Goal: Task Accomplishment & Management: Use online tool/utility

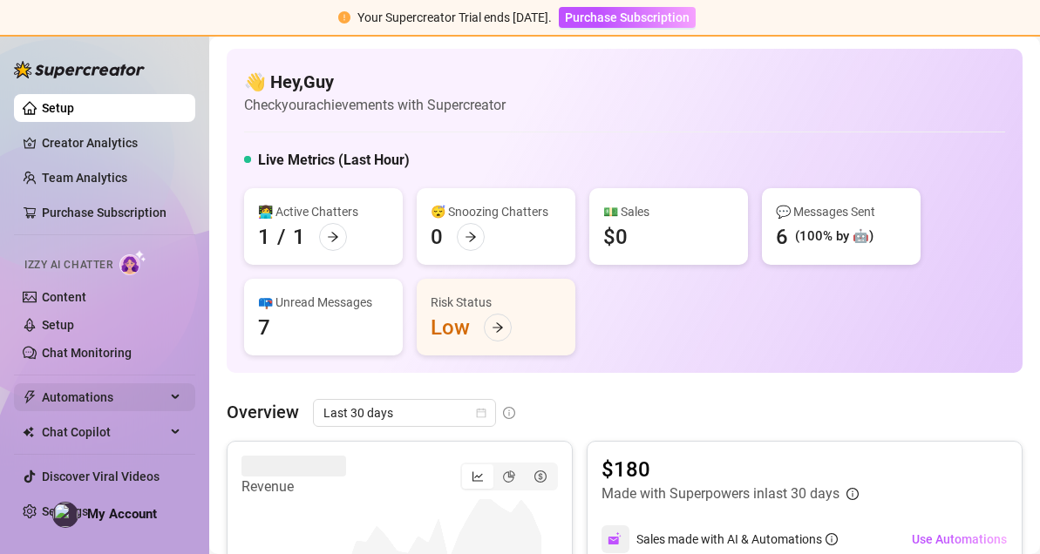
click at [71, 390] on span "Automations" at bounding box center [104, 397] width 124 height 28
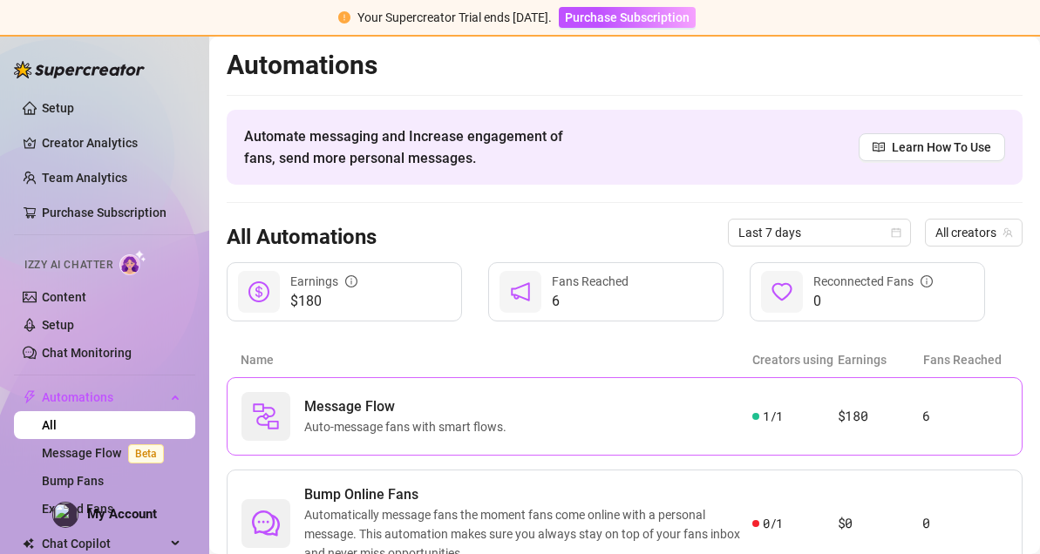
click at [356, 399] on span "Message Flow" at bounding box center [408, 407] width 209 height 21
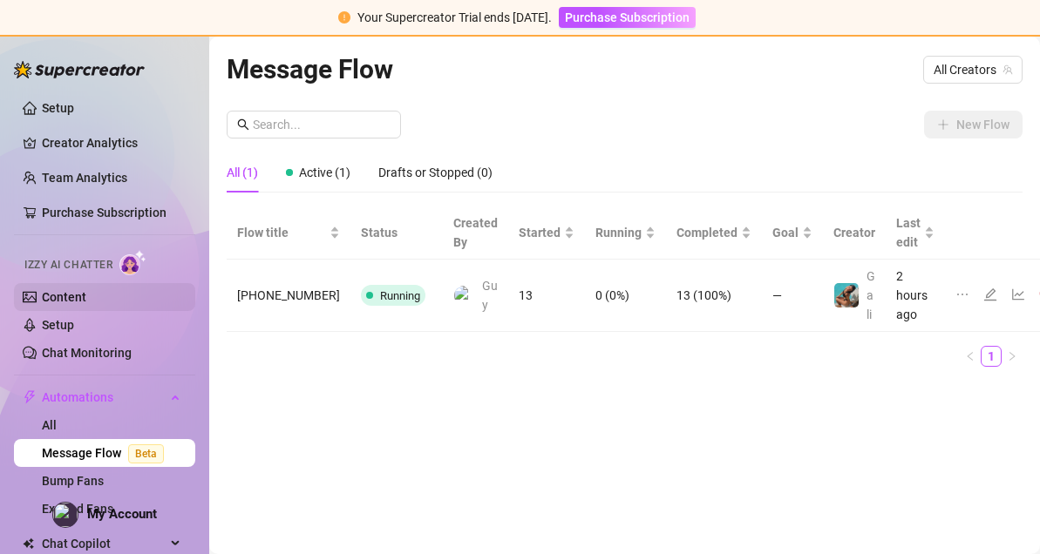
click at [86, 299] on link "Content" at bounding box center [64, 297] width 44 height 14
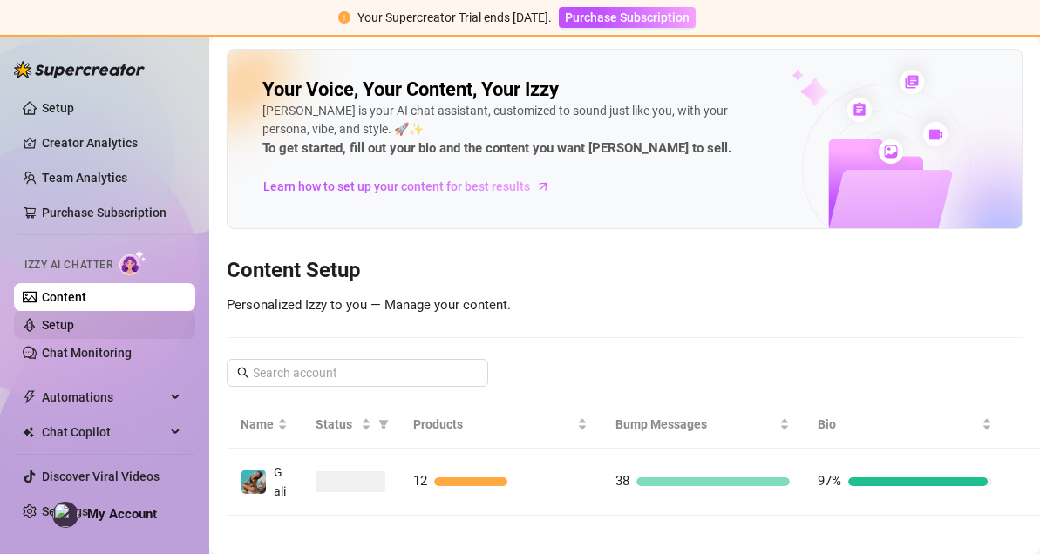
click at [74, 318] on link "Setup" at bounding box center [58, 325] width 32 height 14
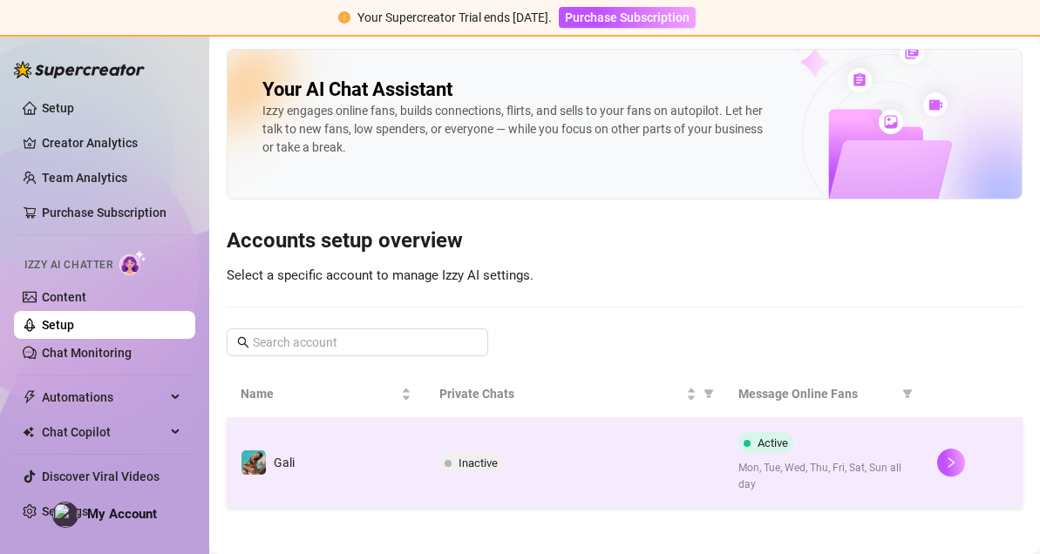
click at [900, 461] on td "Active Mon, Tue, Wed, Thu, Fri, Sat, Sun all day" at bounding box center [823, 463] width 199 height 90
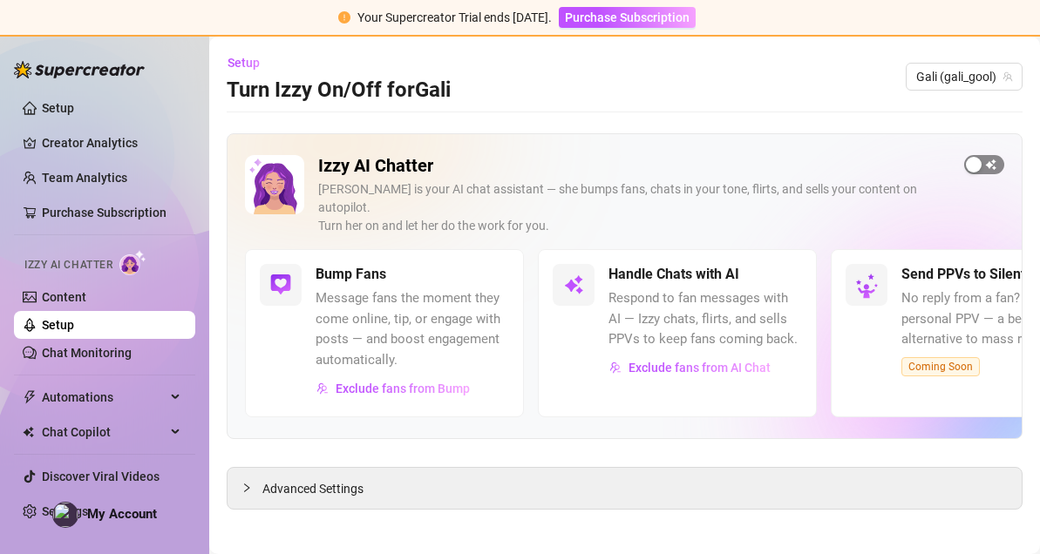
click at [987, 164] on span "button" at bounding box center [984, 164] width 40 height 19
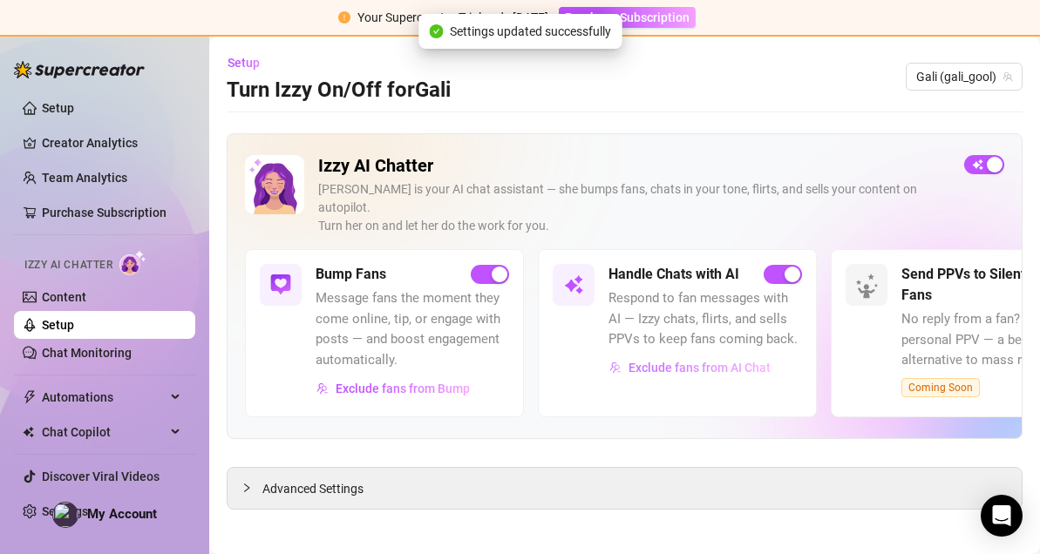
click at [715, 361] on span "Exclude fans from AI Chat" at bounding box center [699, 368] width 142 height 14
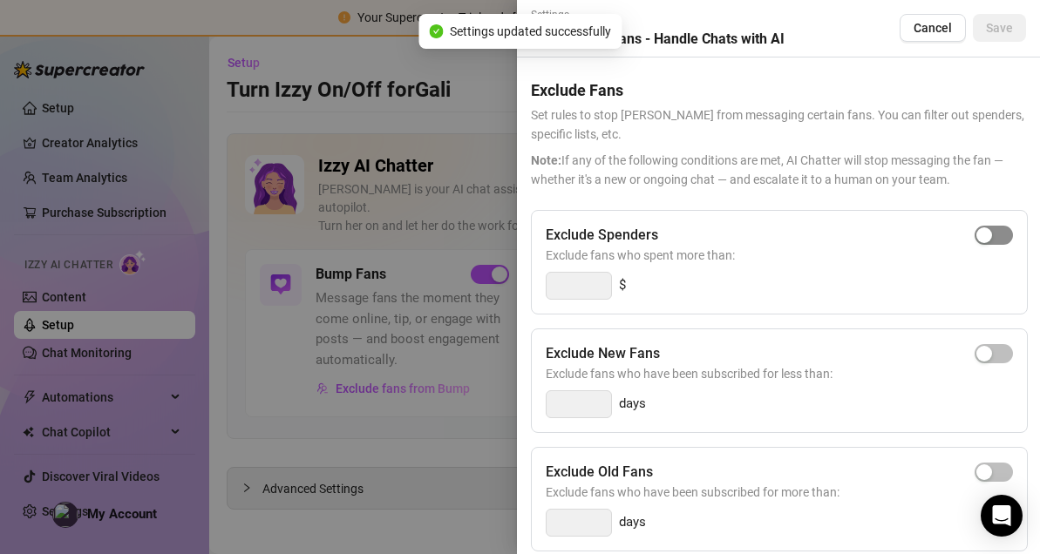
click at [976, 233] on div "button" at bounding box center [984, 235] width 16 height 16
type input "300"
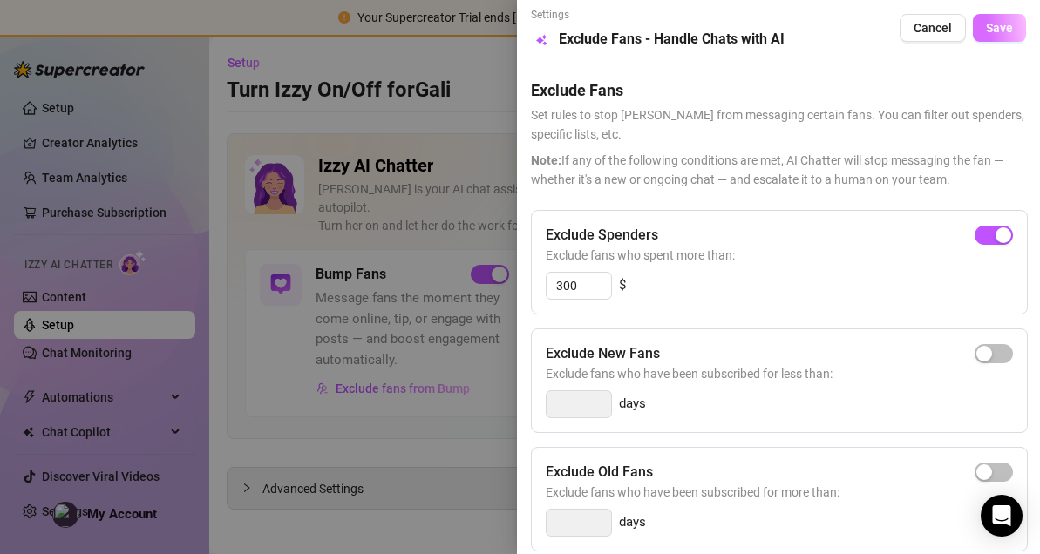
click at [986, 31] on span "Save" at bounding box center [999, 28] width 27 height 14
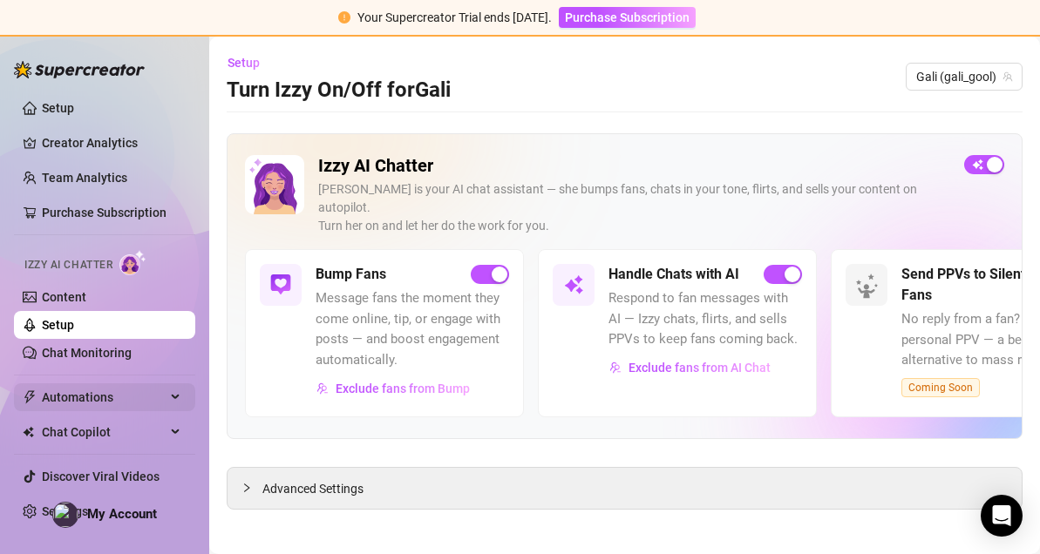
click at [150, 402] on span "Automations" at bounding box center [104, 397] width 124 height 28
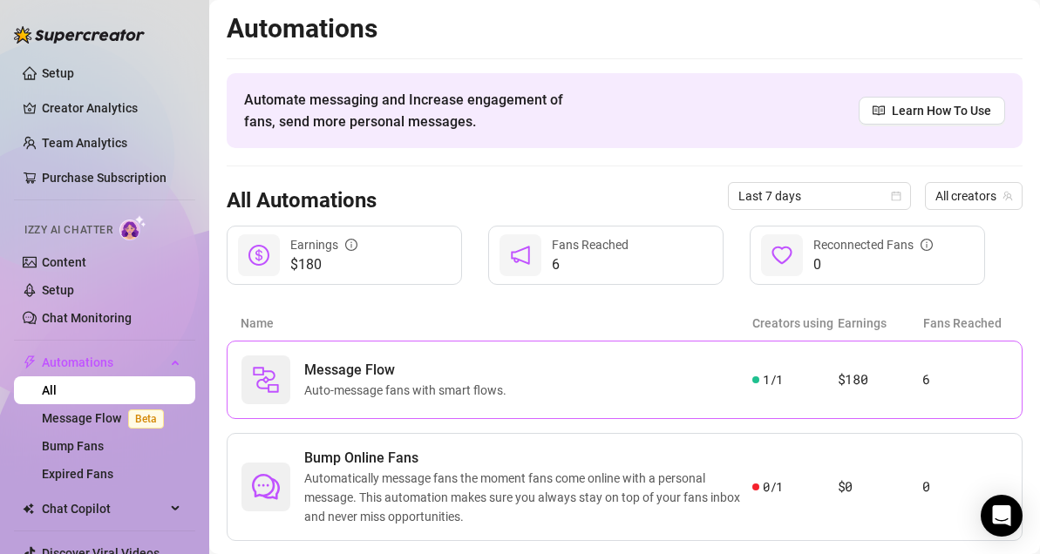
click at [327, 384] on span "Auto-message fans with smart flows." at bounding box center [408, 390] width 209 height 19
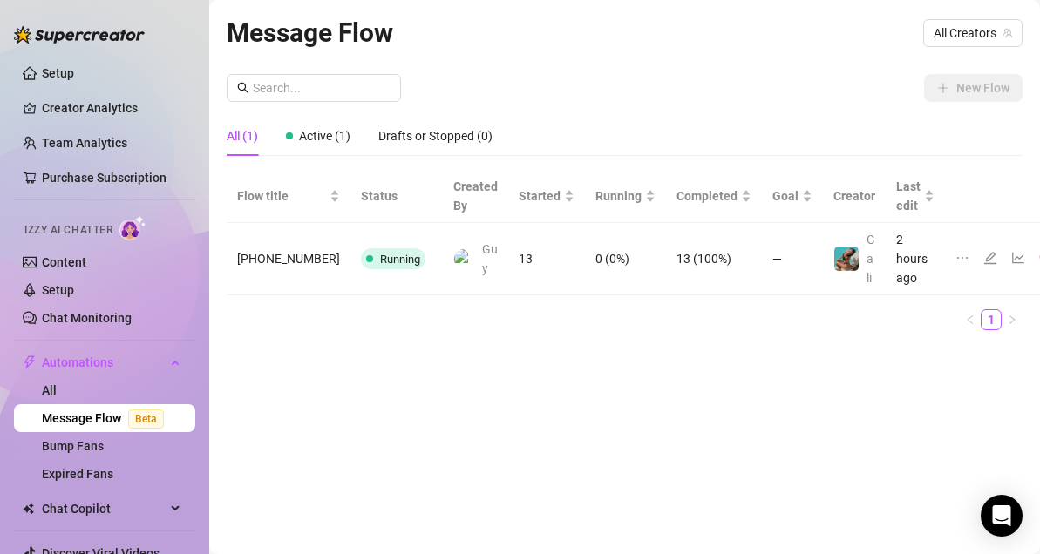
click at [1011, 254] on icon "line-chart" at bounding box center [1018, 258] width 14 height 14
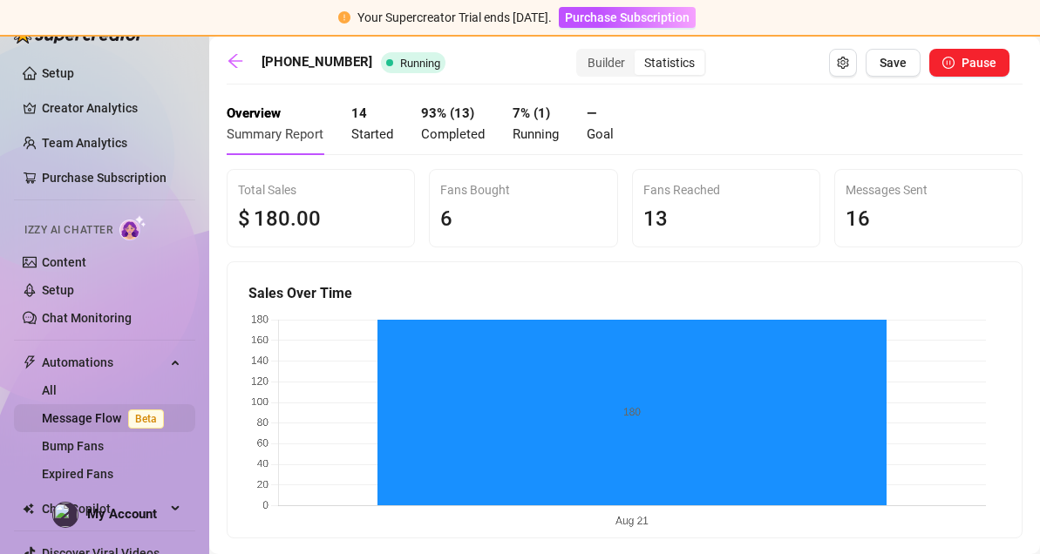
click at [93, 417] on link "Message Flow Beta" at bounding box center [106, 418] width 129 height 14
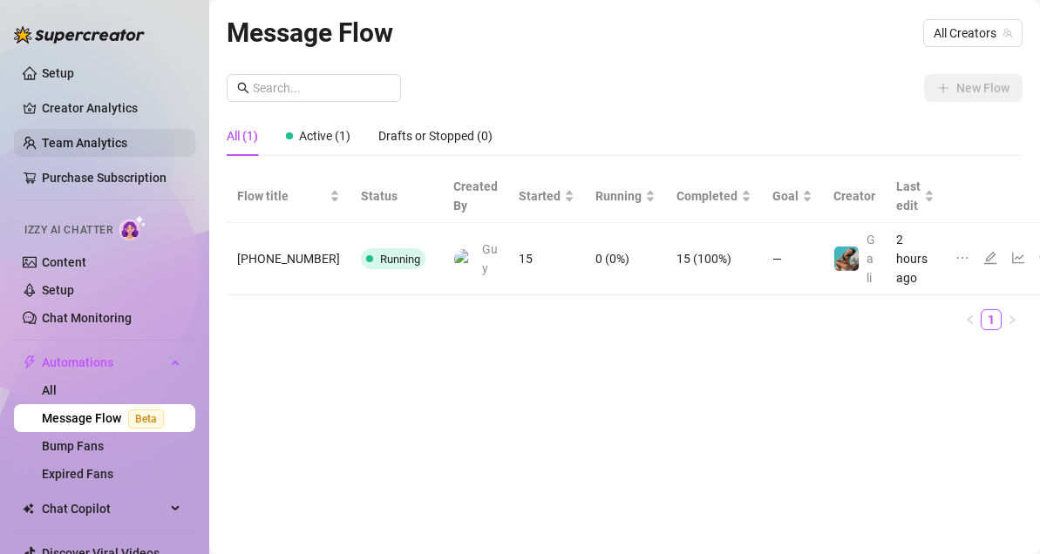
click at [108, 139] on link "Team Analytics" at bounding box center [84, 143] width 85 height 14
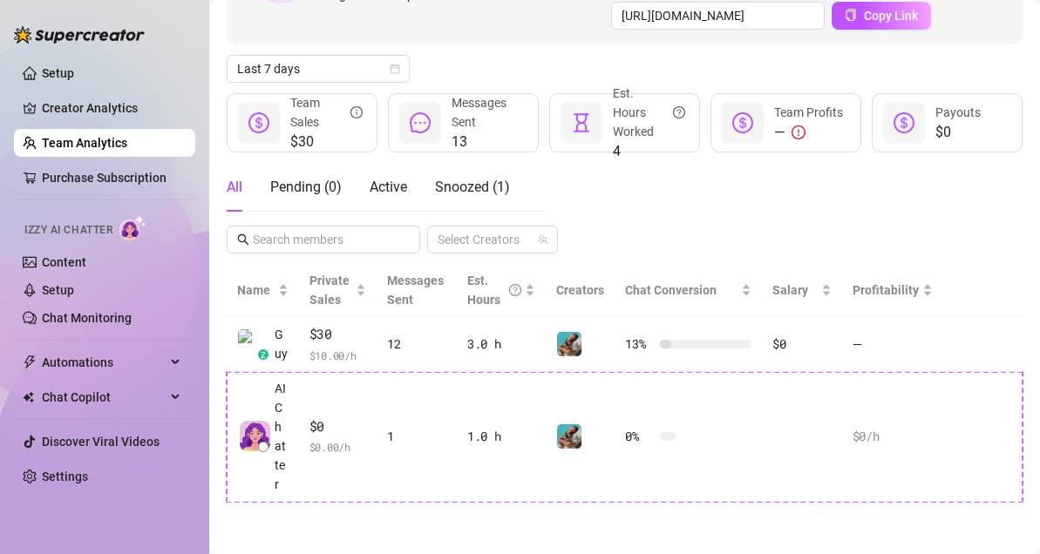
scroll to position [218, 0]
click at [58, 349] on span "Automations" at bounding box center [104, 363] width 124 height 28
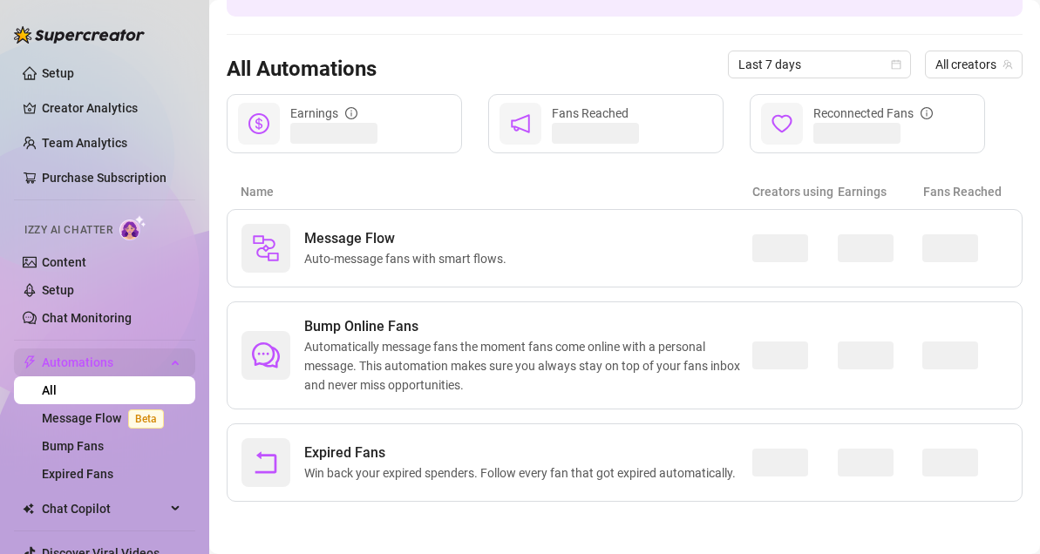
scroll to position [142, 0]
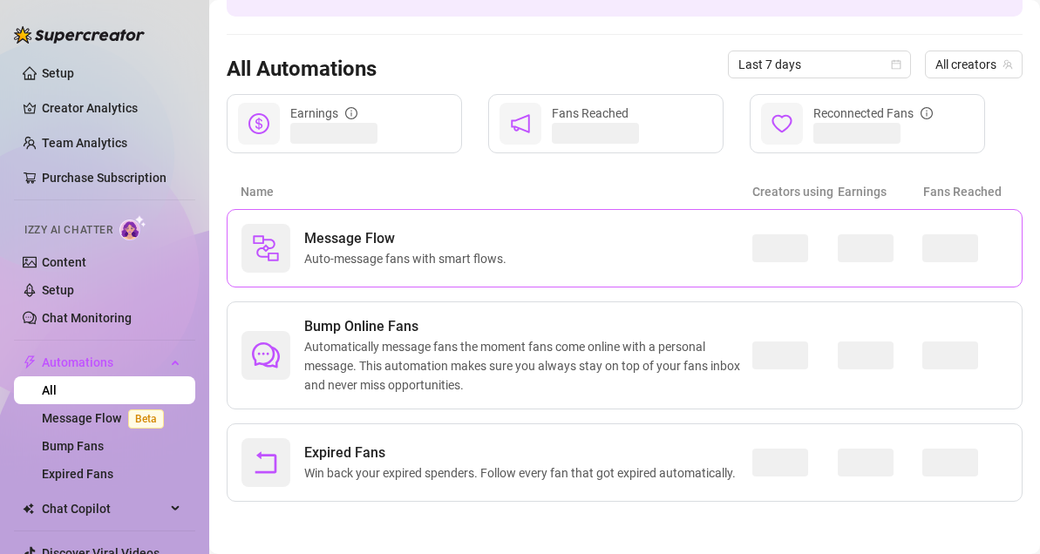
click at [446, 249] on span "Auto-message fans with smart flows." at bounding box center [408, 258] width 209 height 19
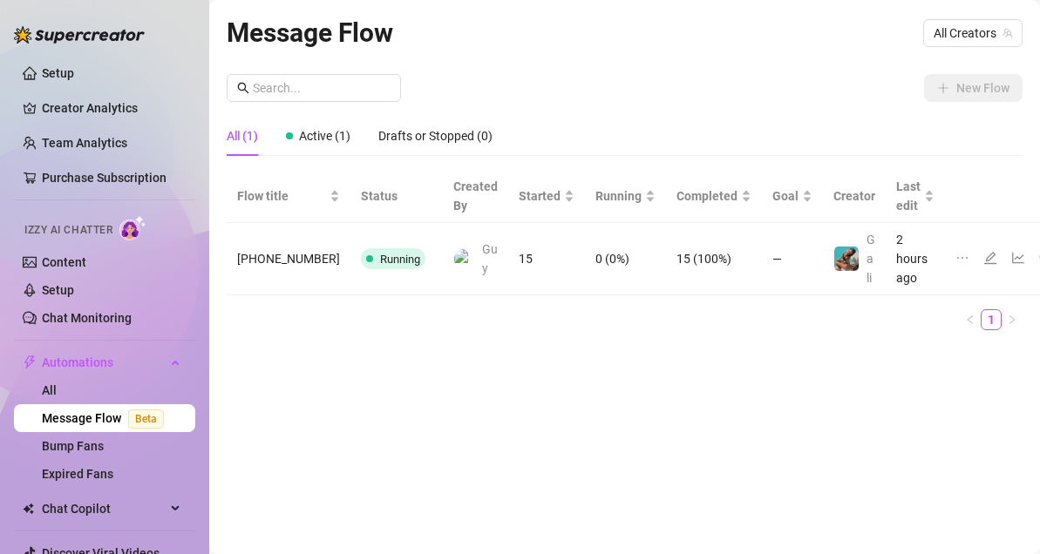
click at [1011, 254] on icon "line-chart" at bounding box center [1018, 258] width 14 height 14
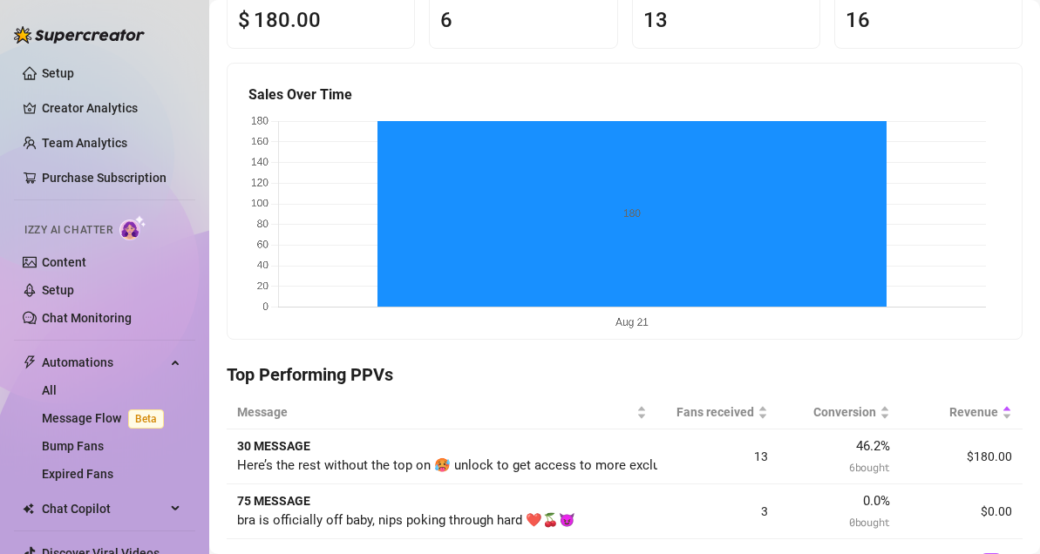
scroll to position [152, 0]
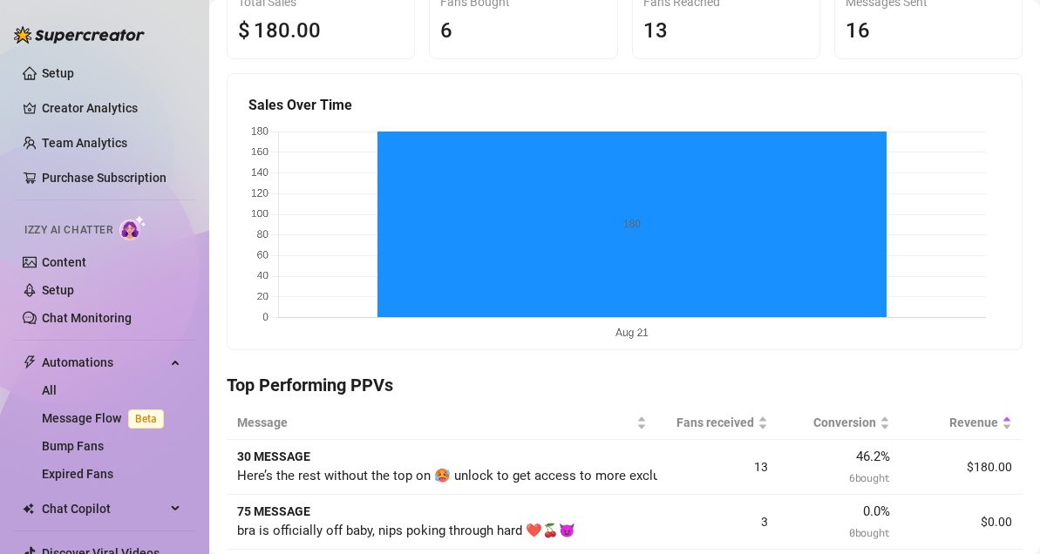
click at [752, 535] on td "3" at bounding box center [718, 522] width 122 height 55
drag, startPoint x: 1022, startPoint y: 130, endPoint x: 1028, endPoint y: 72, distance: 57.8
click at [1028, 72] on div "[PHONE_NUMBER] Running Builder Statistics Save Pause Overview Summary Report 14…" at bounding box center [624, 277] width 831 height 554
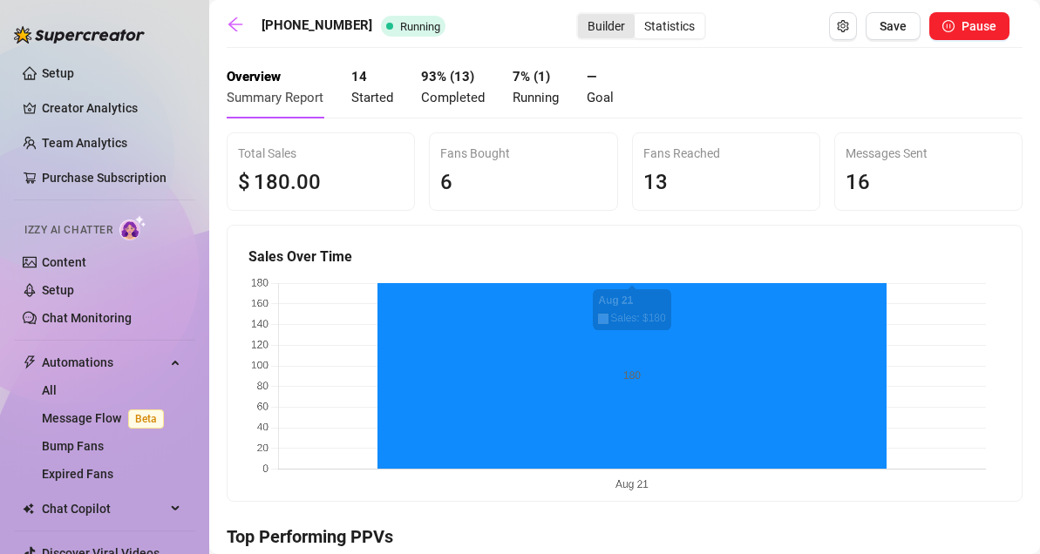
click at [578, 22] on div "Builder" at bounding box center [606, 26] width 57 height 24
click at [582, 17] on input "Builder" at bounding box center [582, 17] width 0 height 0
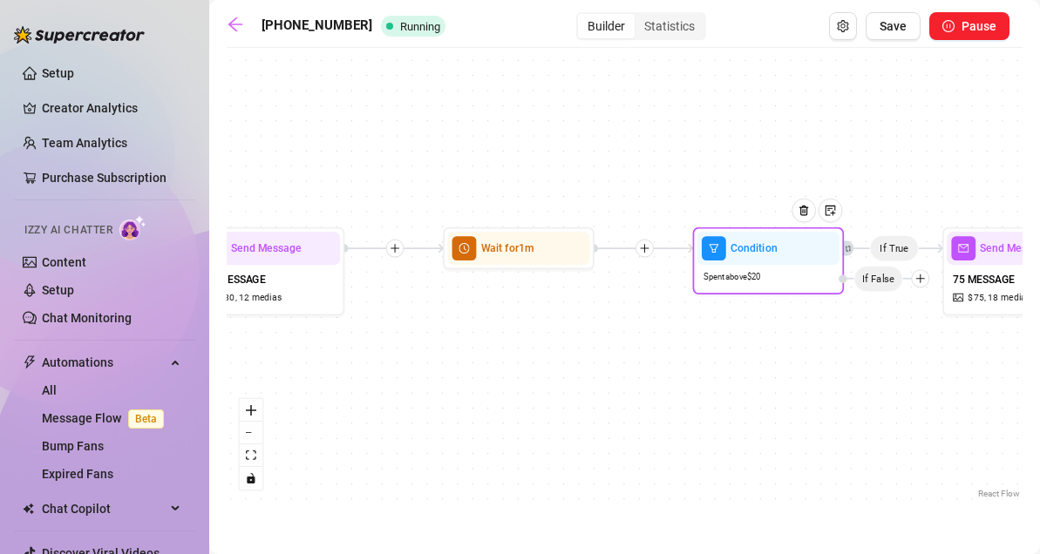
click at [797, 270] on div "Spent above $ 20" at bounding box center [768, 277] width 142 height 25
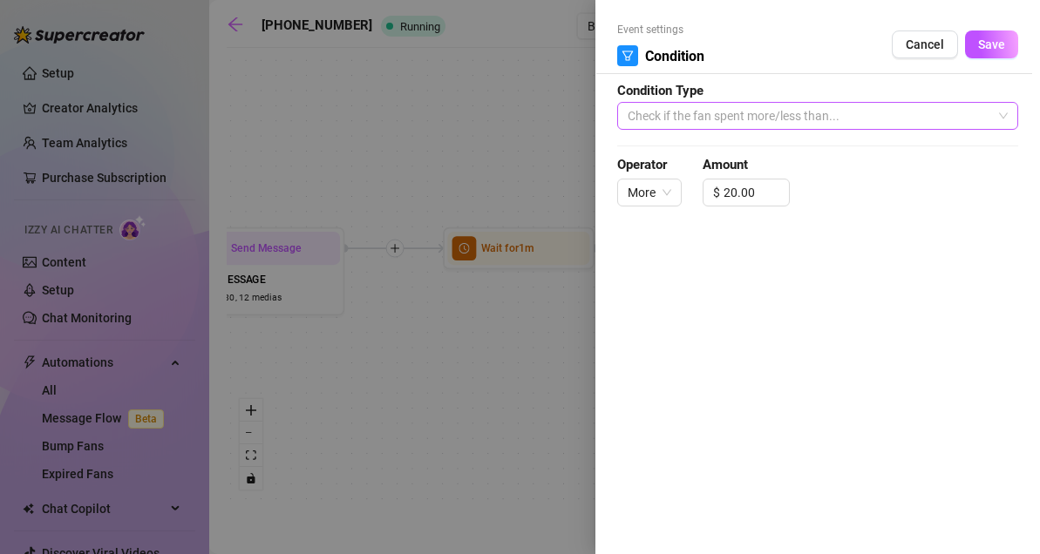
click at [739, 115] on span "Check if the fan spent more/less than..." at bounding box center [818, 116] width 380 height 26
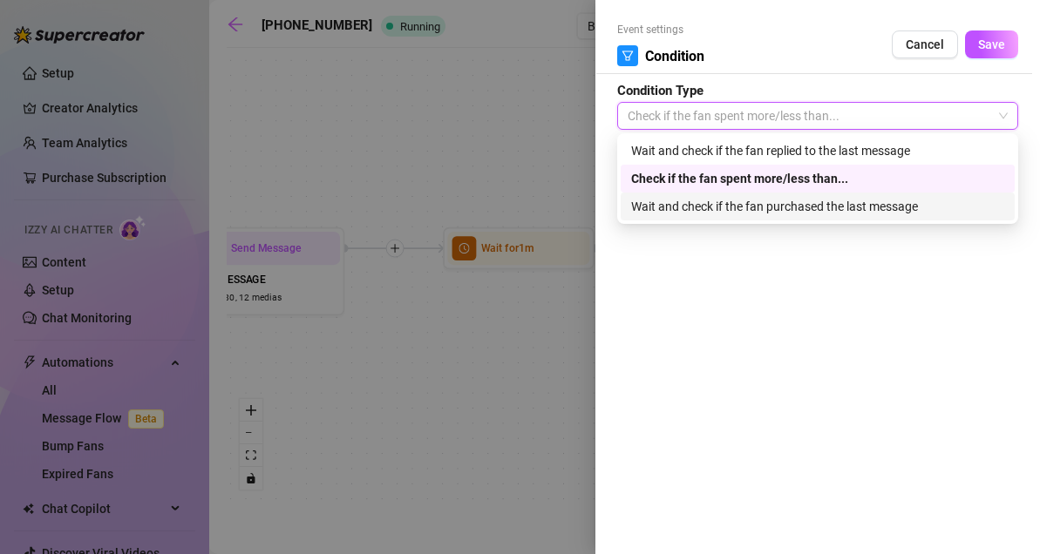
click at [670, 207] on div "Wait and check if the fan purchased the last message" at bounding box center [817, 206] width 373 height 19
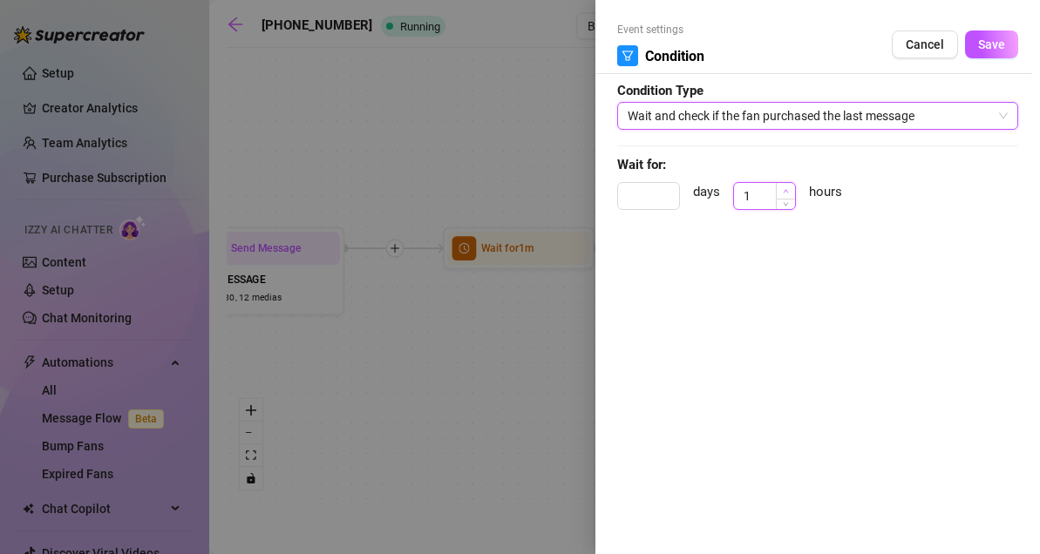
click at [792, 185] on span "Increase Value" at bounding box center [785, 191] width 19 height 16
click at [782, 201] on span "Decrease Value" at bounding box center [785, 201] width 19 height 16
type input "1"
click at [789, 188] on span "Increase Value" at bounding box center [785, 191] width 19 height 16
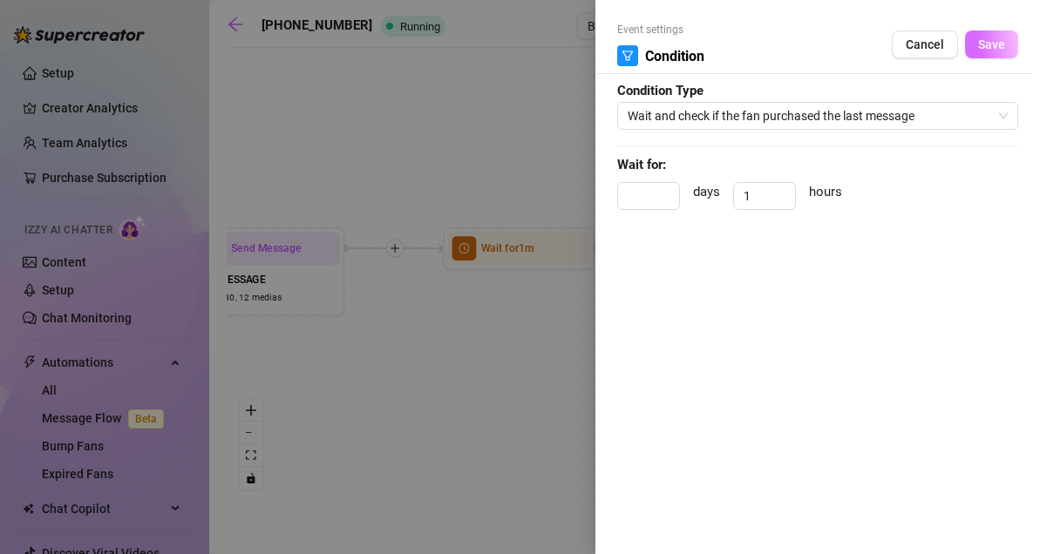
click at [991, 37] on span "Save" at bounding box center [991, 44] width 27 height 14
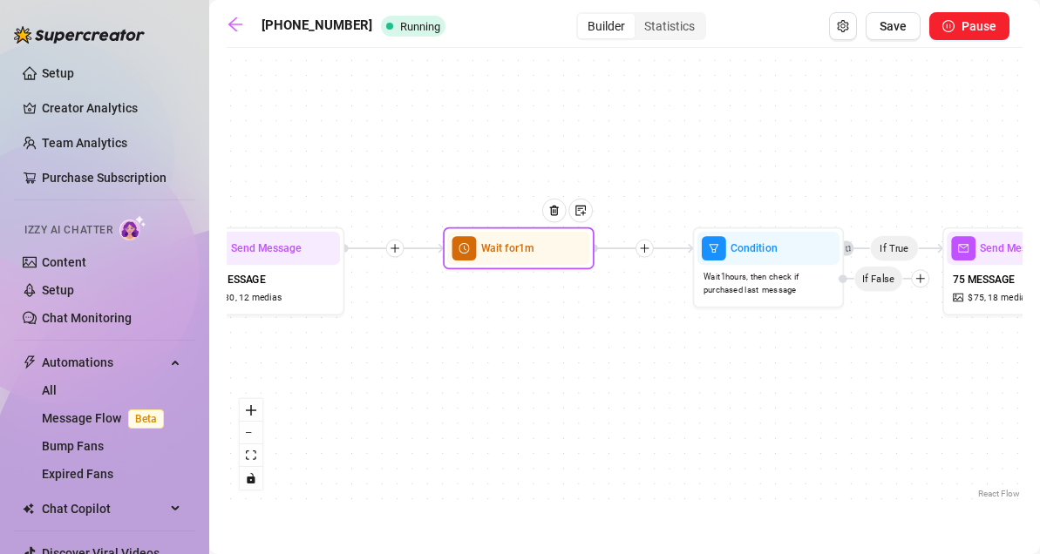
click at [554, 222] on div at bounding box center [554, 211] width 24 height 24
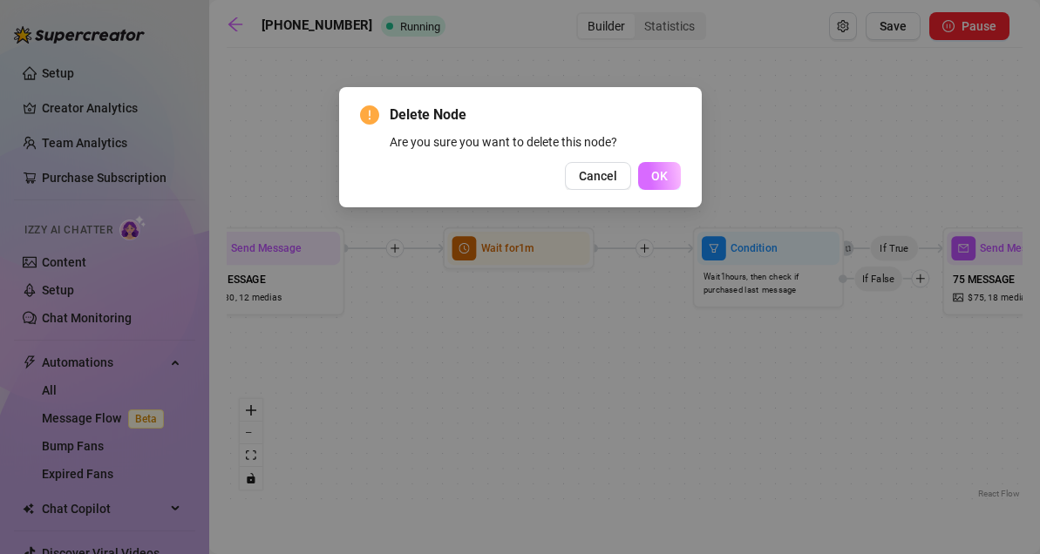
click at [655, 179] on span "OK" at bounding box center [659, 176] width 17 height 14
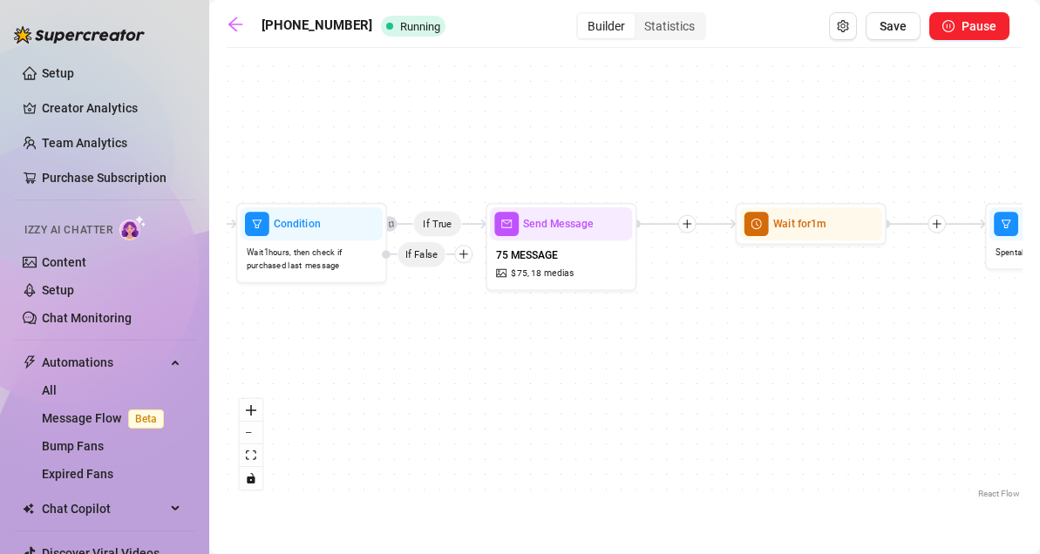
drag, startPoint x: 962, startPoint y: 383, endPoint x: 505, endPoint y: 359, distance: 458.2
click at [505, 359] on div "If True If True If True Tag Fan as... FINISHED 200 Wait for 1m Wait for 1m Cond…" at bounding box center [625, 280] width 796 height 446
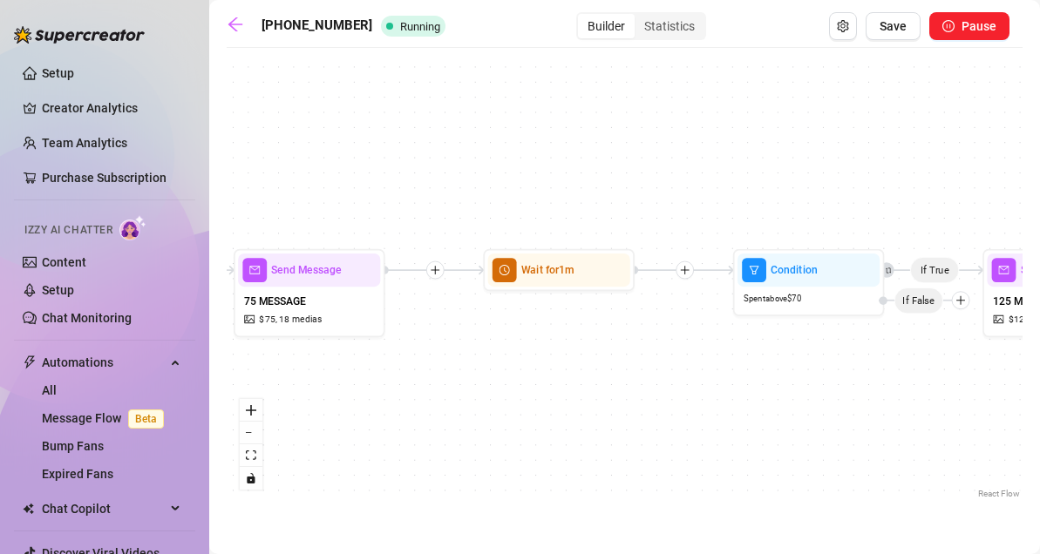
drag, startPoint x: 975, startPoint y: 343, endPoint x: 665, endPoint y: 409, distance: 317.1
click at [665, 409] on div "If True If True If True Tag Fan as... FINISHED 200 Wait for 1m Wait for 1m Cond…" at bounding box center [625, 280] width 796 height 446
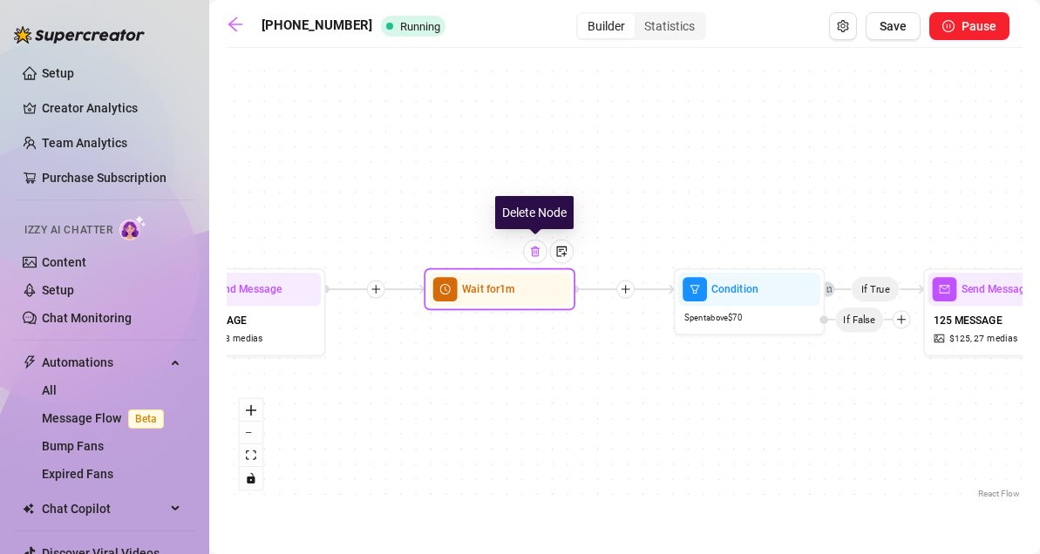
click at [533, 257] on img at bounding box center [535, 252] width 12 height 12
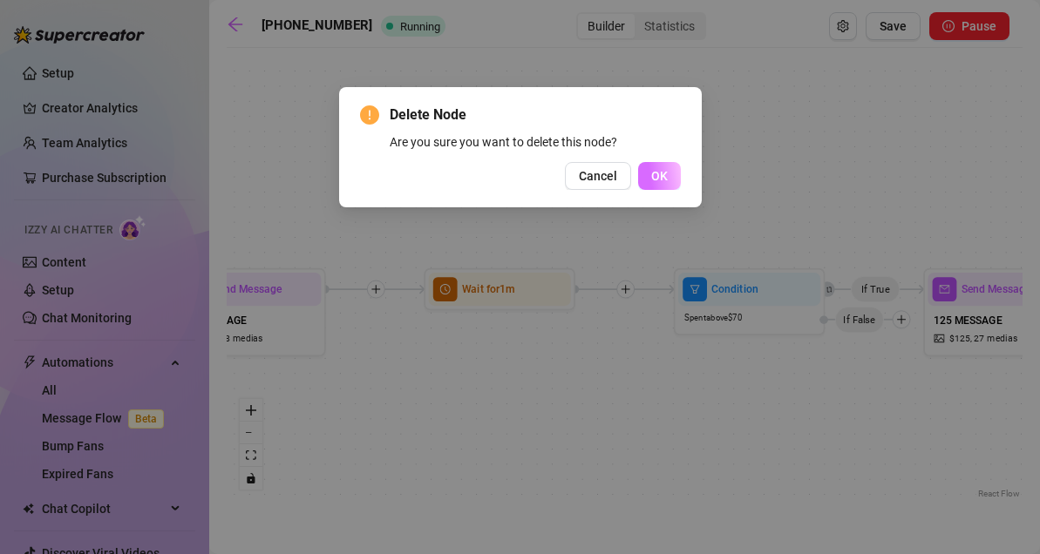
click at [651, 173] on span "OK" at bounding box center [659, 176] width 17 height 14
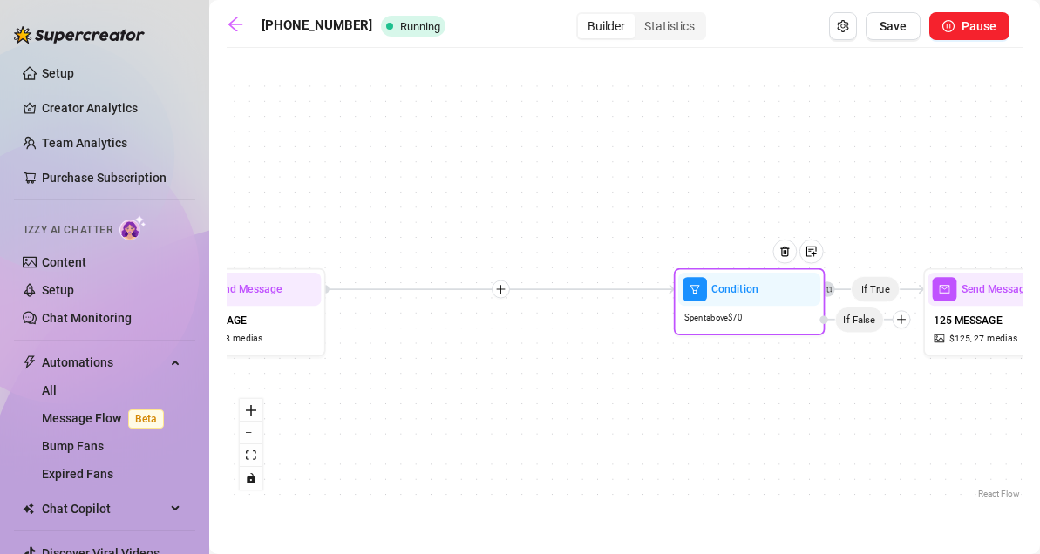
click at [737, 305] on div "Condition" at bounding box center [749, 289] width 142 height 33
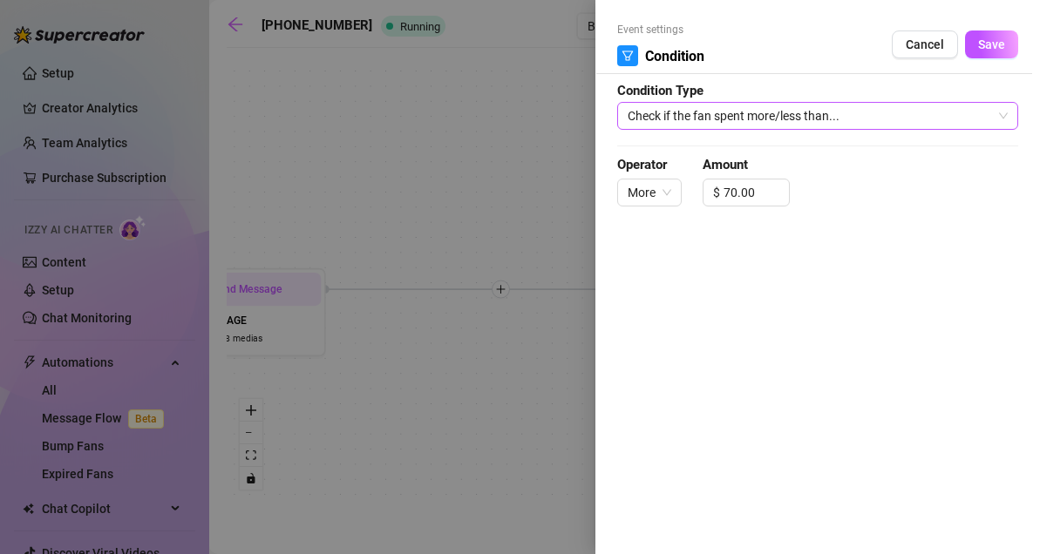
click at [796, 103] on span "Check if the fan spent more/less than..." at bounding box center [818, 116] width 380 height 26
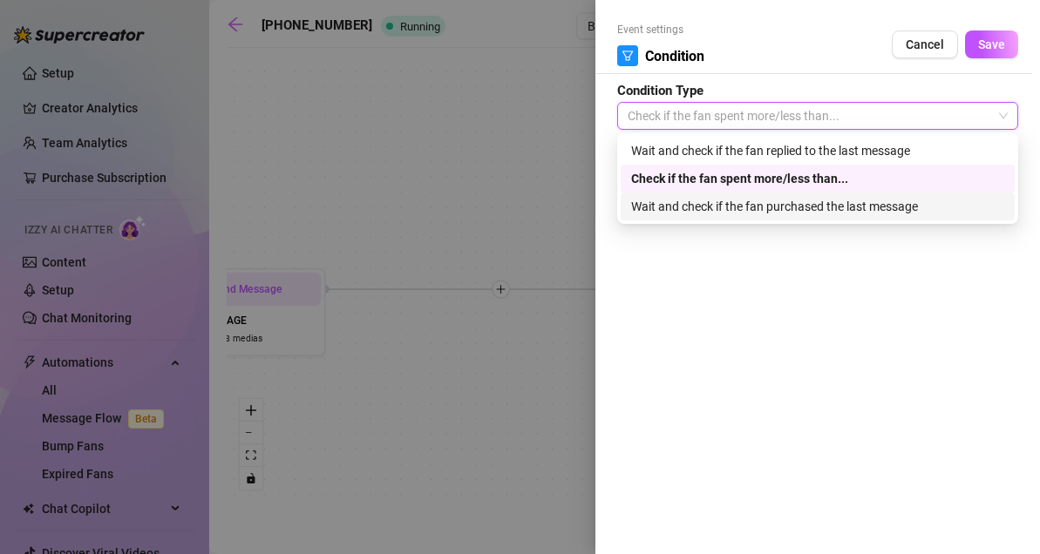
click at [716, 200] on div "Wait and check if the fan purchased the last message" at bounding box center [817, 206] width 373 height 19
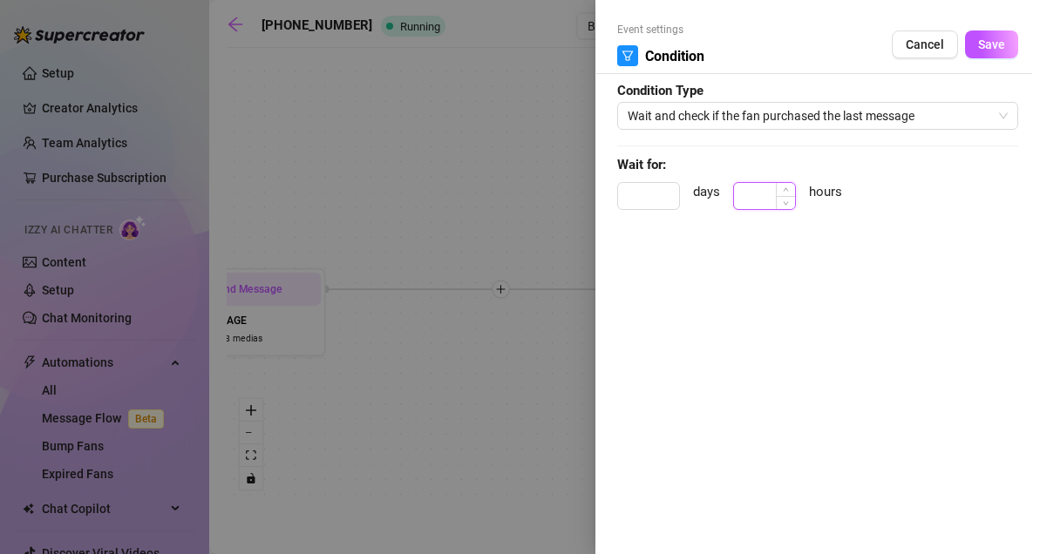
click at [774, 195] on input at bounding box center [764, 196] width 61 height 26
type input "1"
click at [994, 45] on span "Save" at bounding box center [991, 44] width 27 height 14
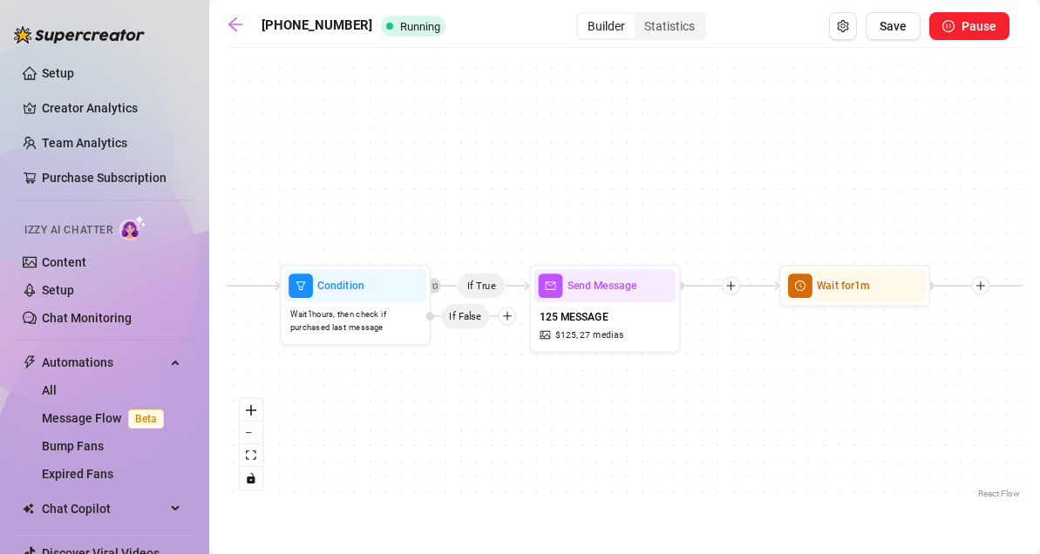
drag, startPoint x: 899, startPoint y: 404, endPoint x: 505, endPoint y: 400, distance: 393.9
click at [505, 400] on div "If True If True If True Tag Fan as... FINISHED 200 Wait for 1m Condition Wait 1…" at bounding box center [625, 280] width 796 height 446
click at [841, 295] on div "Wait for 1m" at bounding box center [855, 285] width 142 height 33
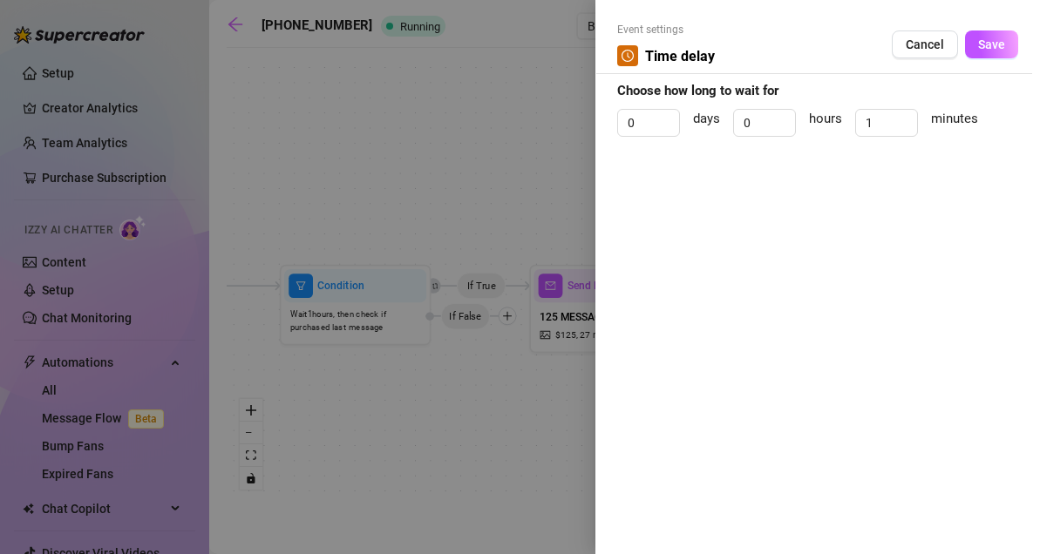
click at [912, 64] on div "Event settings Time delay Cancel Save" at bounding box center [817, 48] width 401 height 52
click at [921, 57] on button "Cancel" at bounding box center [925, 45] width 66 height 28
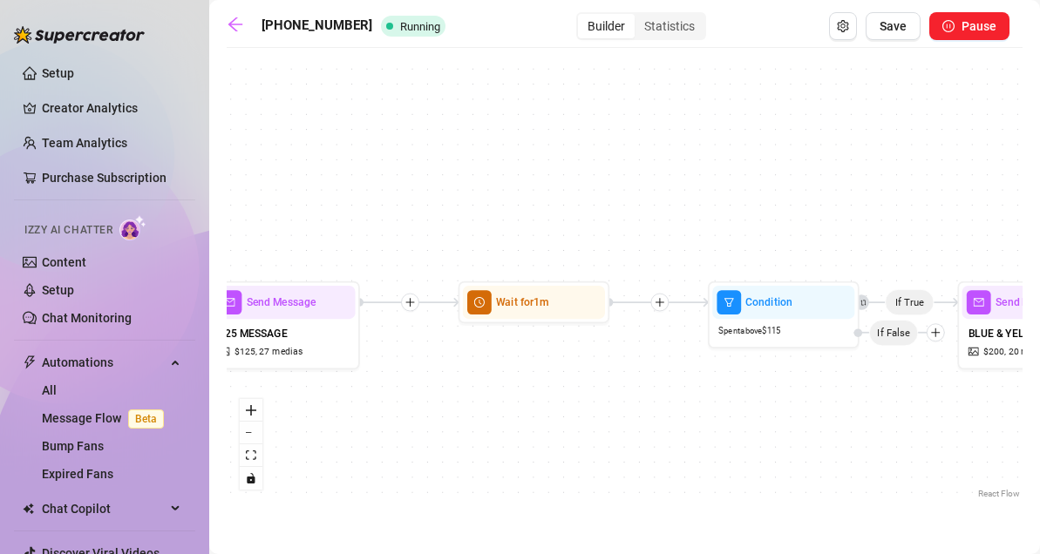
drag, startPoint x: 902, startPoint y: 374, endPoint x: 581, endPoint y: 390, distance: 321.2
click at [581, 390] on div "If True If True If True Tag Fan as... FINISHED 200 Wait for 1m Condition Wait 1…" at bounding box center [625, 280] width 796 height 446
click at [756, 330] on span "Spent above $ 115" at bounding box center [749, 331] width 62 height 13
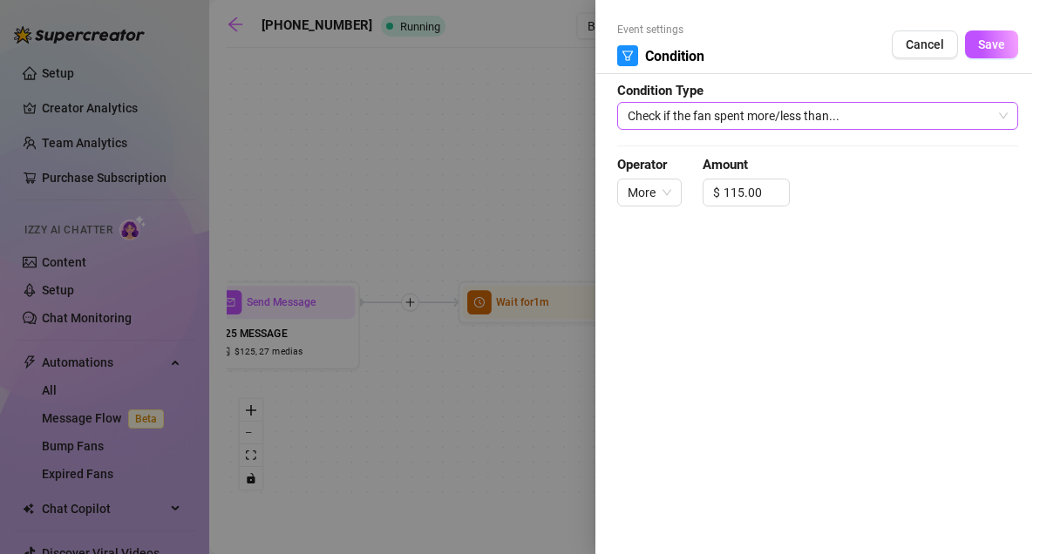
click at [770, 112] on span "Check if the fan spent more/less than..." at bounding box center [818, 116] width 380 height 26
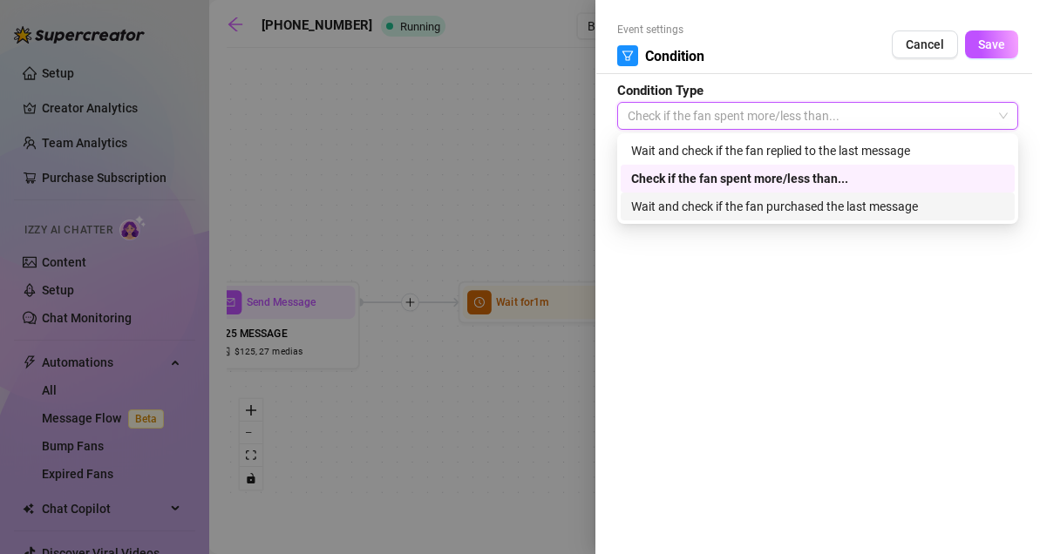
click at [716, 202] on div "Wait and check if the fan purchased the last message" at bounding box center [817, 206] width 373 height 19
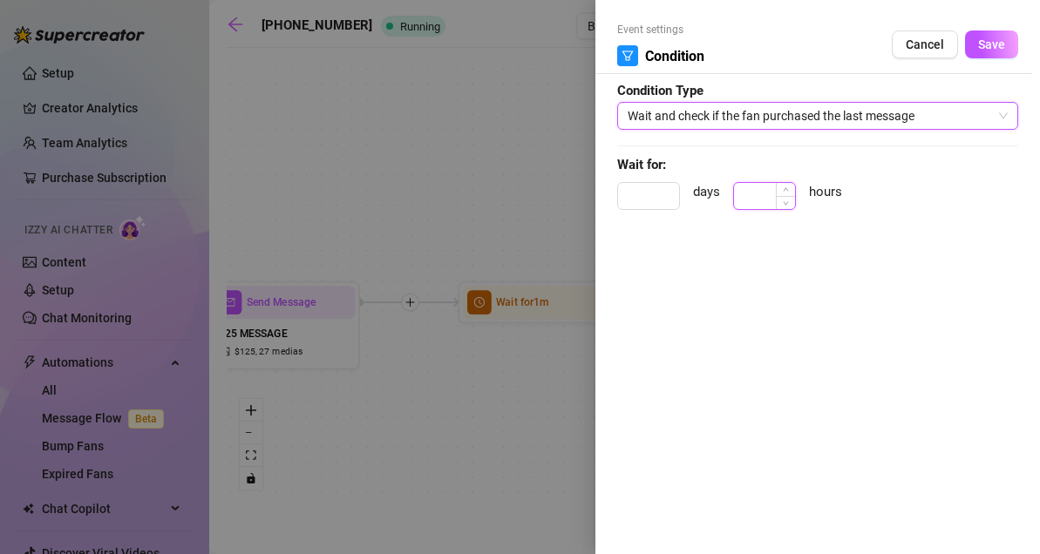
click at [759, 200] on input at bounding box center [764, 196] width 61 height 26
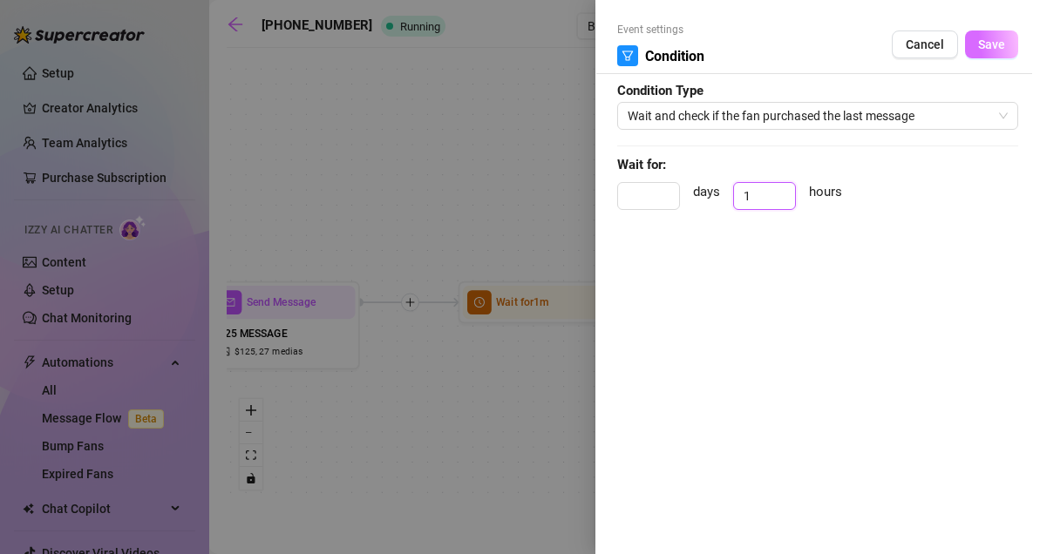
type input "1"
click at [989, 48] on span "Save" at bounding box center [991, 44] width 27 height 14
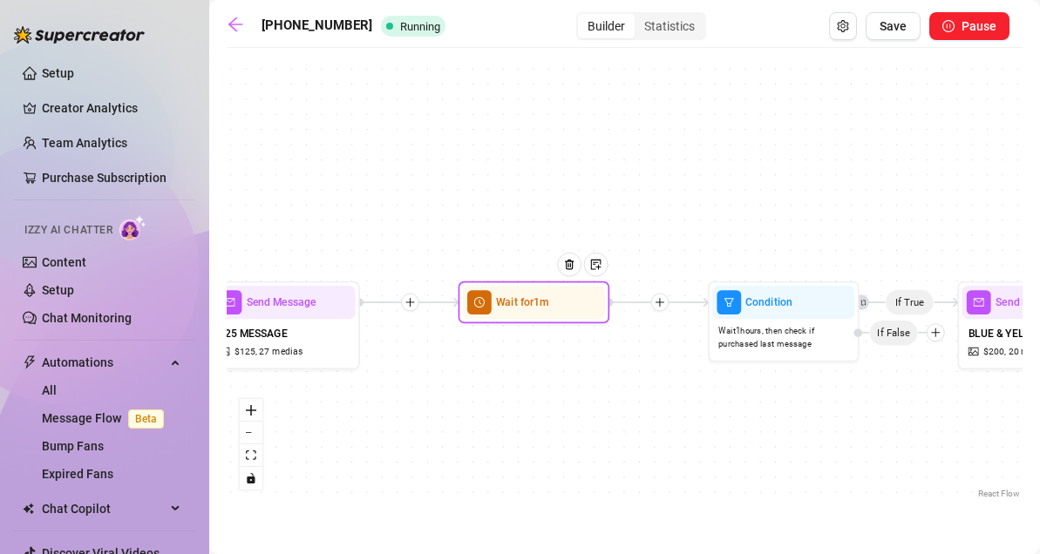
click at [552, 295] on div at bounding box center [575, 276] width 66 height 78
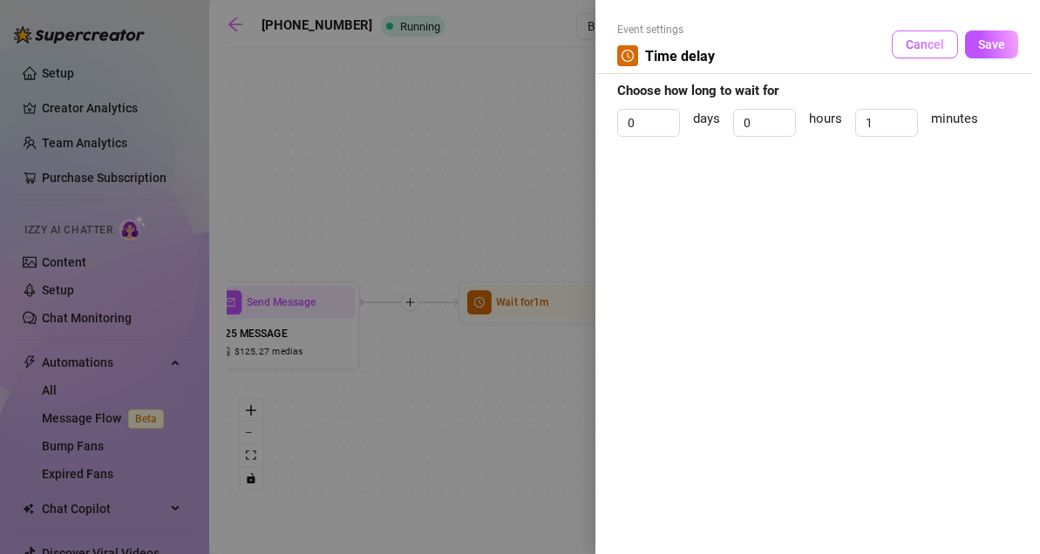
click at [920, 36] on button "Cancel" at bounding box center [925, 45] width 66 height 28
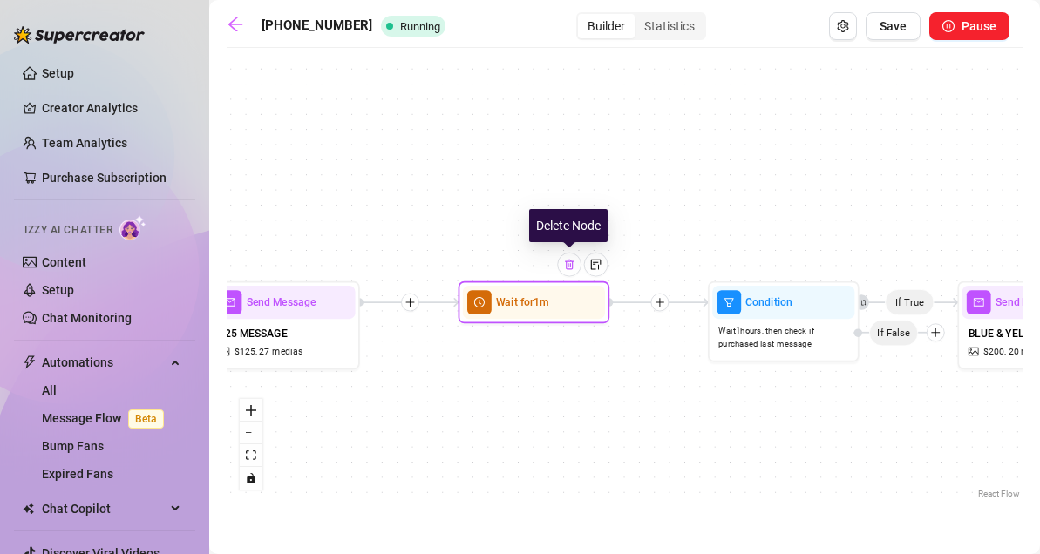
click at [573, 270] on img at bounding box center [569, 265] width 12 height 12
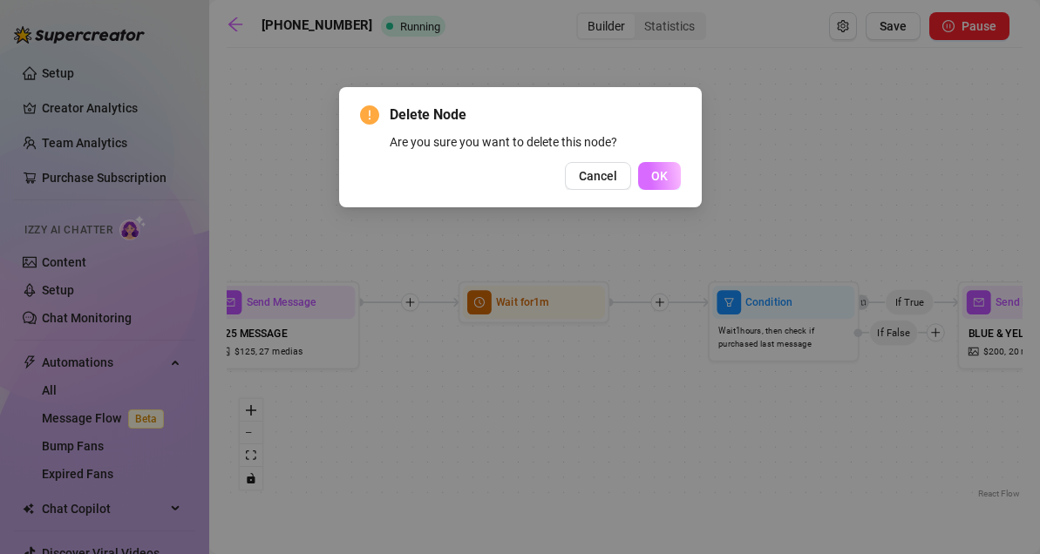
click at [657, 174] on span "OK" at bounding box center [659, 176] width 17 height 14
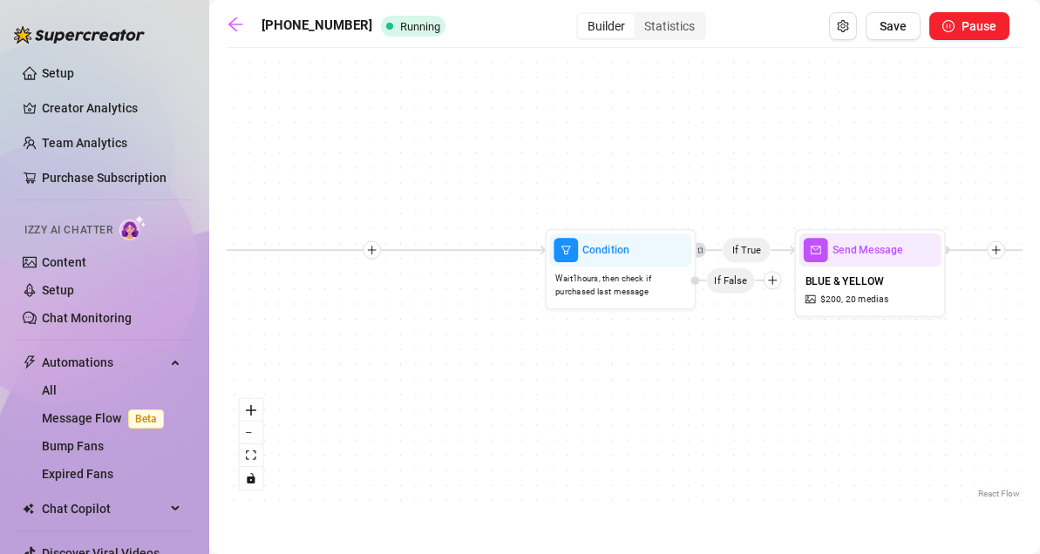
drag, startPoint x: 831, startPoint y: 447, endPoint x: 853, endPoint y: 417, distance: 36.8
click at [853, 417] on div "If True If True If True Tag Fan as... FINISHED 200 Condition Wait 1 hours, then…" at bounding box center [625, 280] width 796 height 446
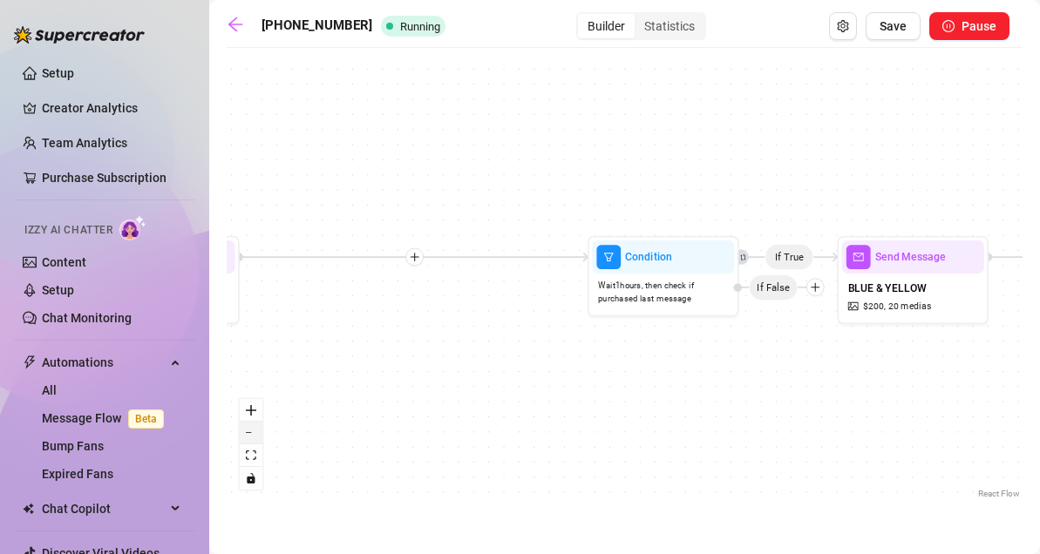
click at [246, 431] on button "zoom out" at bounding box center [251, 433] width 23 height 23
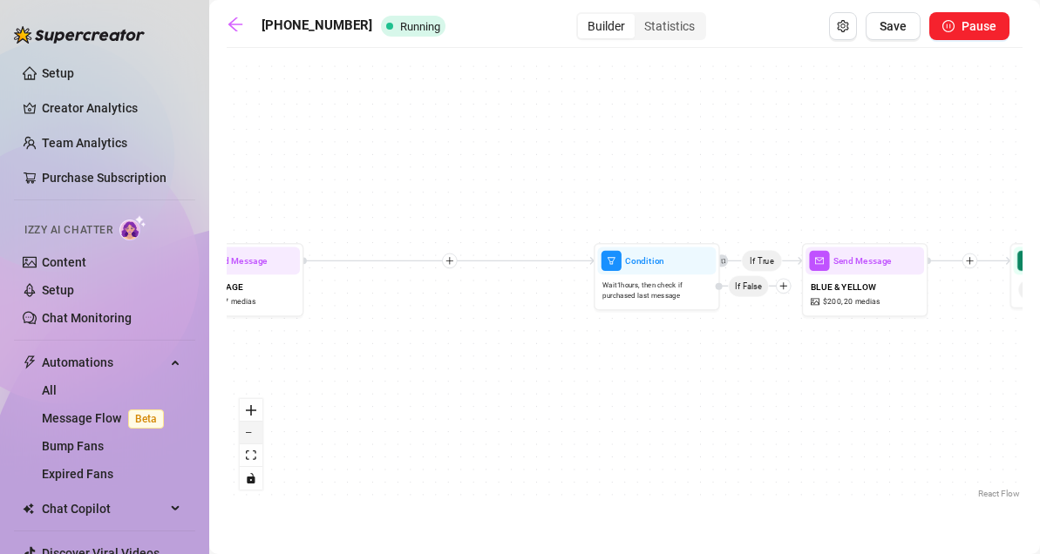
click at [246, 431] on button "zoom out" at bounding box center [251, 433] width 23 height 23
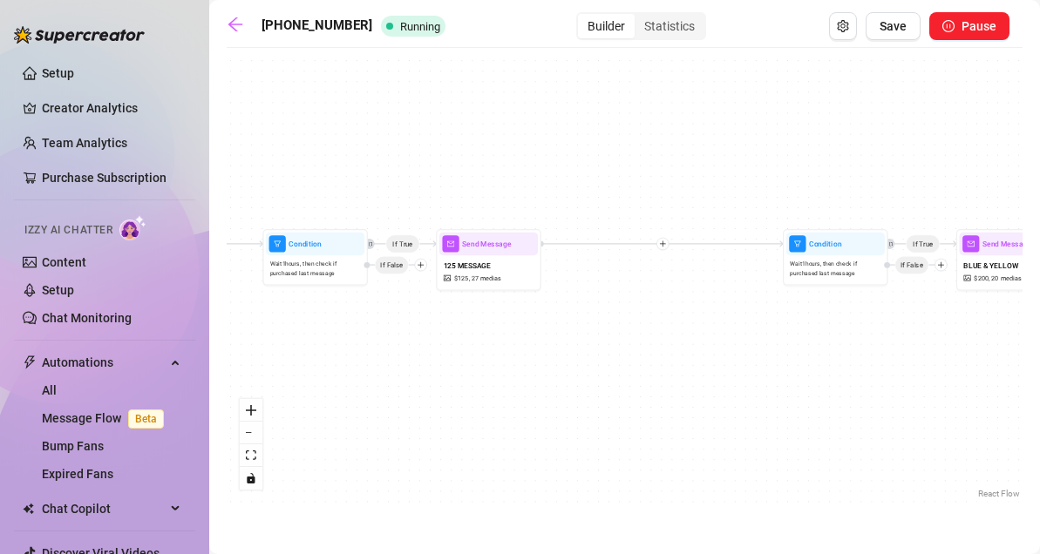
drag, startPoint x: 451, startPoint y: 350, endPoint x: 635, endPoint y: 330, distance: 185.0
click at [635, 330] on div "If True If True If True Tag Fan as... FINISHED 200 Condition Wait 1 hours, then…" at bounding box center [625, 280] width 796 height 446
click at [906, 25] on span "Save" at bounding box center [892, 26] width 27 height 14
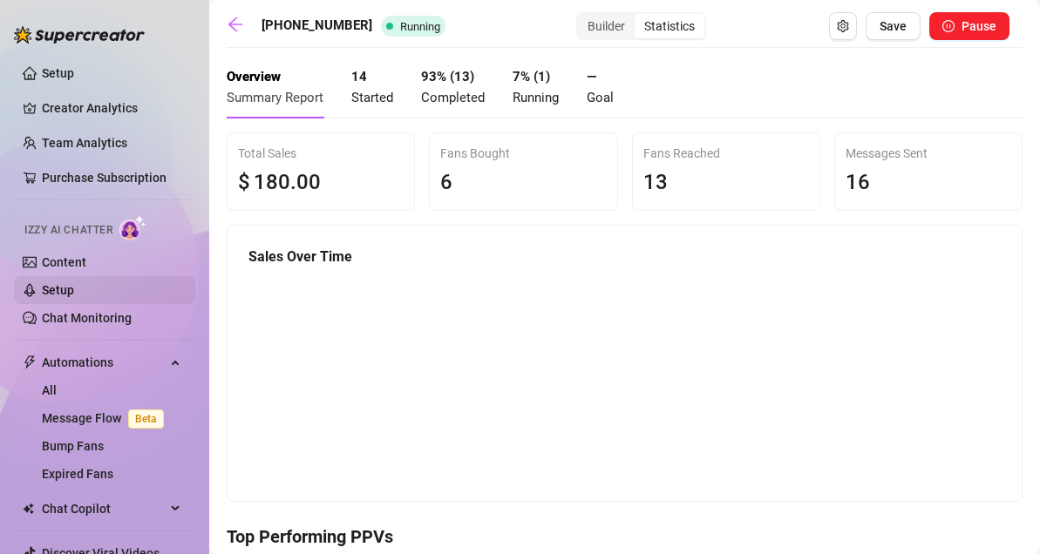
click at [60, 286] on link "Setup" at bounding box center [58, 290] width 32 height 14
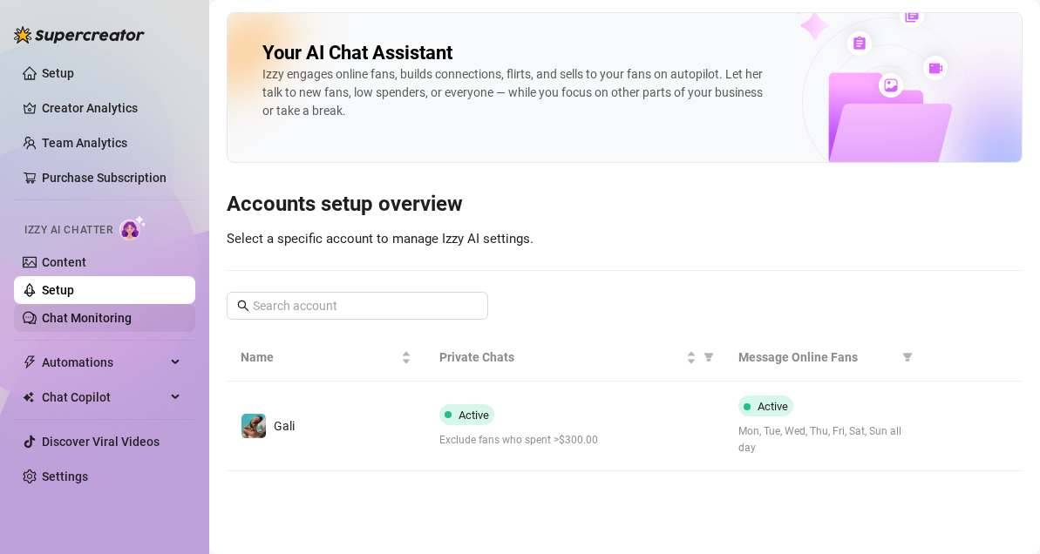
click at [132, 322] on link "Chat Monitoring" at bounding box center [87, 318] width 90 height 14
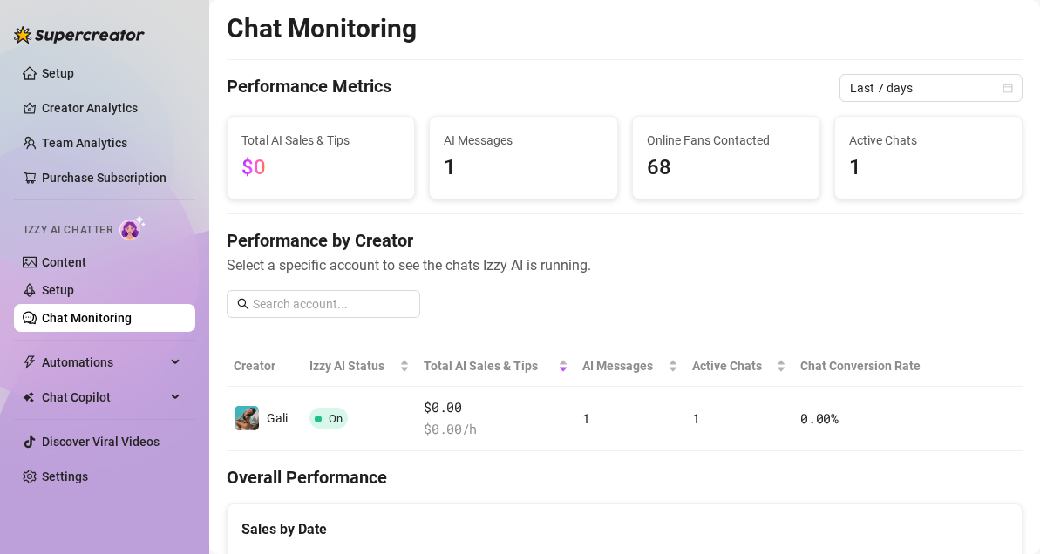
click at [994, 21] on div "Chat Monitoring" at bounding box center [625, 28] width 796 height 33
click at [107, 106] on link "Creator Analytics" at bounding box center [111, 108] width 139 height 28
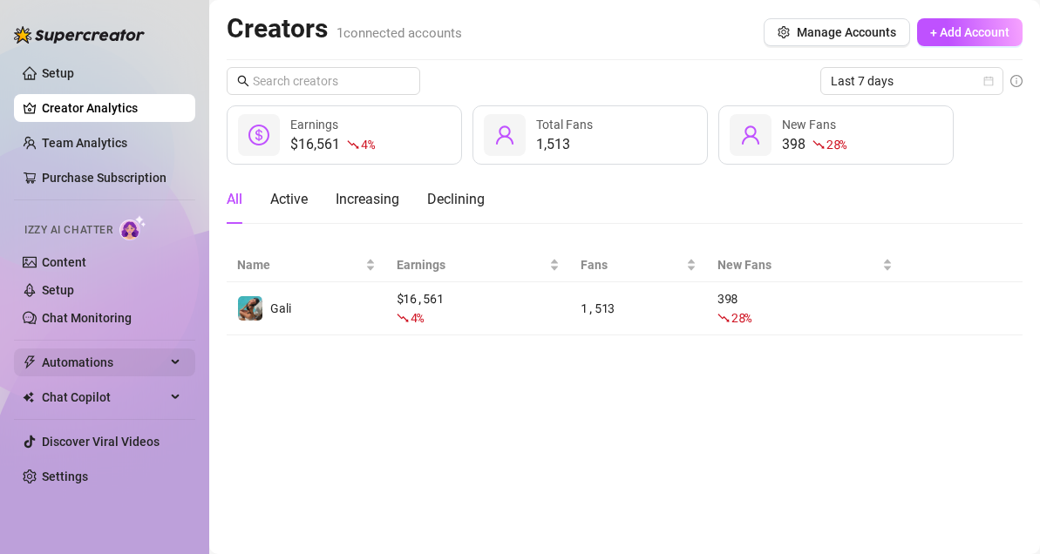
click at [85, 353] on span "Automations" at bounding box center [104, 363] width 124 height 28
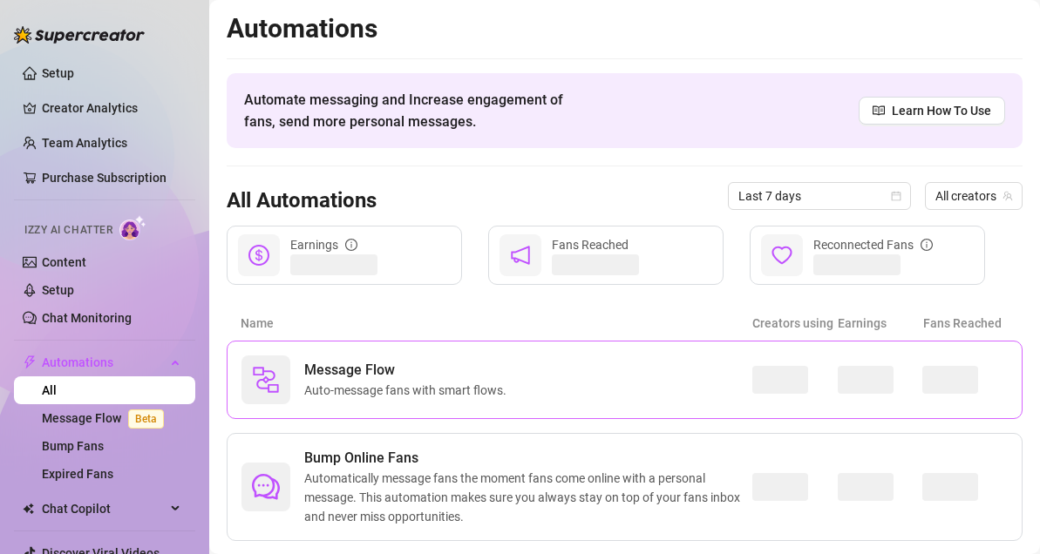
click at [436, 386] on span "Auto-message fans with smart flows." at bounding box center [408, 390] width 209 height 19
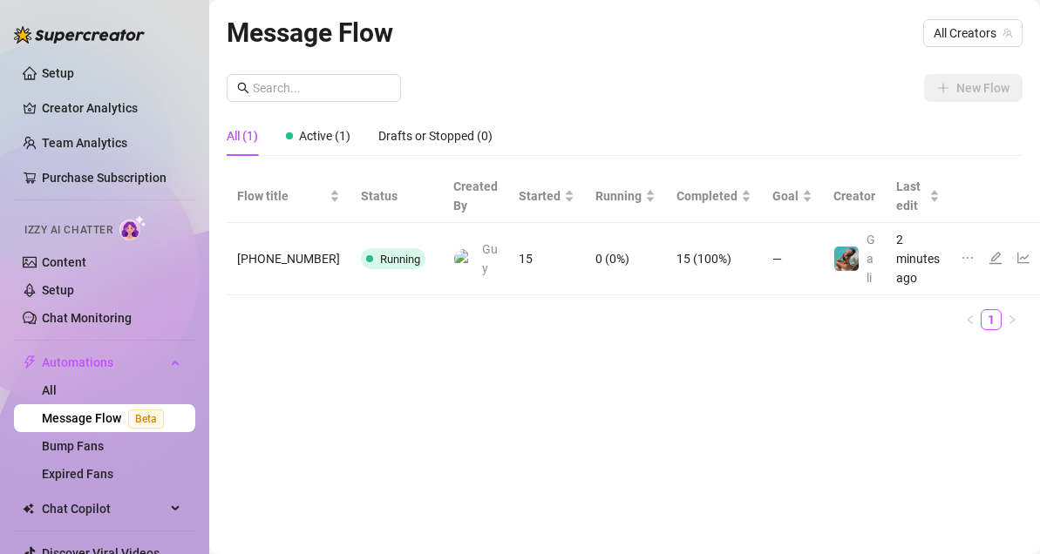
click at [1016, 260] on icon "line-chart" at bounding box center [1023, 258] width 14 height 14
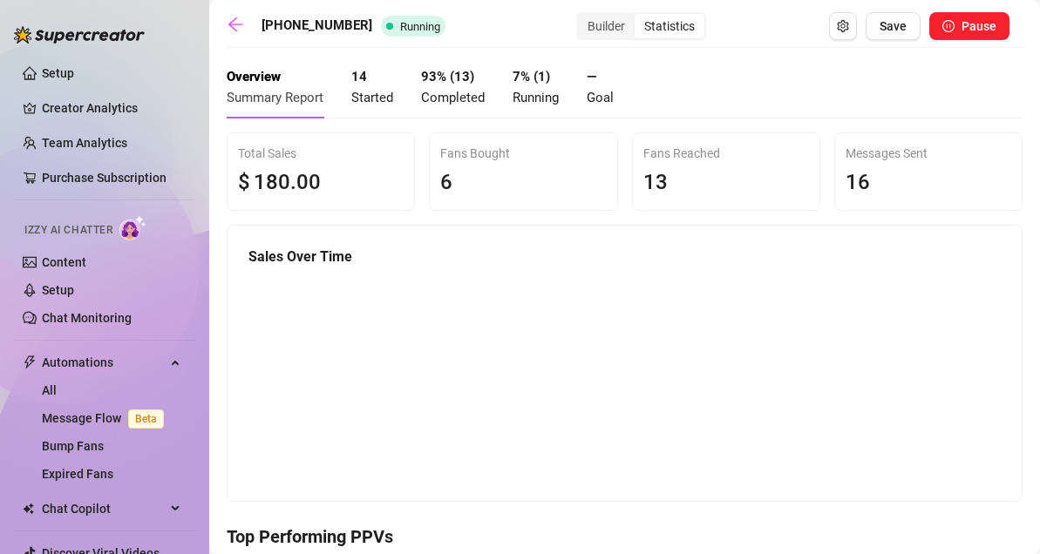
click at [966, 255] on h5 "Sales Over Time" at bounding box center [624, 257] width 752 height 21
click at [238, 22] on icon "arrow-left" at bounding box center [235, 24] width 17 height 17
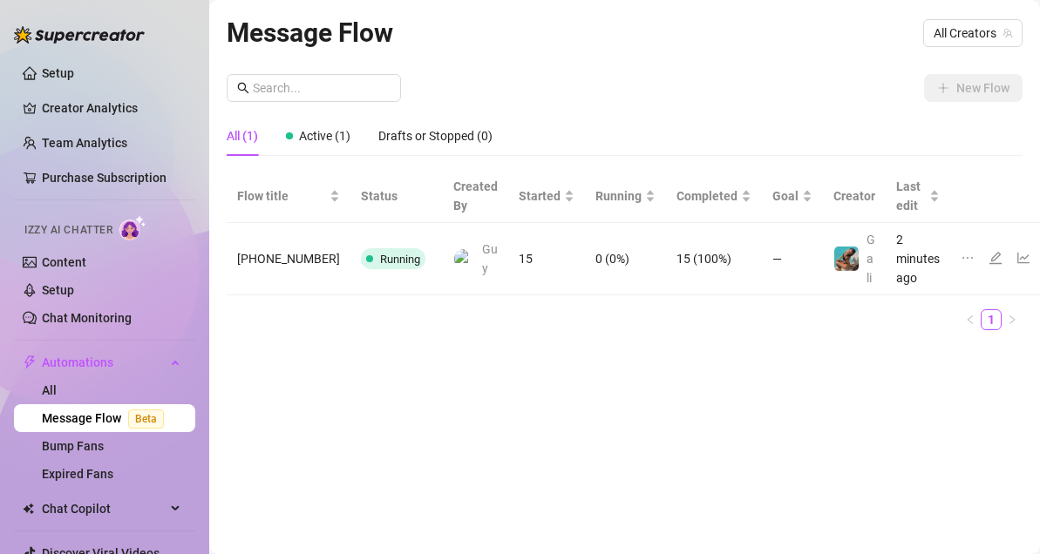
click at [989, 255] on icon "edit" at bounding box center [995, 258] width 12 height 12
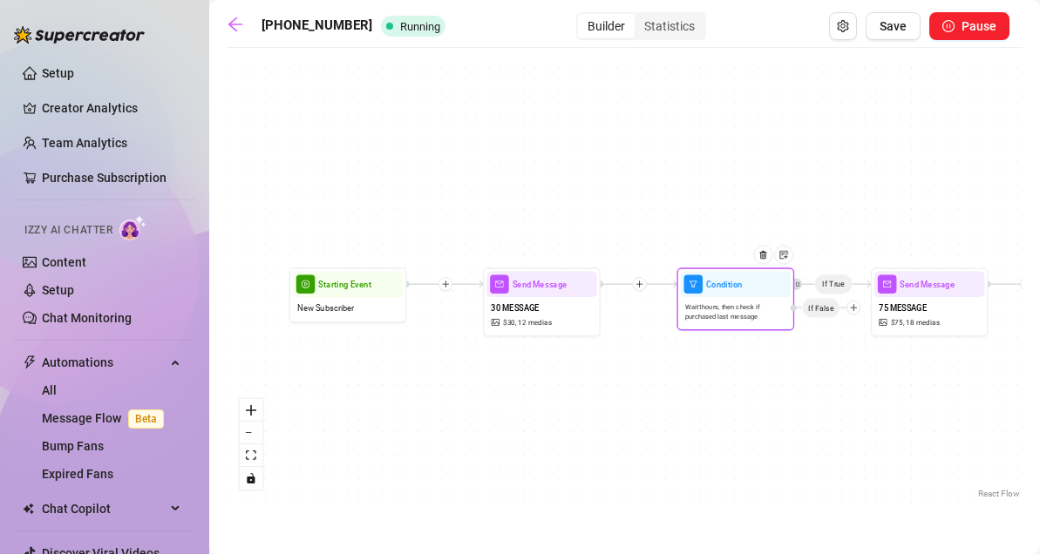
click at [755, 318] on span "Wait 1 hours, then check if purchased last message" at bounding box center [735, 312] width 101 height 20
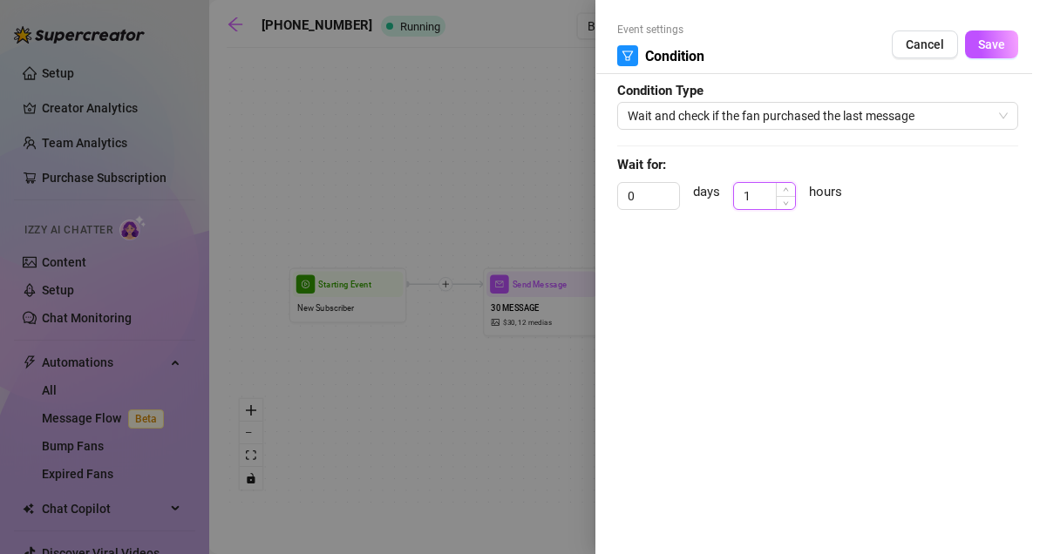
click at [763, 207] on input "1" at bounding box center [764, 196] width 61 height 26
type input "0"
click at [988, 38] on span "Save" at bounding box center [991, 44] width 27 height 14
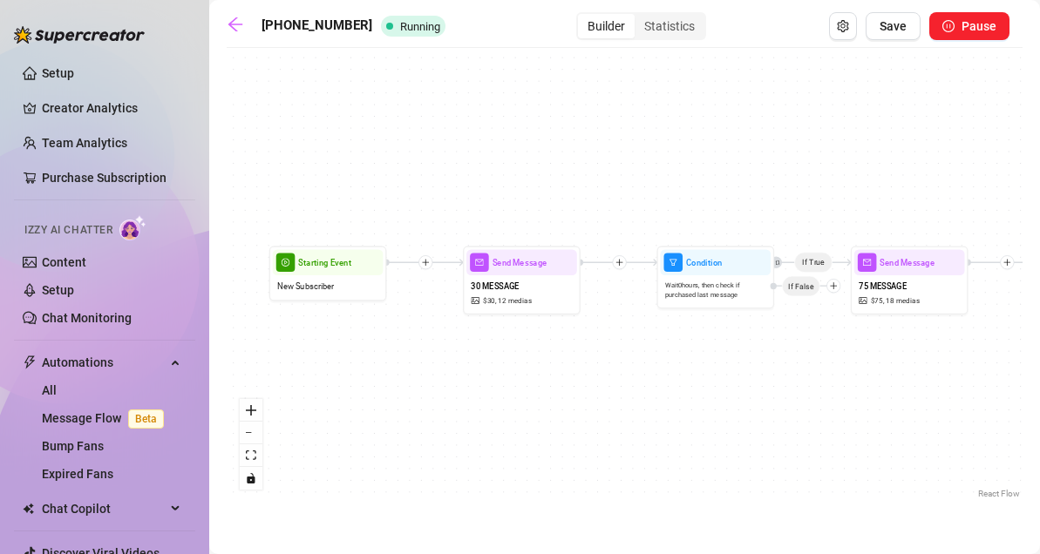
drag, startPoint x: 903, startPoint y: 386, endPoint x: 883, endPoint y: 364, distance: 29.6
click at [883, 364] on div "If True If True If True Tag Fan as... FINISHED 200 Condition Wait 0 hours, then…" at bounding box center [625, 280] width 796 height 446
click at [804, 298] on span "If False" at bounding box center [799, 292] width 38 height 21
click at [828, 294] on div "If True If True If True Tag Fan as... FINISHED 200 Condition Wait 0 hours, then…" at bounding box center [625, 280] width 796 height 446
click at [723, 287] on span "Wait 0 hours, then check if purchased last message" at bounding box center [704, 289] width 101 height 20
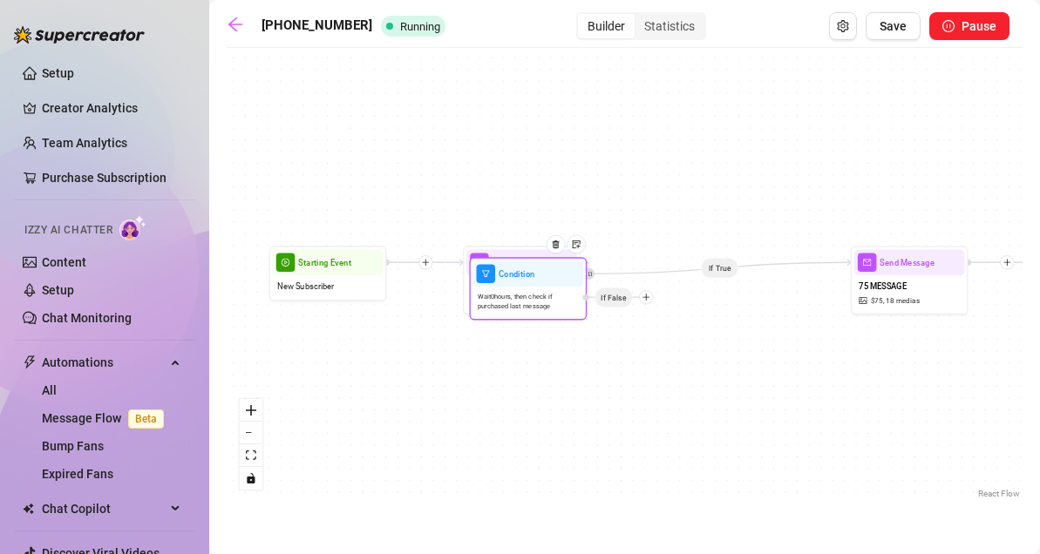
drag, startPoint x: 680, startPoint y: 293, endPoint x: 498, endPoint y: 308, distance: 182.8
click at [498, 308] on span "Wait 0 hours, then check if purchased last message" at bounding box center [528, 301] width 101 height 20
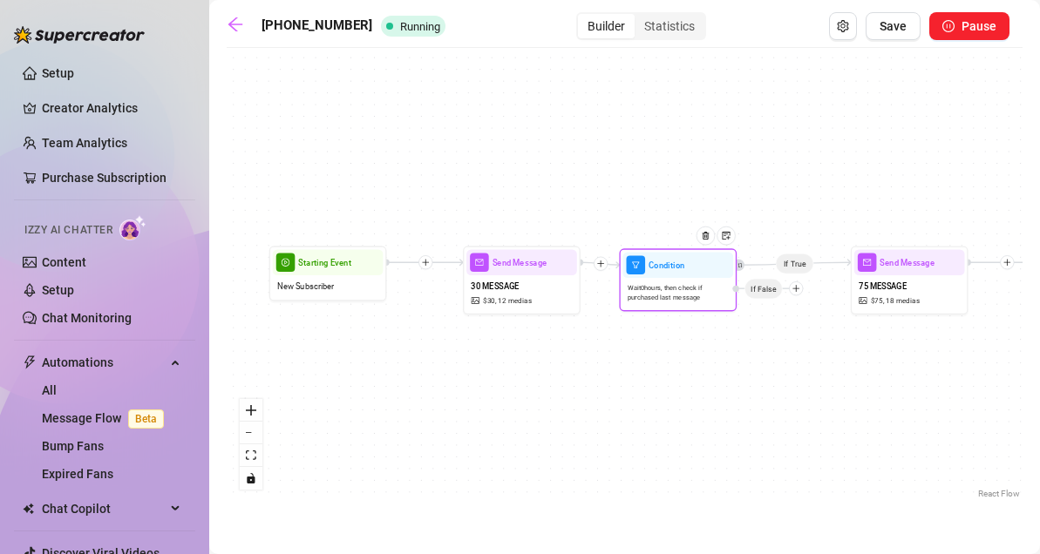
drag, startPoint x: 498, startPoint y: 308, endPoint x: 672, endPoint y: 294, distance: 174.9
click at [672, 294] on span "Wait 0 hours, then check if purchased last message" at bounding box center [678, 292] width 101 height 20
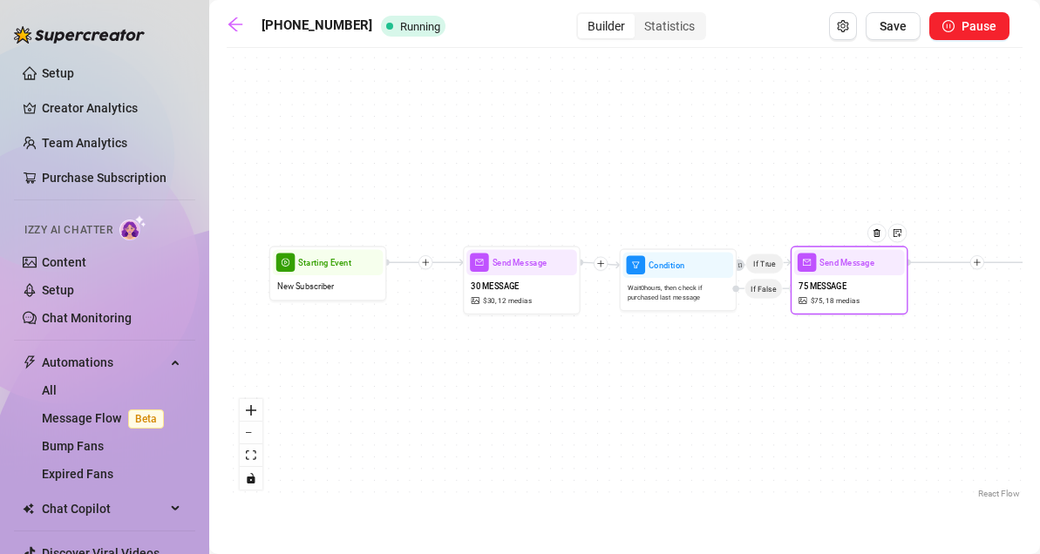
drag, startPoint x: 901, startPoint y: 279, endPoint x: 839, endPoint y: 279, distance: 61.9
click at [839, 279] on div "75 MESSAGE $ 75 , 18 medias" at bounding box center [849, 293] width 111 height 36
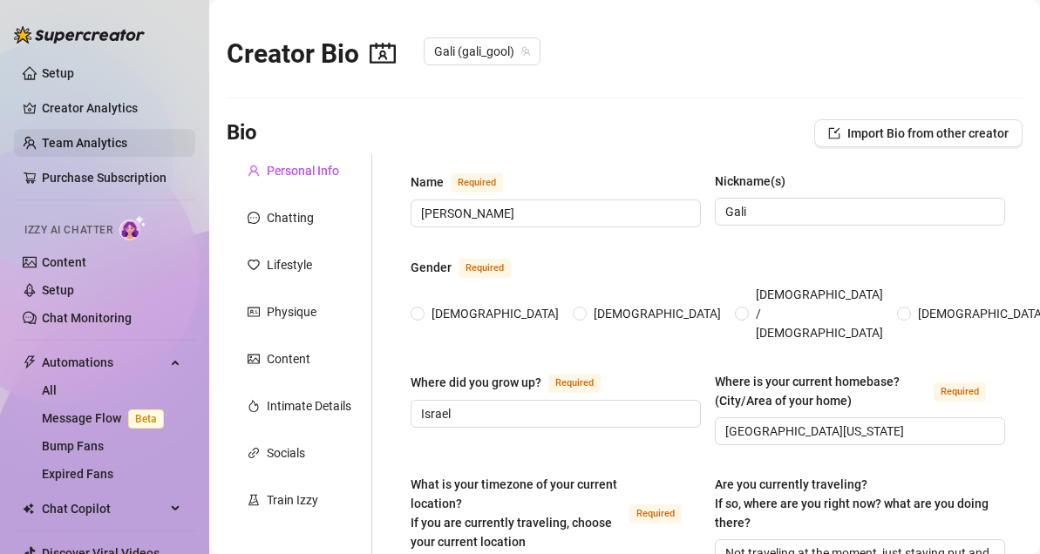
radio input "true"
type input "[DATE]"
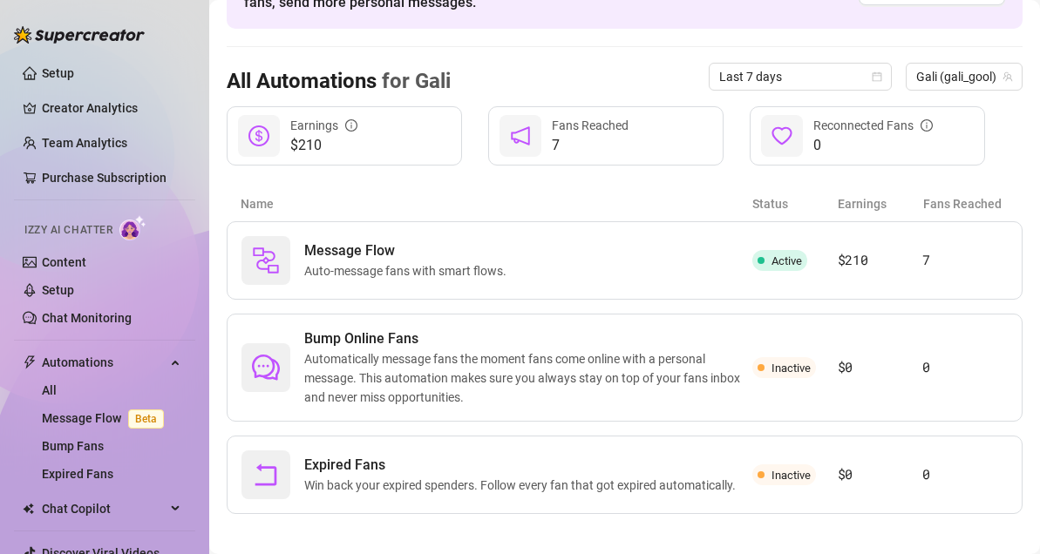
scroll to position [142, 0]
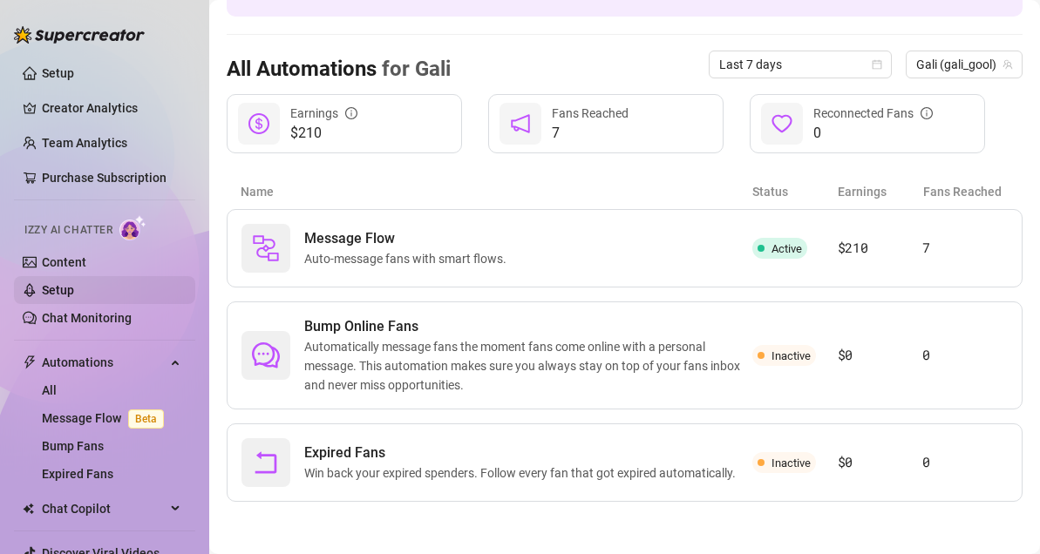
click at [74, 288] on link "Setup" at bounding box center [58, 290] width 32 height 14
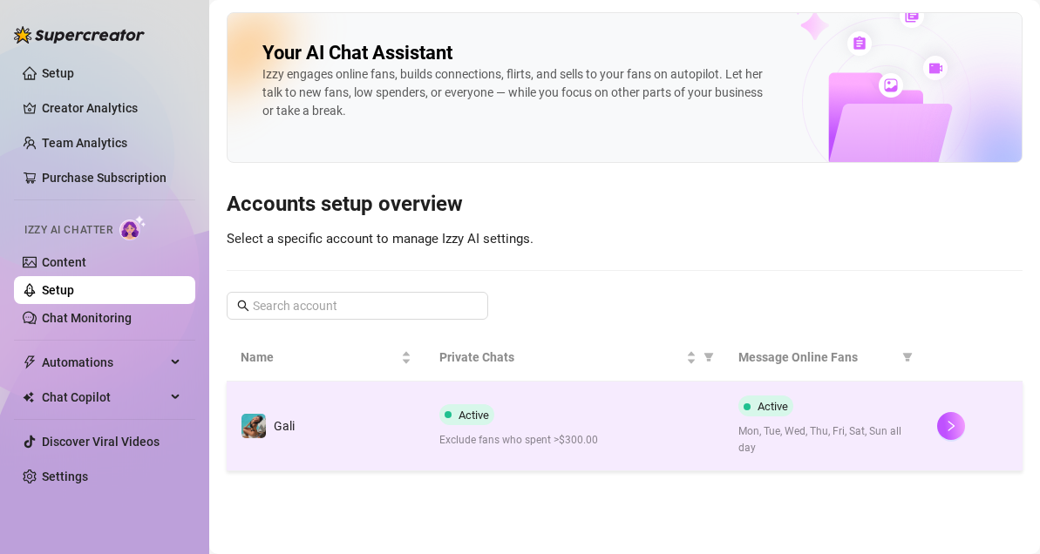
click at [879, 432] on span "Mon, Tue, Wed, Thu, Fri, Sat, Sun all day" at bounding box center [823, 440] width 171 height 33
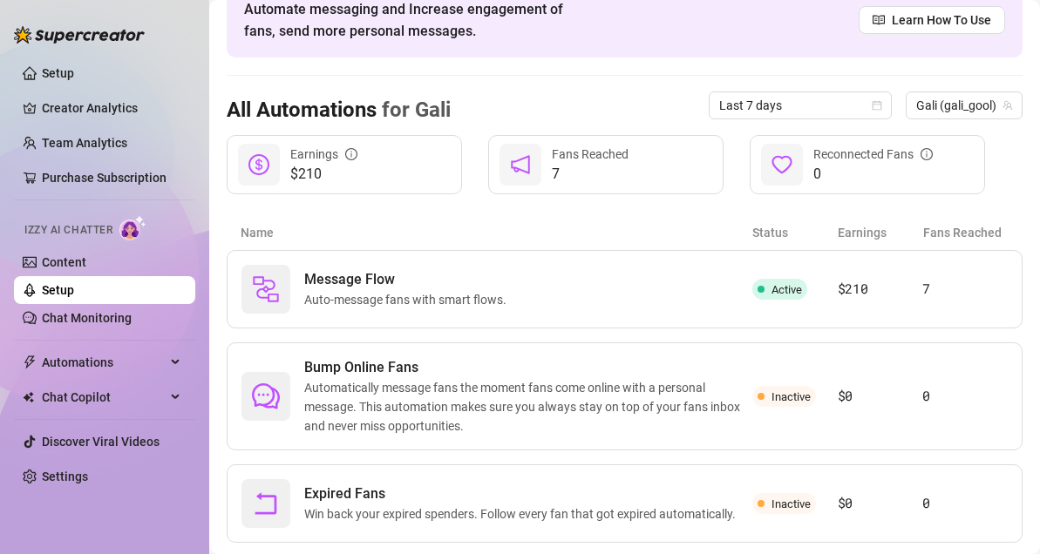
scroll to position [137, 0]
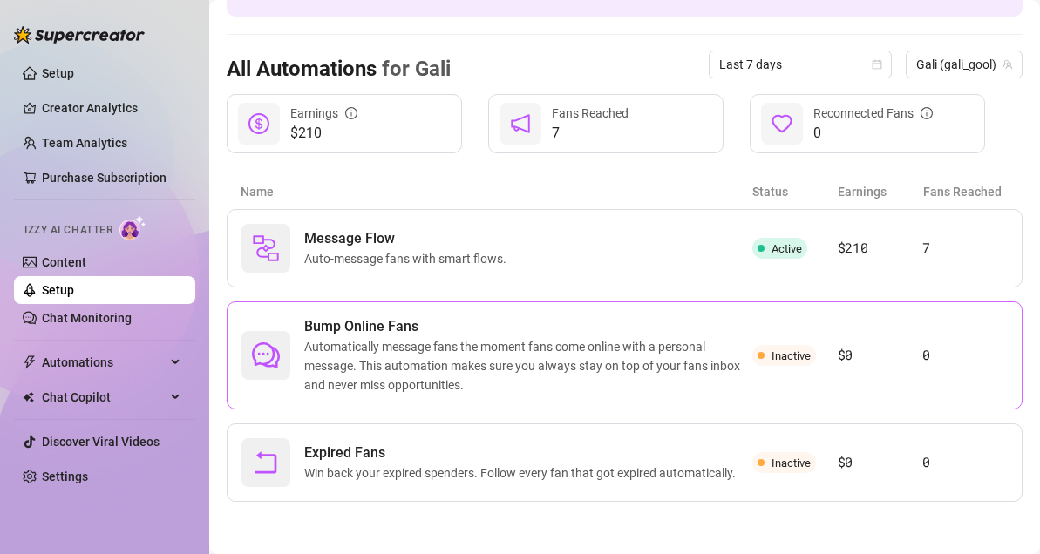
click at [851, 356] on article "$0" at bounding box center [880, 355] width 85 height 21
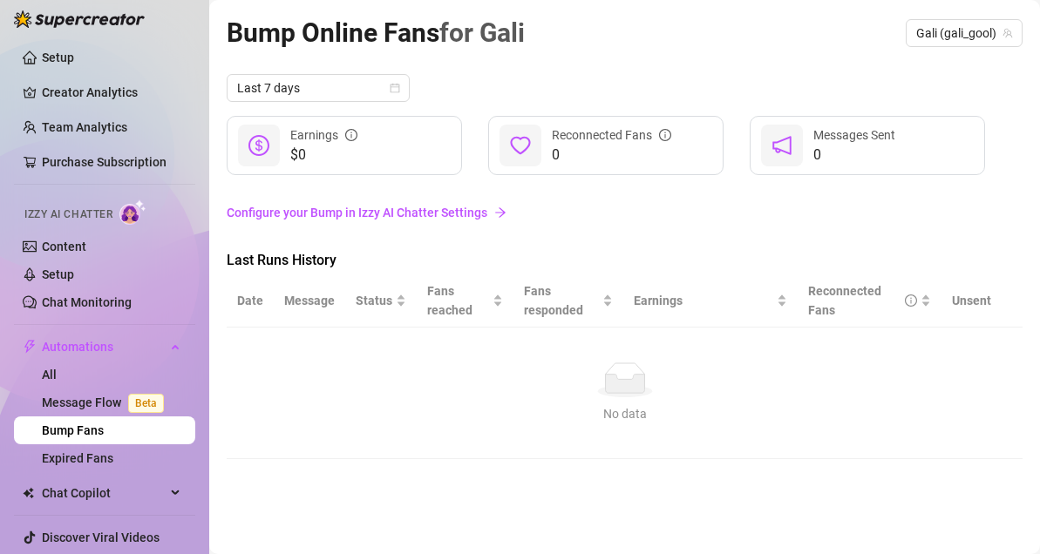
scroll to position [15, 0]
click at [86, 251] on link "Content" at bounding box center [64, 248] width 44 height 14
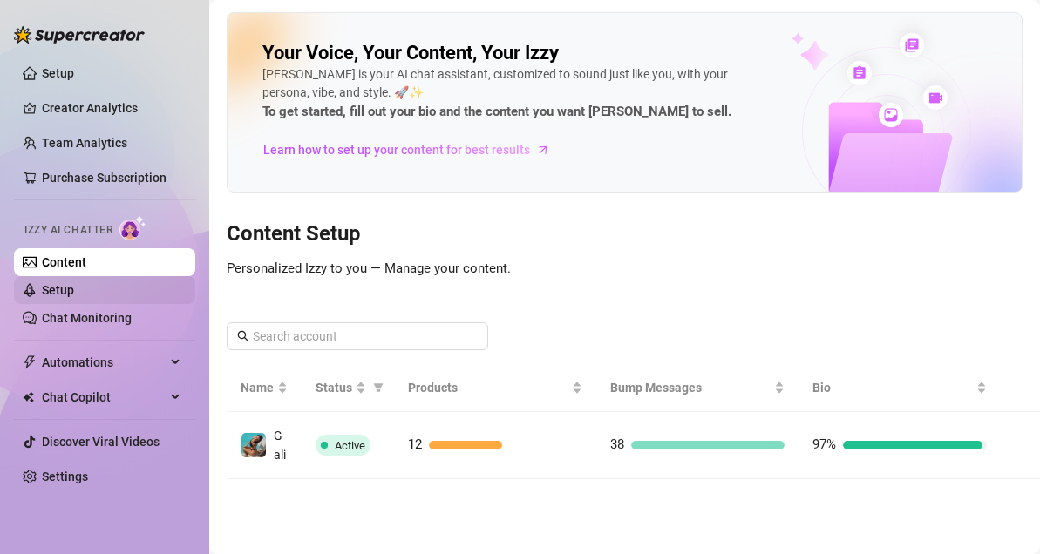
click at [73, 297] on link "Setup" at bounding box center [58, 290] width 32 height 14
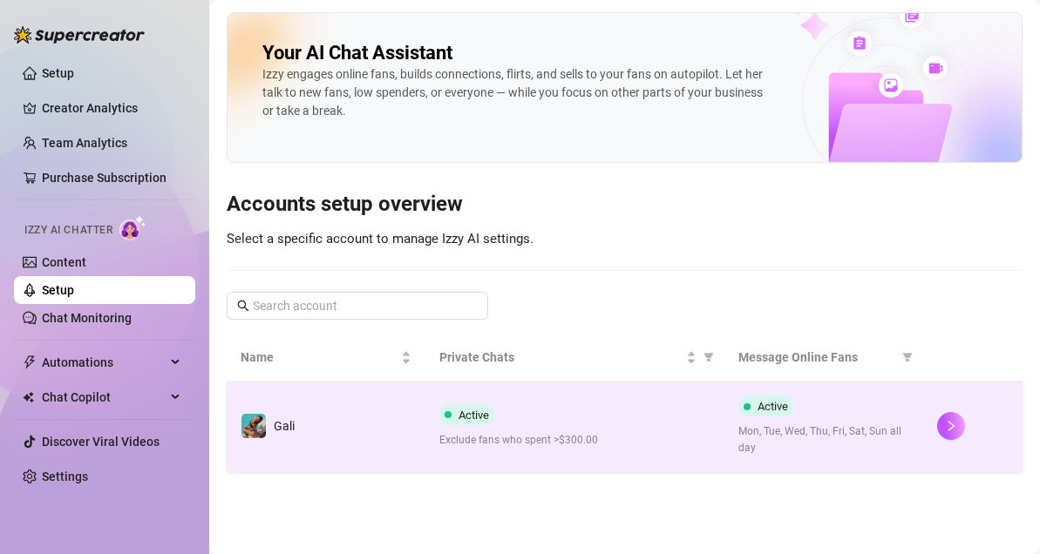
click at [666, 403] on td "Active Exclude fans who spent >$300.00" at bounding box center [574, 427] width 298 height 90
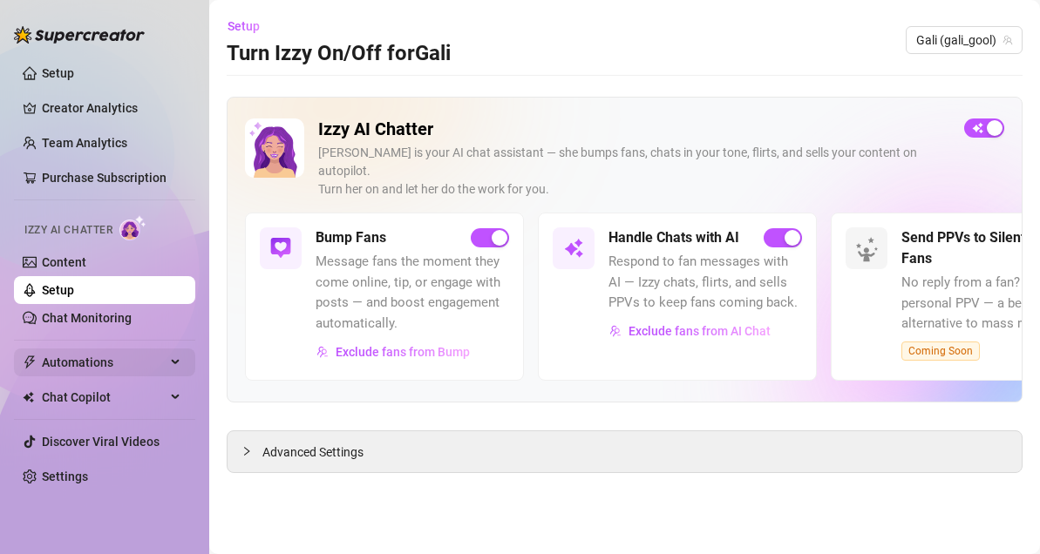
click at [123, 367] on span "Automations" at bounding box center [104, 363] width 124 height 28
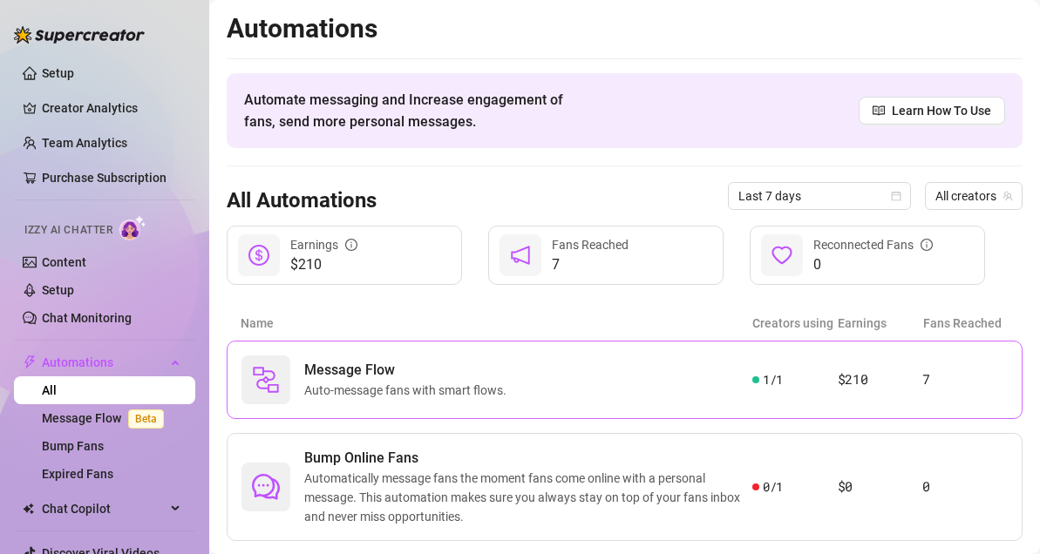
click at [401, 396] on span "Auto-message fans with smart flows." at bounding box center [408, 390] width 209 height 19
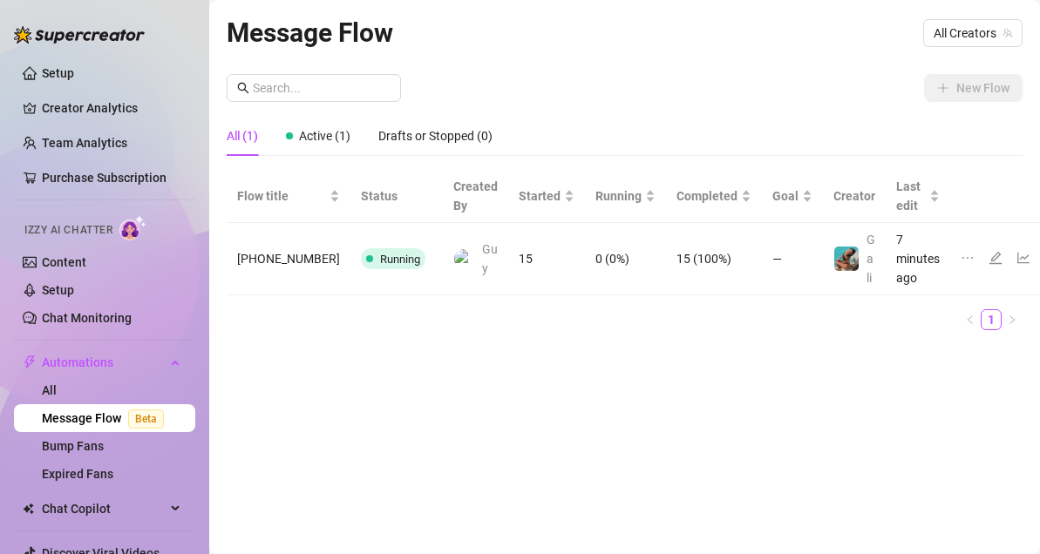
click at [508, 273] on td "15" at bounding box center [546, 259] width 77 height 72
click at [1016, 254] on icon "line-chart" at bounding box center [1023, 258] width 14 height 14
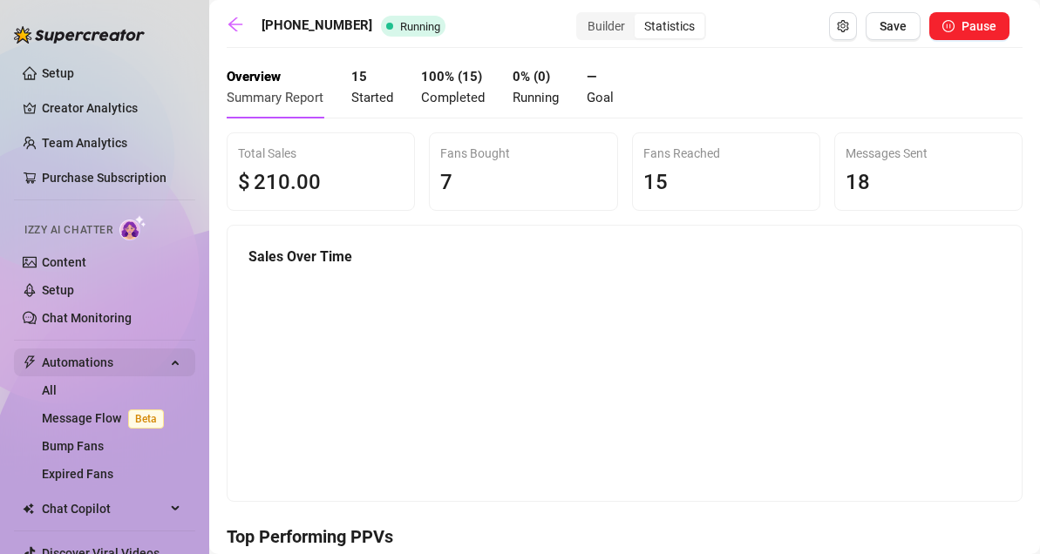
click at [105, 350] on span "Automations" at bounding box center [104, 363] width 124 height 28
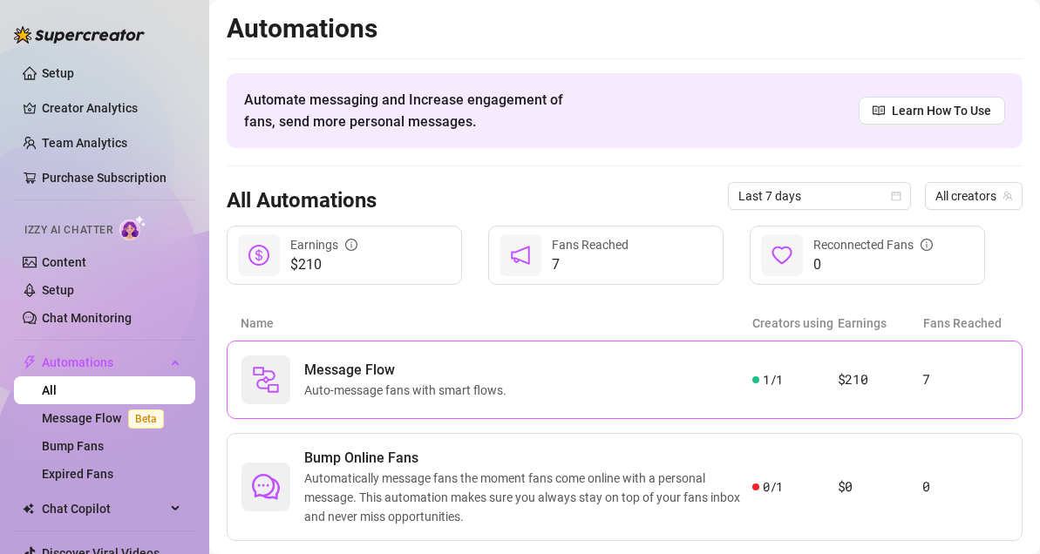
click at [364, 386] on span "Auto-message fans with smart flows." at bounding box center [408, 390] width 209 height 19
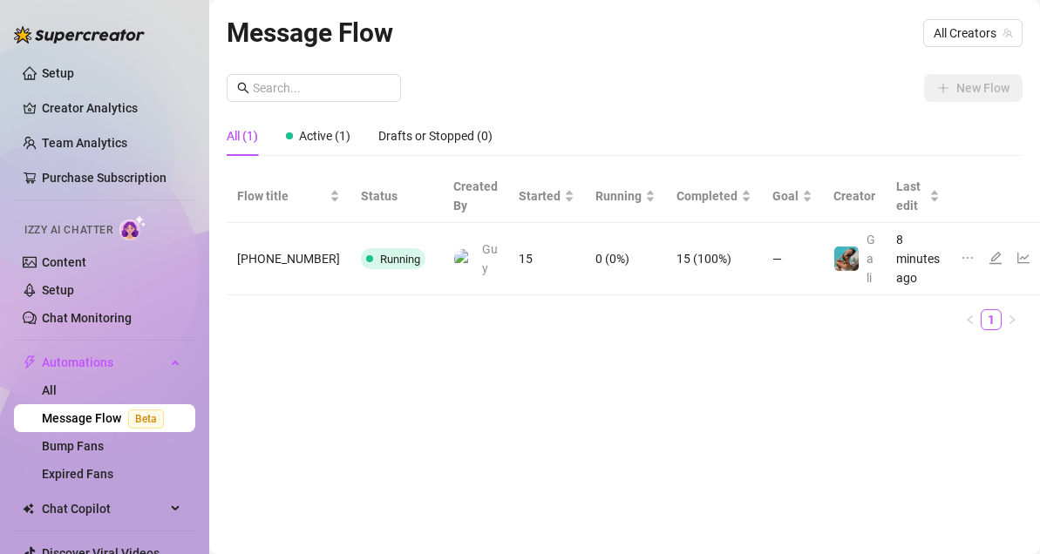
click at [988, 258] on icon "edit" at bounding box center [995, 258] width 14 height 14
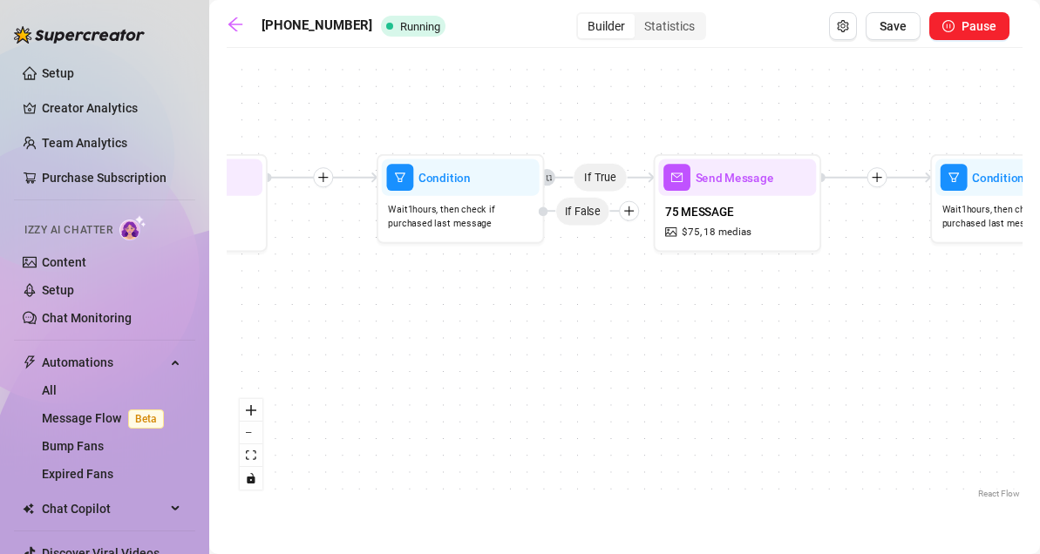
drag, startPoint x: 581, startPoint y: 298, endPoint x: 580, endPoint y: 228, distance: 69.7
click at [580, 228] on div "If True If True If True Tag Fan as... FINISHED 200 Condition Wait 1 hours, then…" at bounding box center [625, 280] width 796 height 446
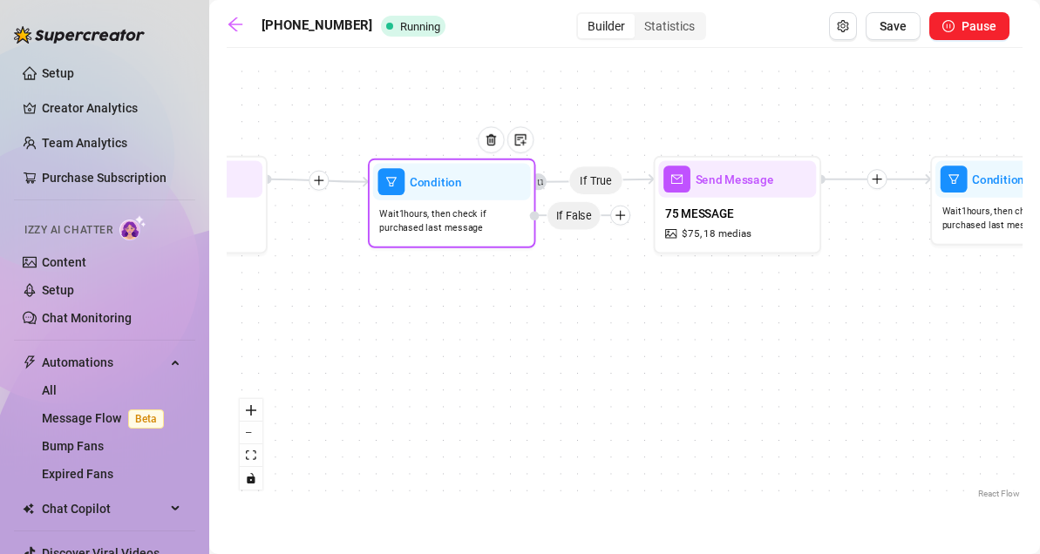
drag, startPoint x: 587, startPoint y: 221, endPoint x: 579, endPoint y: 225, distance: 9.4
click at [579, 225] on span "If False" at bounding box center [573, 215] width 55 height 30
click at [440, 233] on span "Wait 1 hours, then check if purchased last message" at bounding box center [451, 221] width 145 height 29
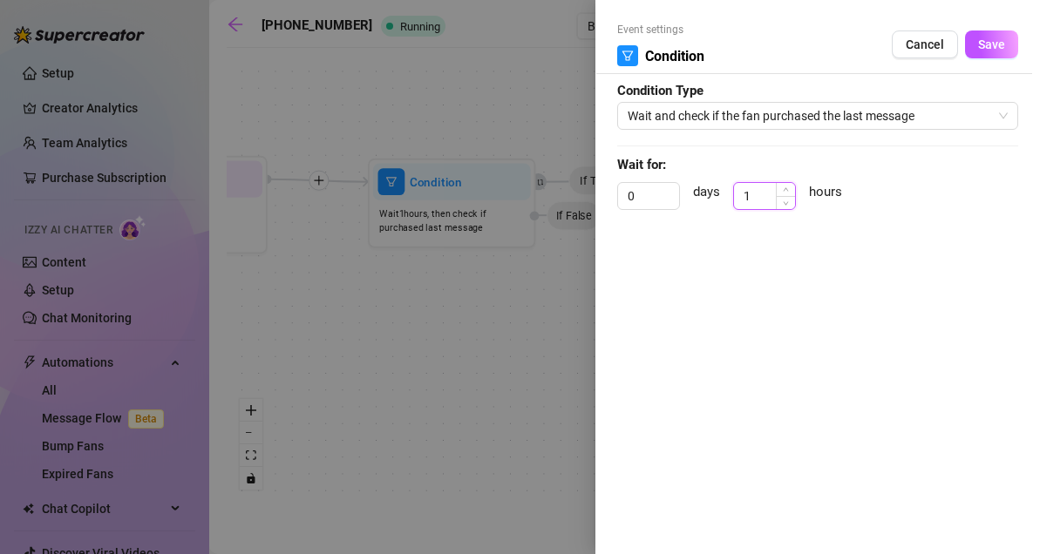
click at [766, 193] on input "1" at bounding box center [764, 196] width 61 height 26
type input "0"
click button "Save" at bounding box center [991, 45] width 53 height 28
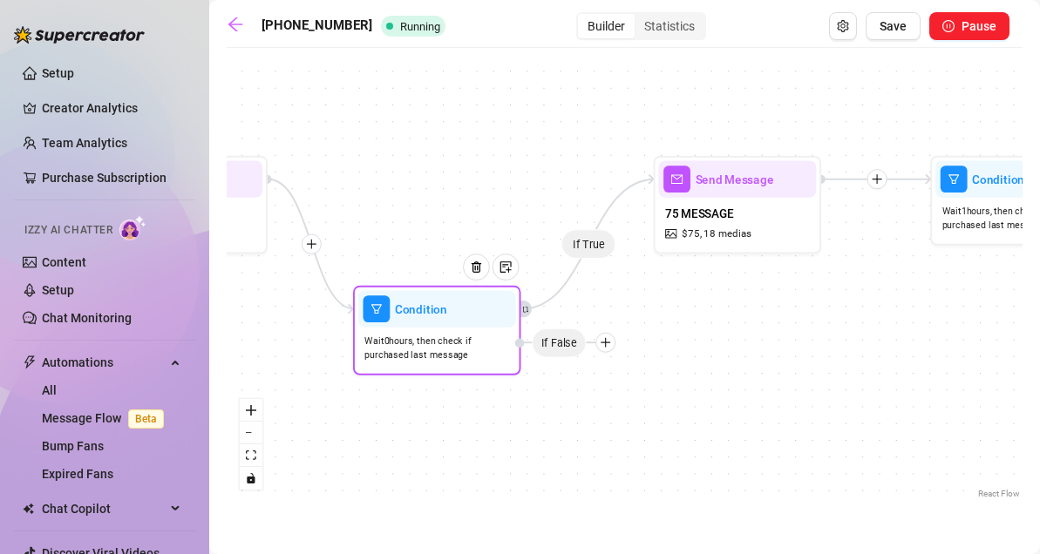
drag, startPoint x: 620, startPoint y: 220, endPoint x: 605, endPoint y: 349, distance: 129.0
click at [605, 349] on div at bounding box center [605, 343] width 20 height 20
click at [610, 330] on div "If True If True If True Tag Fan as... FINISHED 200 Condition Wait 0 hours, then…" at bounding box center [625, 280] width 796 height 446
click at [602, 344] on icon "plus" at bounding box center [605, 341] width 11 height 11
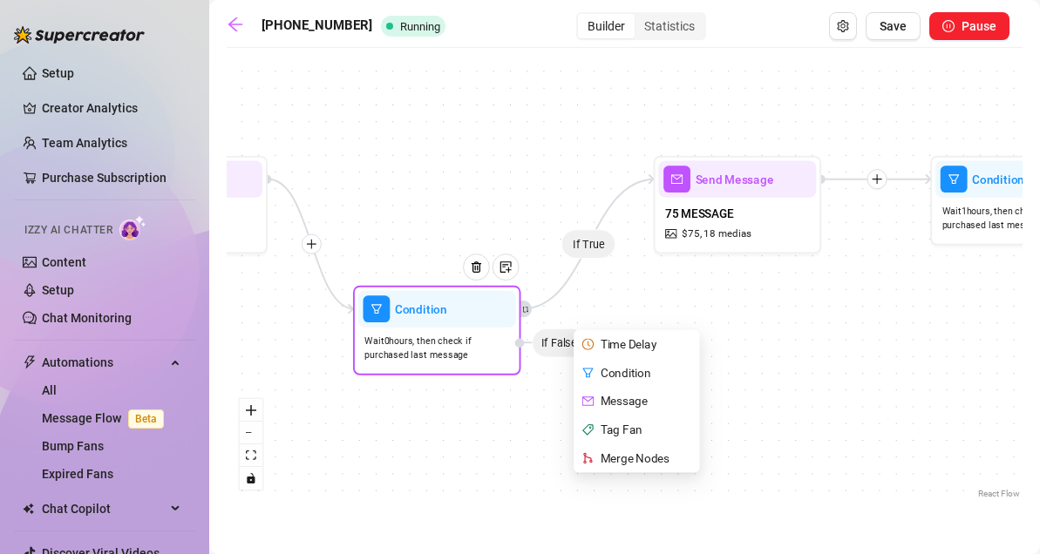
click at [602, 344] on div "Time Delay" at bounding box center [638, 344] width 123 height 29
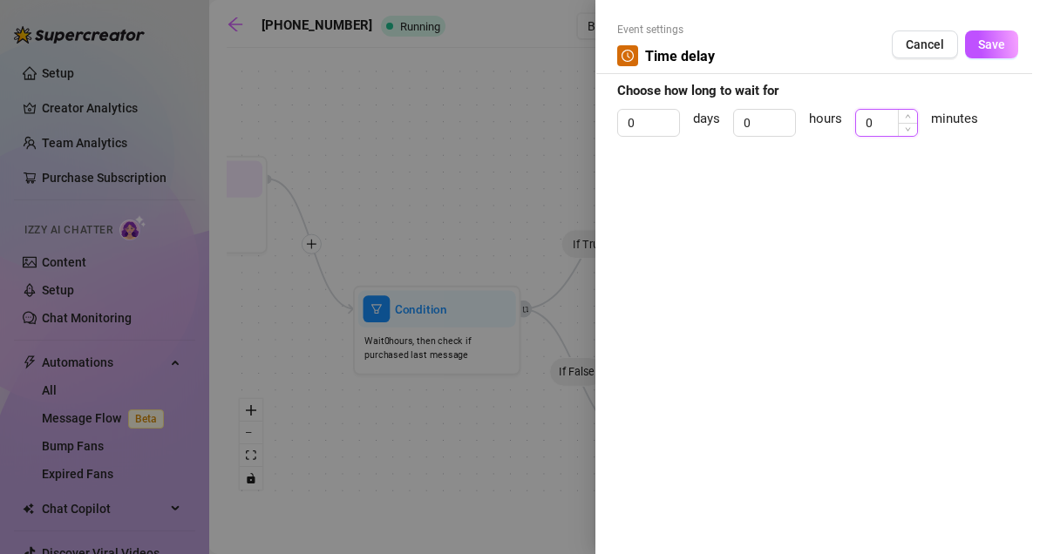
click at [897, 135] on input "0" at bounding box center [886, 123] width 61 height 26
type input "1"
click at [993, 39] on span "Save" at bounding box center [991, 44] width 27 height 14
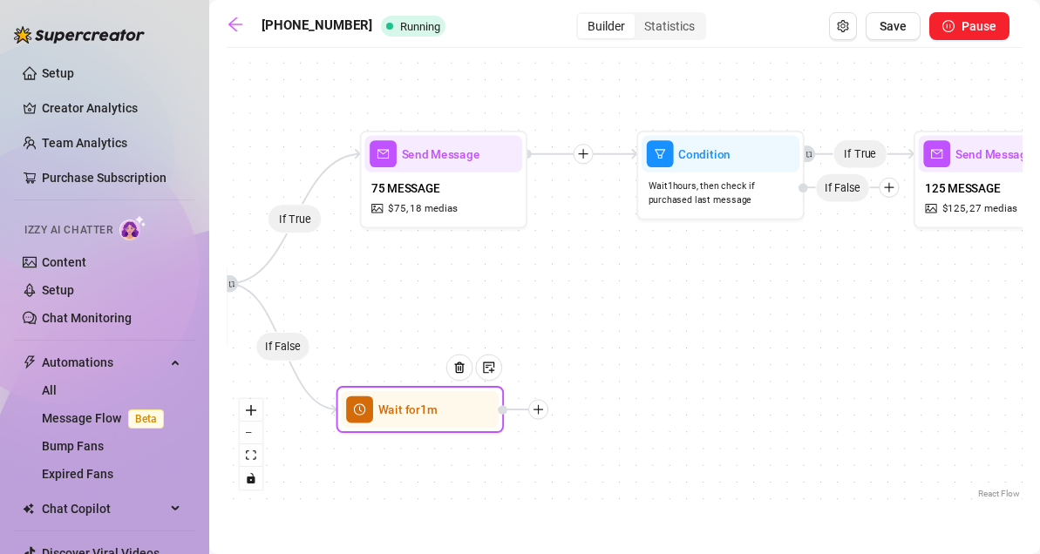
drag, startPoint x: 818, startPoint y: 335, endPoint x: 525, endPoint y: 309, distance: 294.8
click at [525, 309] on div "If True If True If True If False Wait for 1m Tag Fan as... FINISHED 200 Conditi…" at bounding box center [625, 280] width 796 height 446
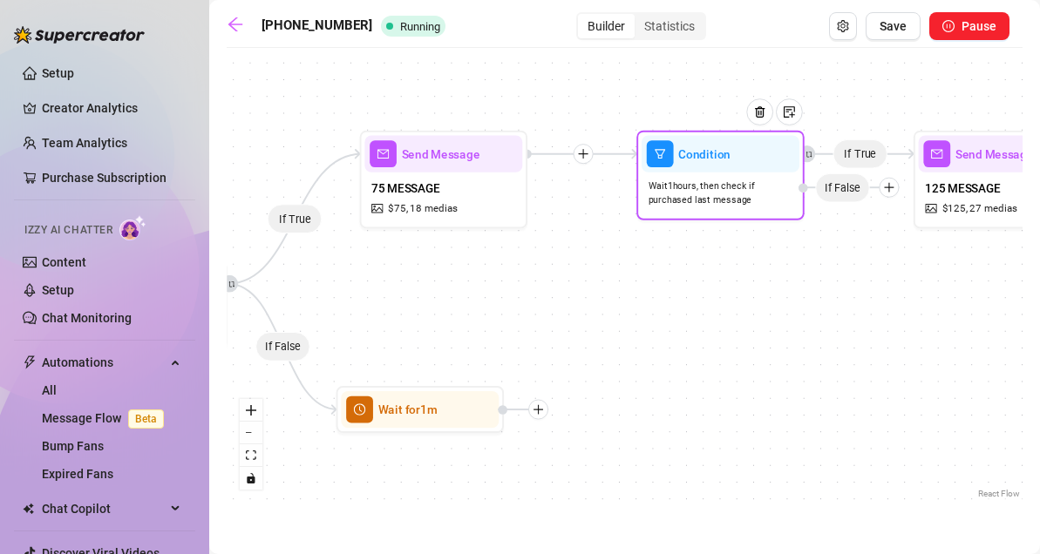
click at [736, 196] on span "Wait 1 hours, then check if purchased last message" at bounding box center [720, 194] width 145 height 29
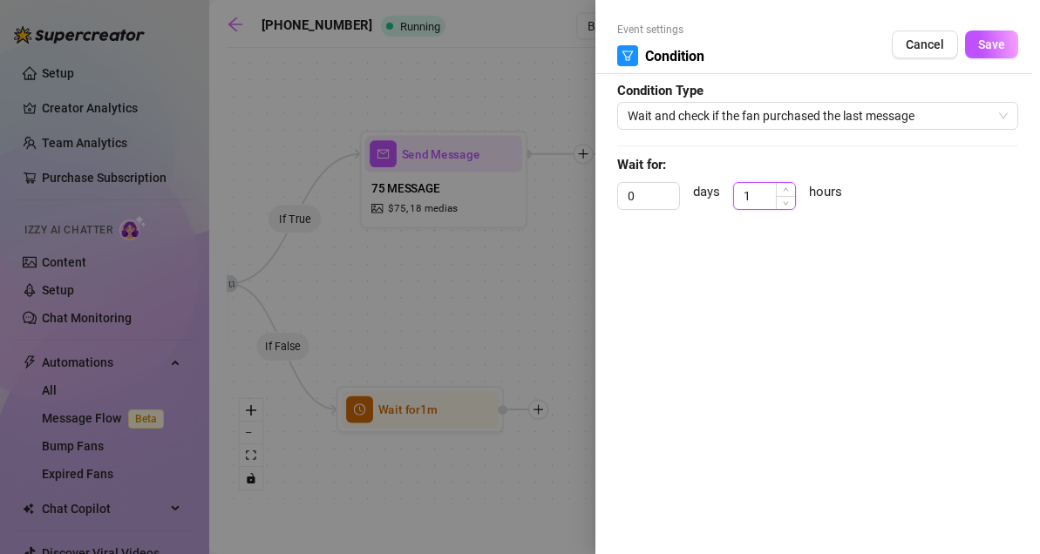
click at [763, 206] on input "1" at bounding box center [764, 196] width 61 height 26
type input "0"
click button "Save" at bounding box center [991, 45] width 53 height 28
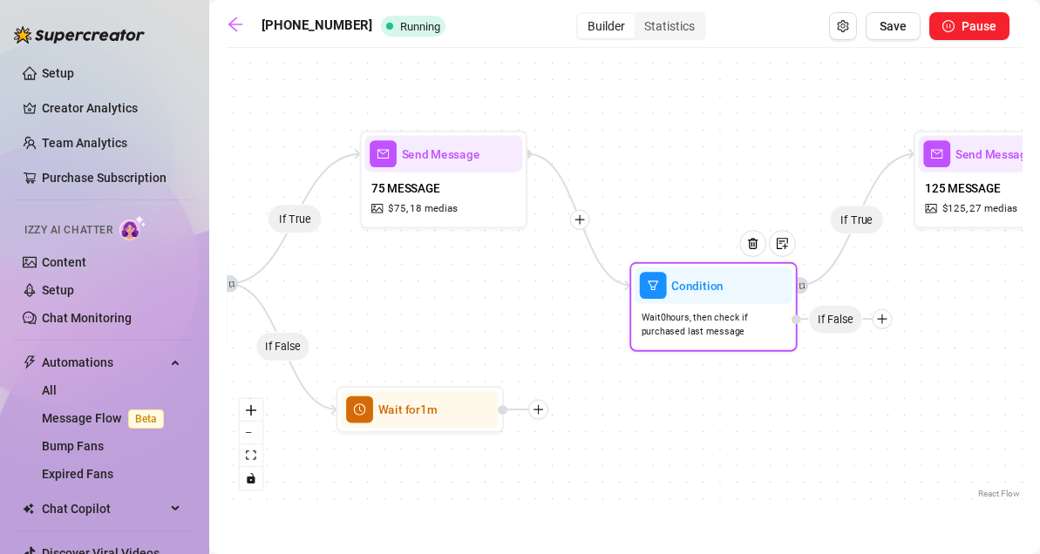
drag, startPoint x: 888, startPoint y: 180, endPoint x: 879, endPoint y: 315, distance: 134.5
click at [879, 315] on div at bounding box center [882, 319] width 20 height 20
click at [879, 315] on icon "plus" at bounding box center [881, 317] width 11 height 11
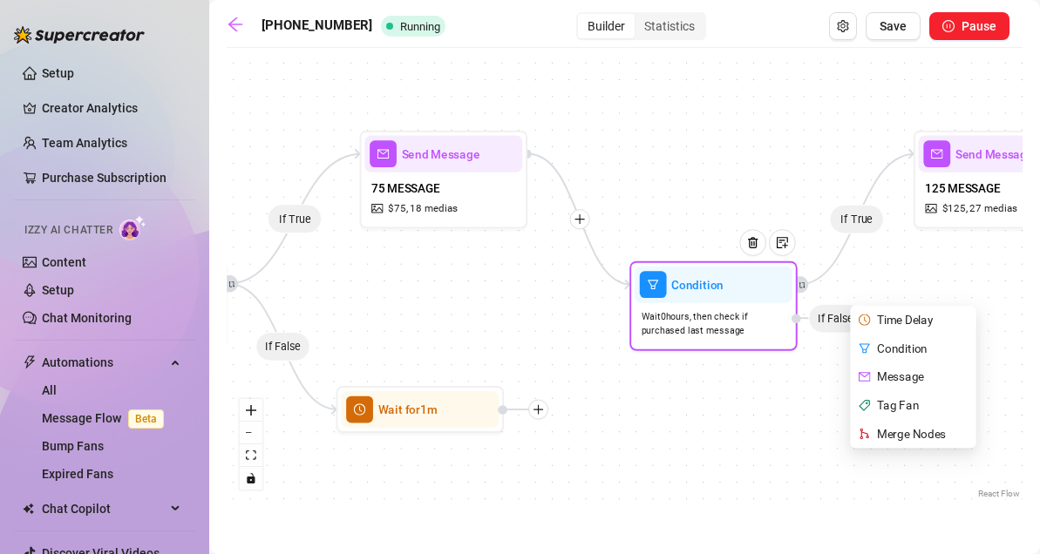
click at [879, 315] on div "Time Delay" at bounding box center [914, 320] width 123 height 29
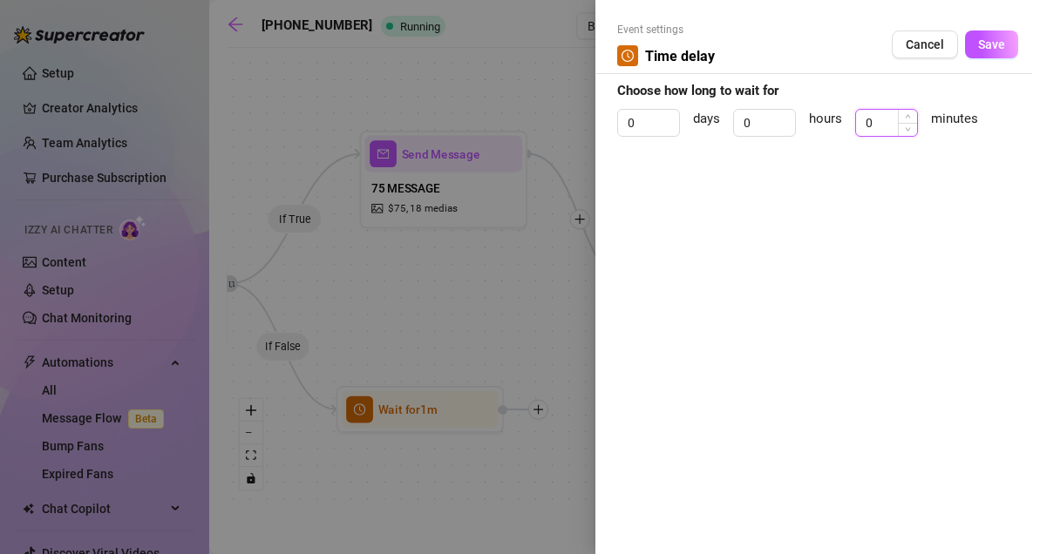
type input "1"
click at [901, 121] on span "Increase Value" at bounding box center [907, 116] width 19 height 13
click at [1001, 37] on span "Save" at bounding box center [991, 44] width 27 height 14
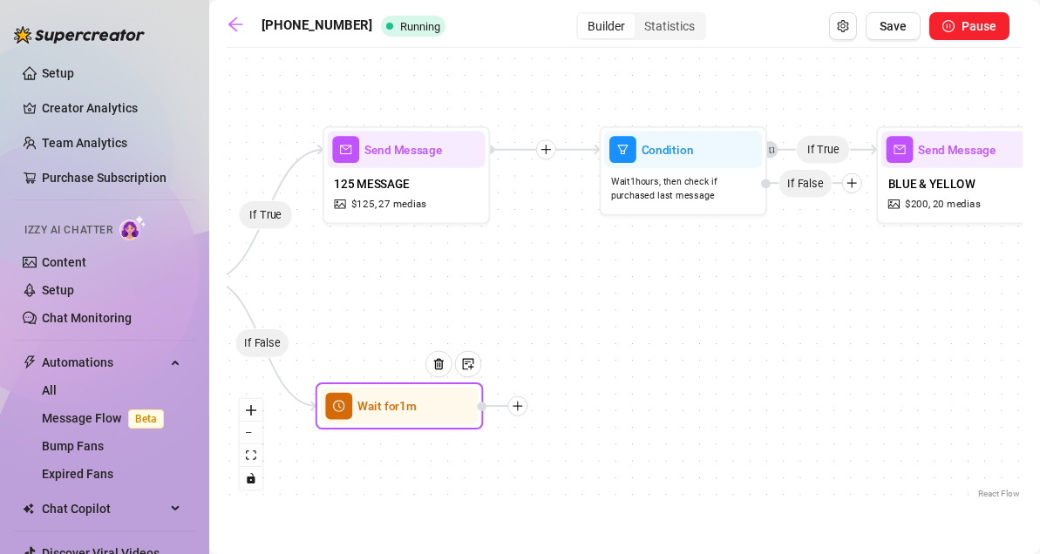
drag, startPoint x: 932, startPoint y: 311, endPoint x: 318, endPoint y: 307, distance: 613.6
click at [318, 307] on div "If True If True If True If False If False Wait for 1m Wait for 1m Tag Fan as...…" at bounding box center [625, 280] width 796 height 446
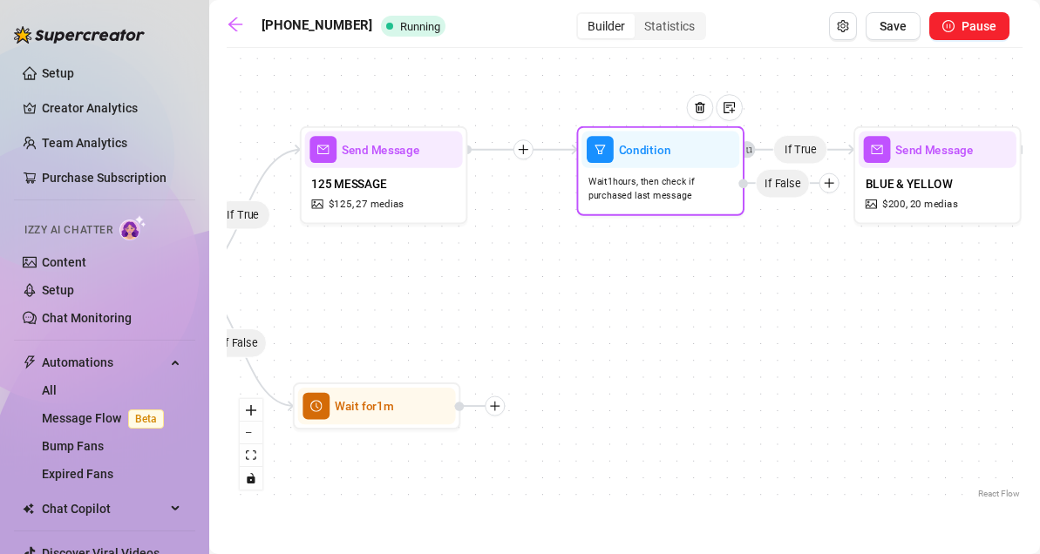
click at [598, 189] on span "Wait 1 hours, then check if purchased last message" at bounding box center [660, 189] width 145 height 29
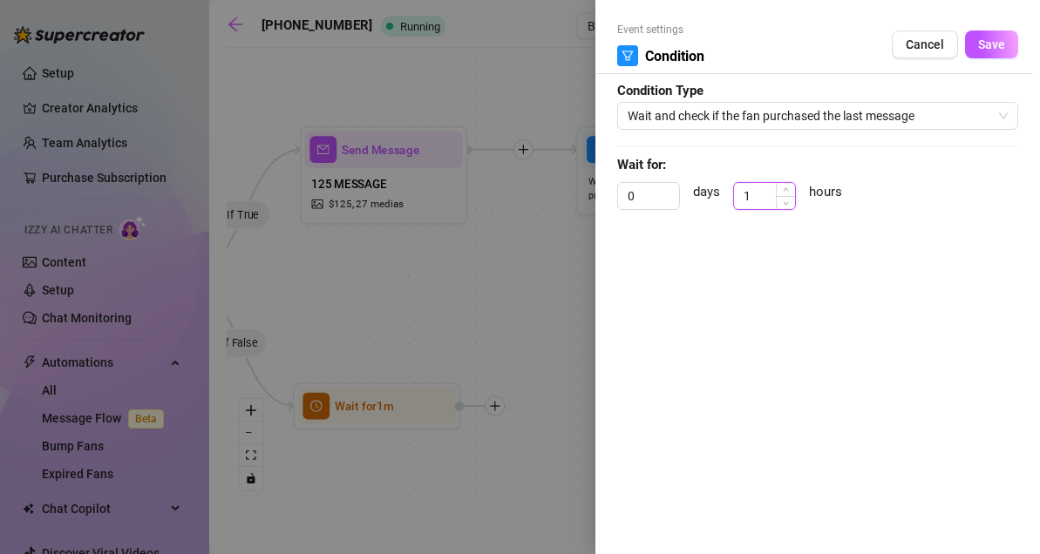
click at [774, 195] on input "1" at bounding box center [764, 196] width 61 height 26
type input "0"
click button "Save" at bounding box center [991, 45] width 53 height 28
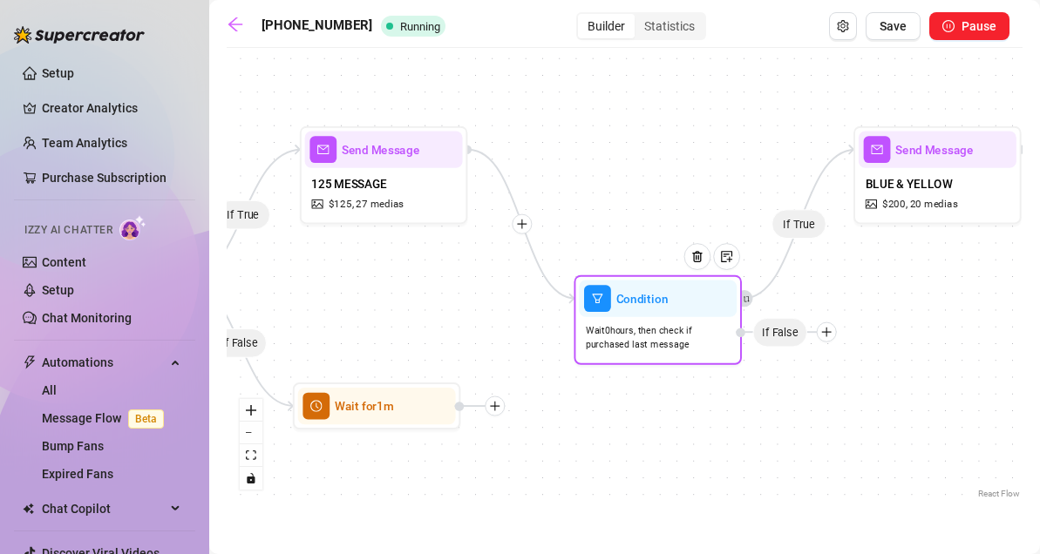
drag, startPoint x: 831, startPoint y: 185, endPoint x: 828, endPoint y: 336, distance: 150.8
click at [828, 336] on icon "plus" at bounding box center [825, 331] width 11 height 11
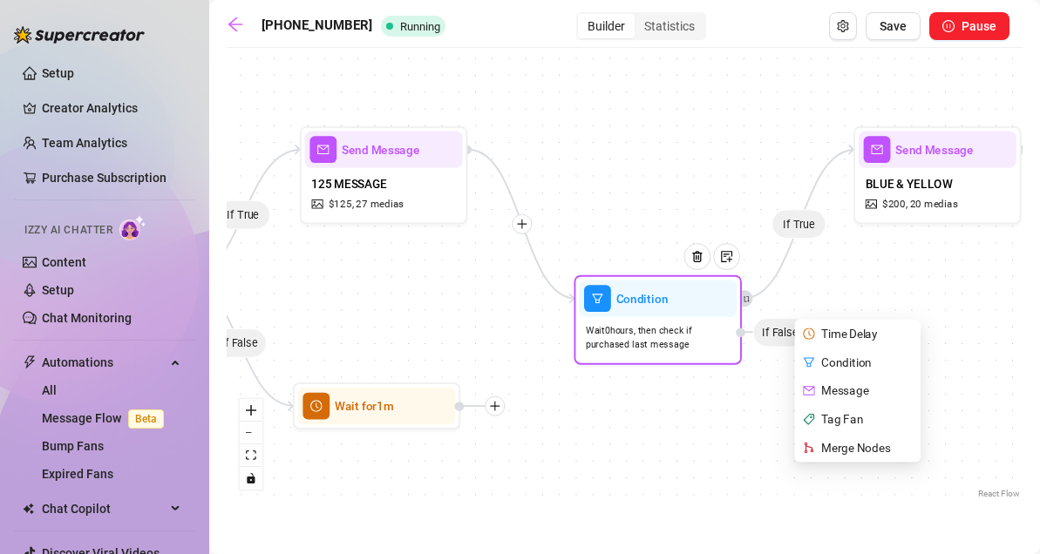
click at [840, 336] on div "Time Delay" at bounding box center [858, 334] width 123 height 29
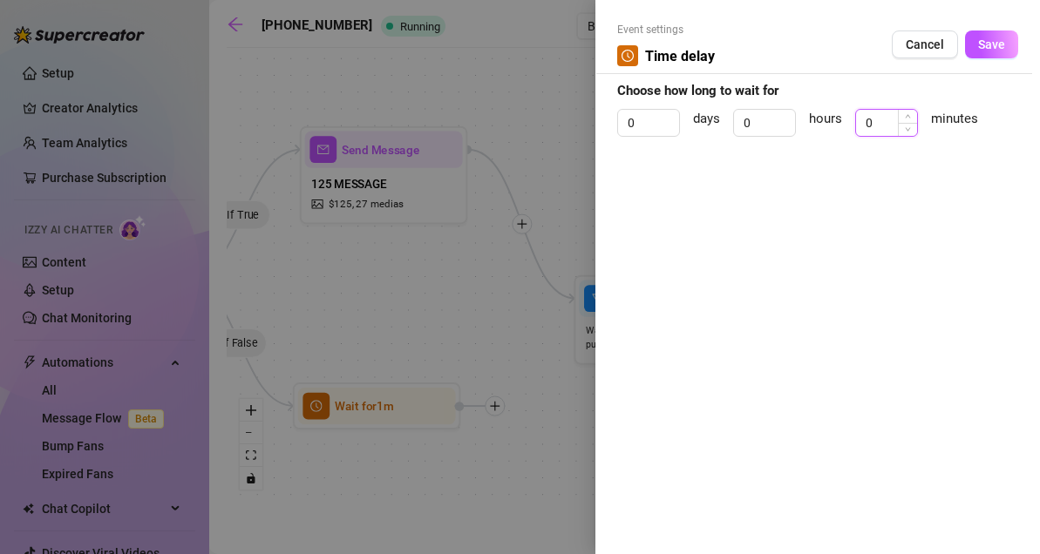
click at [880, 123] on input "0" at bounding box center [886, 123] width 61 height 26
type input "0"
type input "1"
click at [996, 48] on span "Save" at bounding box center [991, 44] width 27 height 14
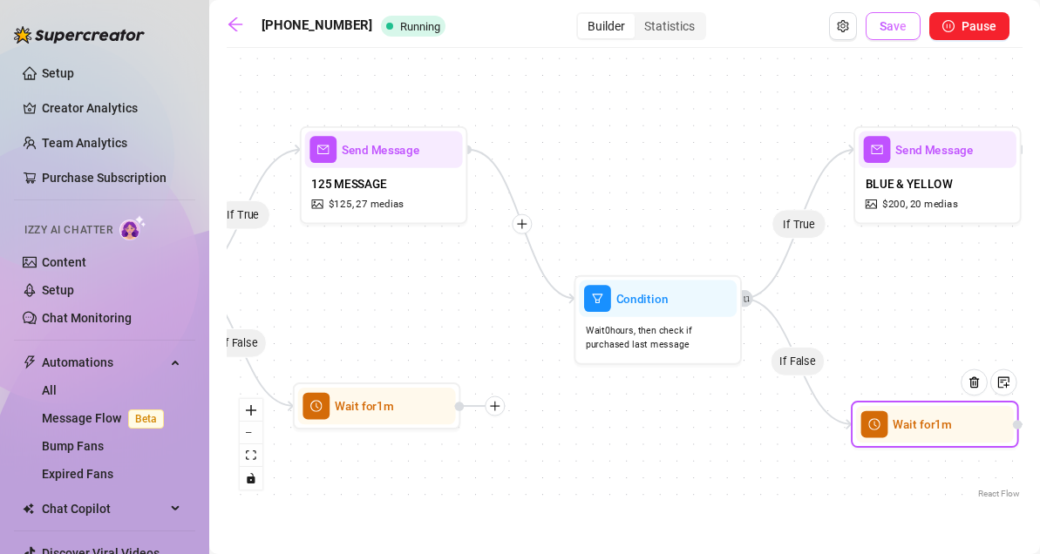
click at [906, 25] on span "Save" at bounding box center [892, 26] width 27 height 14
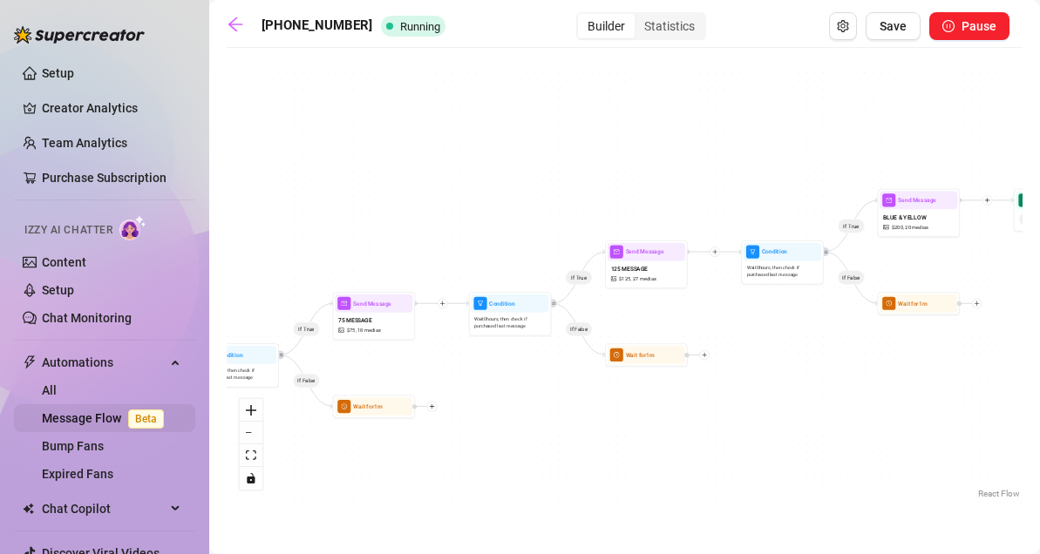
click at [125, 418] on link "Message Flow Beta" at bounding box center [106, 418] width 129 height 14
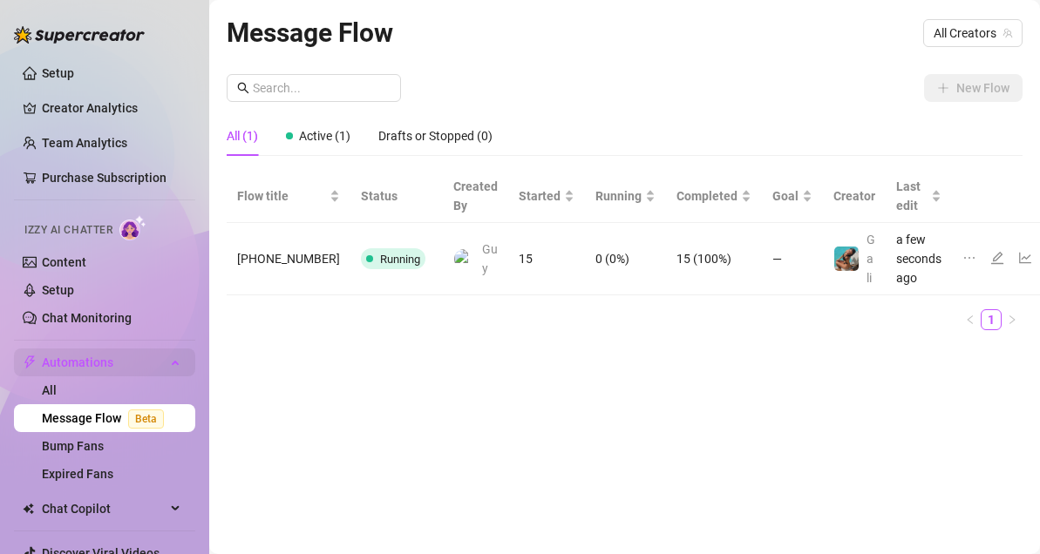
click at [106, 360] on span "Automations" at bounding box center [104, 363] width 124 height 28
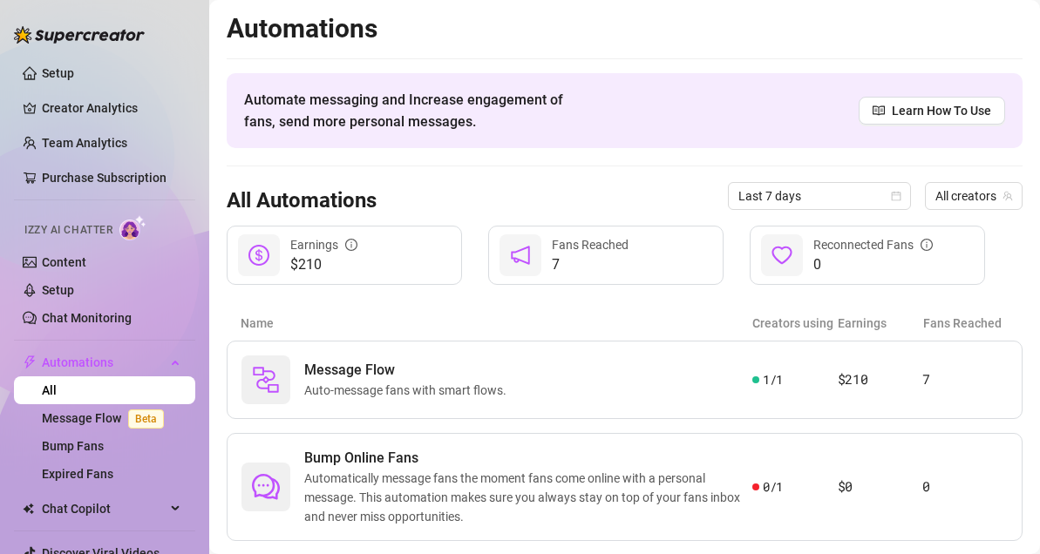
scroll to position [142, 0]
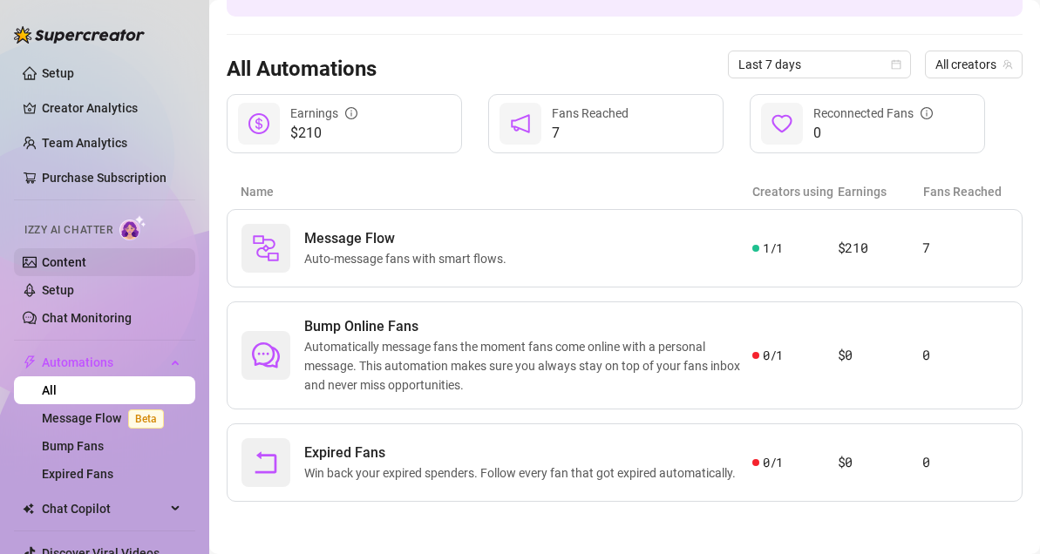
click at [86, 256] on link "Content" at bounding box center [64, 262] width 44 height 14
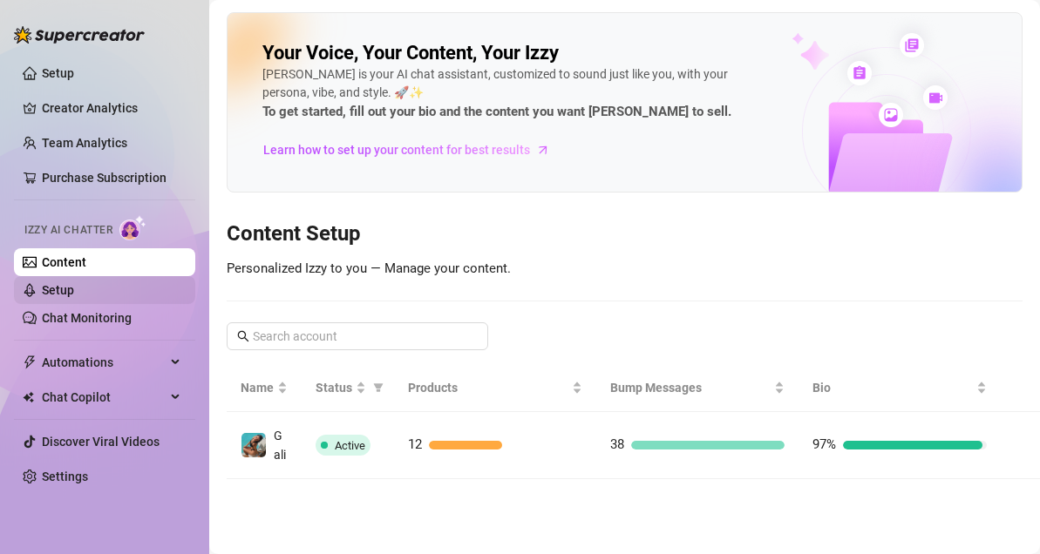
click at [74, 287] on link "Setup" at bounding box center [58, 290] width 32 height 14
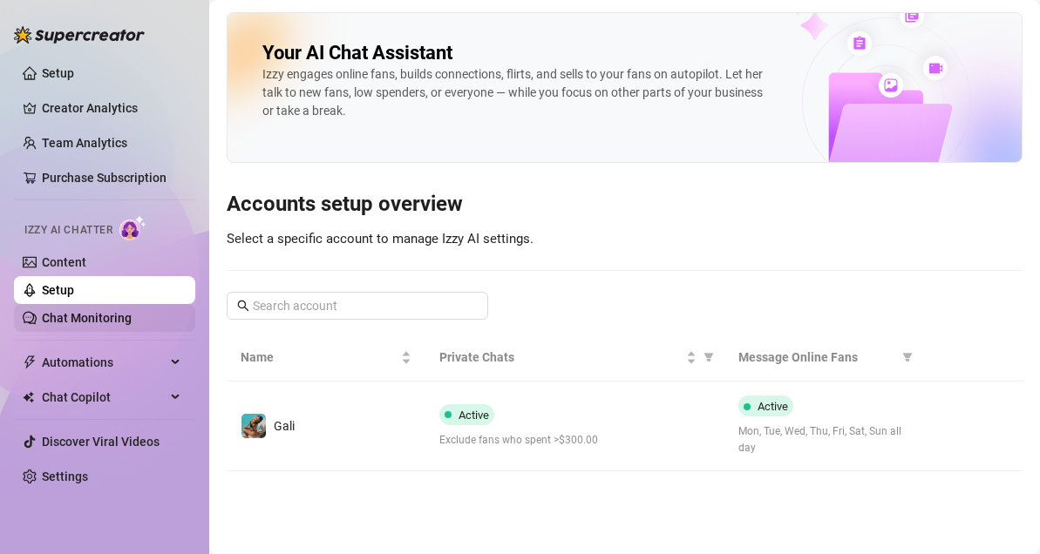
click at [90, 325] on link "Chat Monitoring" at bounding box center [87, 318] width 90 height 14
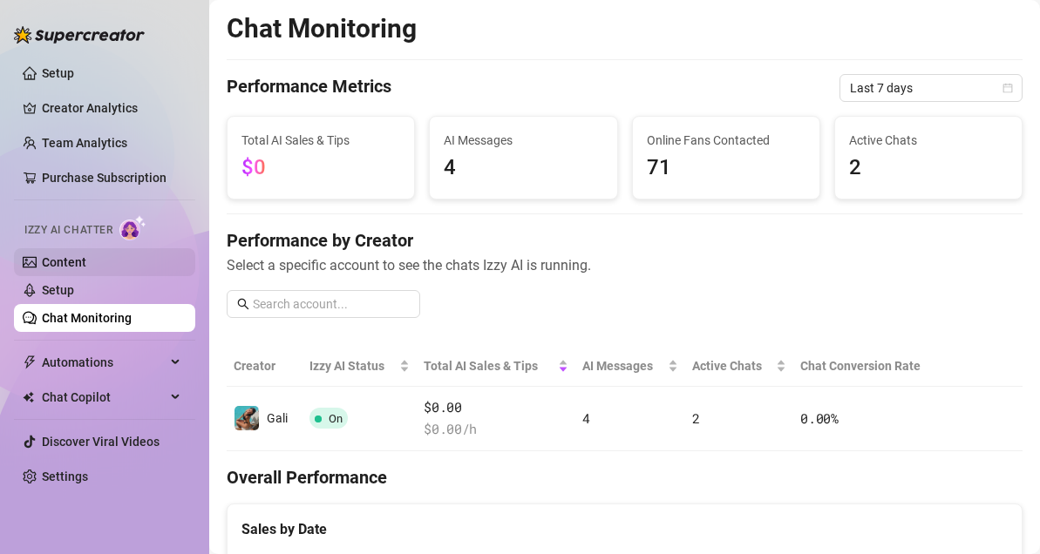
click at [76, 264] on link "Content" at bounding box center [64, 262] width 44 height 14
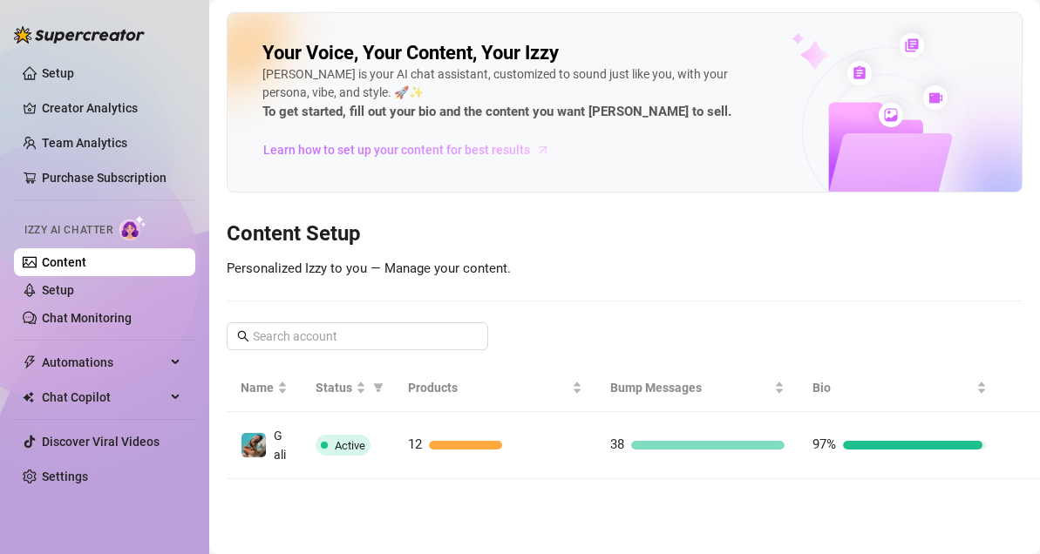
click at [336, 152] on span "Learn how to set up your content for best results" at bounding box center [396, 149] width 267 height 19
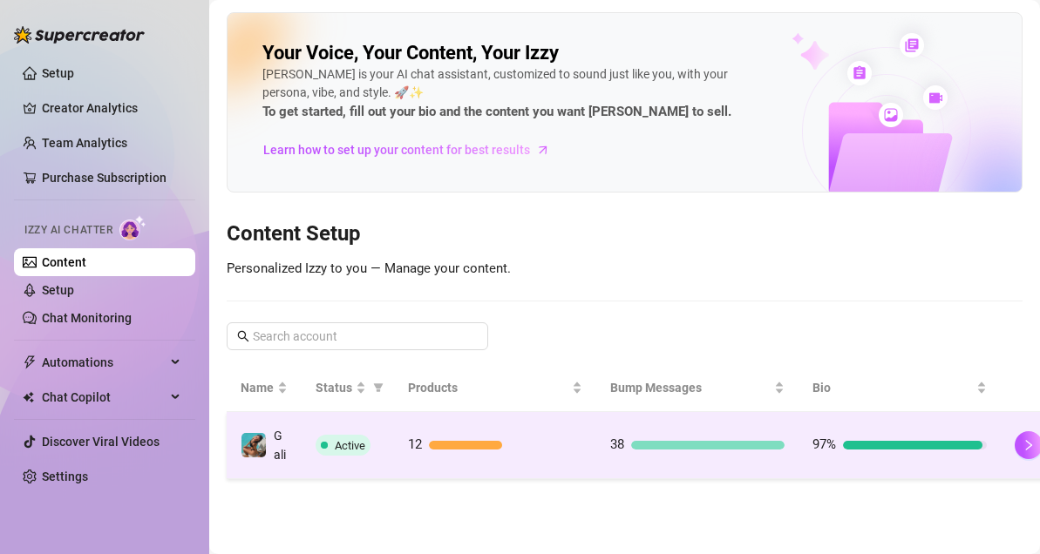
click at [597, 469] on td "38" at bounding box center [697, 445] width 202 height 67
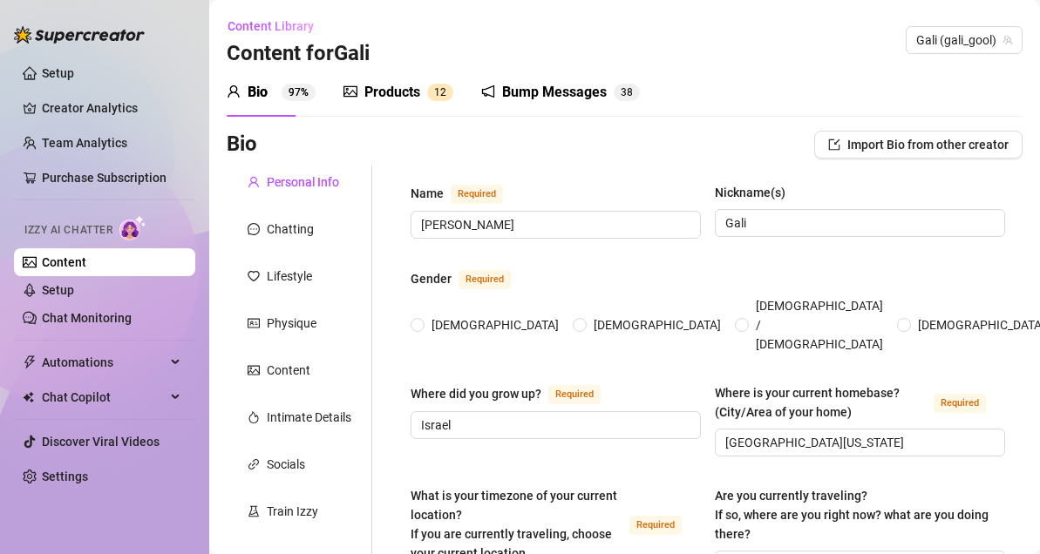
type input "[PERSON_NAME]"
type input "Gali"
type input "Israel"
type input "[GEOGRAPHIC_DATA][US_STATE]"
type textarea "Not traveling at the moment, just staying put and enjoying being right here. 🥰"
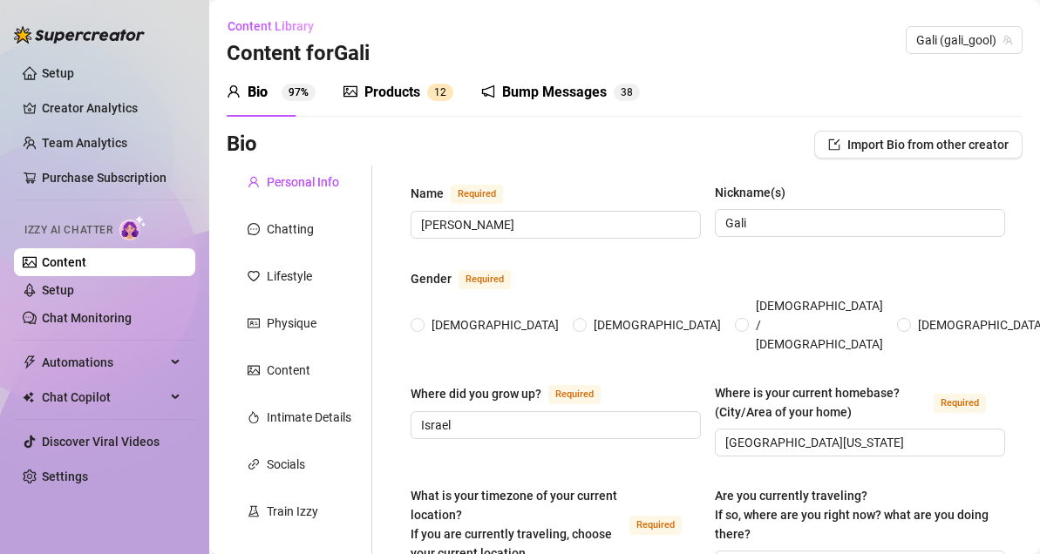
type input "[DEMOGRAPHIC_DATA]"
type input "Complicated"
type input "one sister"
type input "I have a yokire named [PERSON_NAME] who's [DEMOGRAPHIC_DATA]"
type input "OnlyFans"
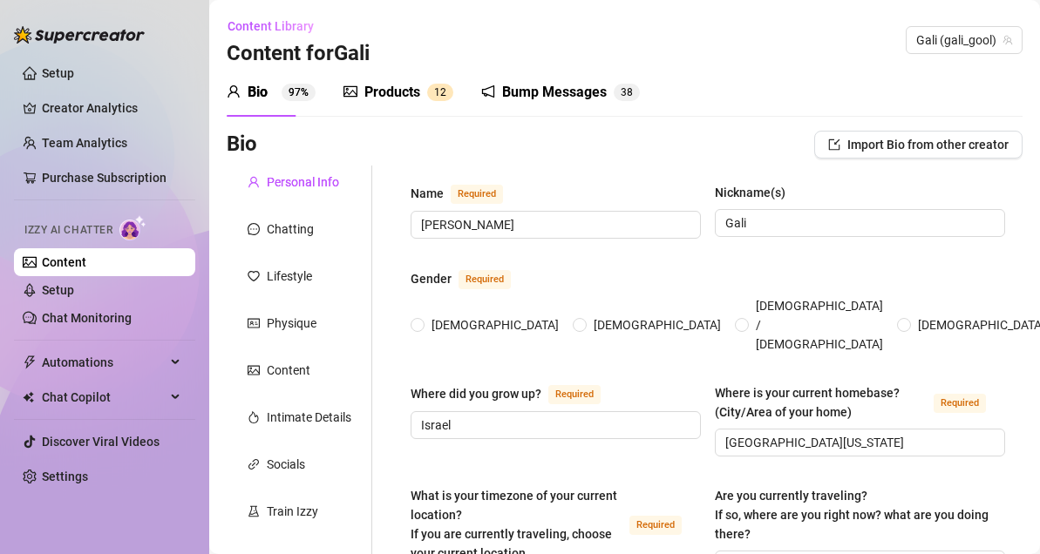
type input "Old Navy"
type input "Business Degree"
type input "[DEMOGRAPHIC_DATA]"
type input "None"
type textarea "I wanna travel the world and have 4 kids and loads of animals"
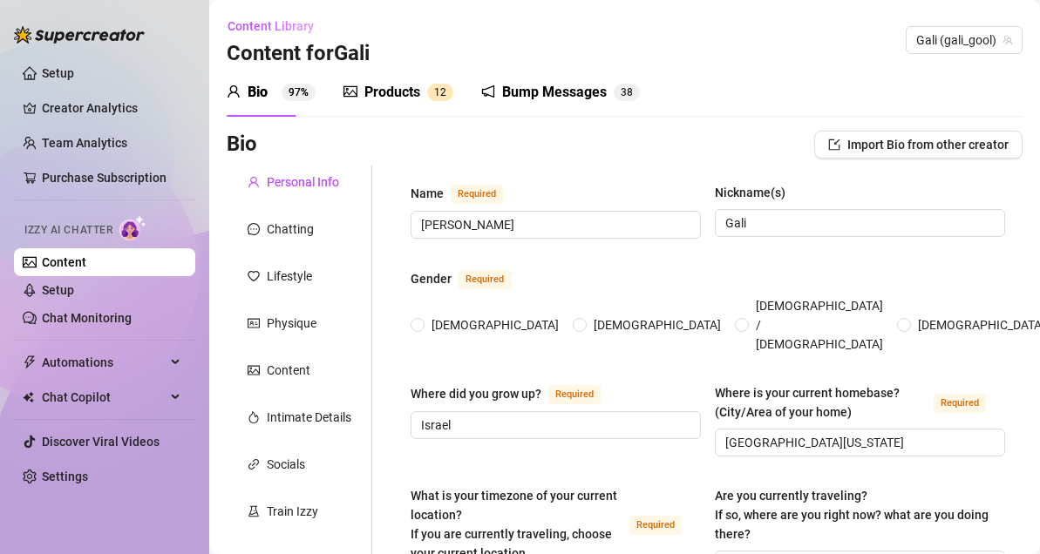
type textarea "One time I was baking and got a little too confident trying to flip a pancake, …"
type textarea "i crochet a lot. i can play a flute"
type textarea "I love being playful, flirty, and a little naughty, but I also enjoy connecting…"
radio input "true"
type input "[DATE]"
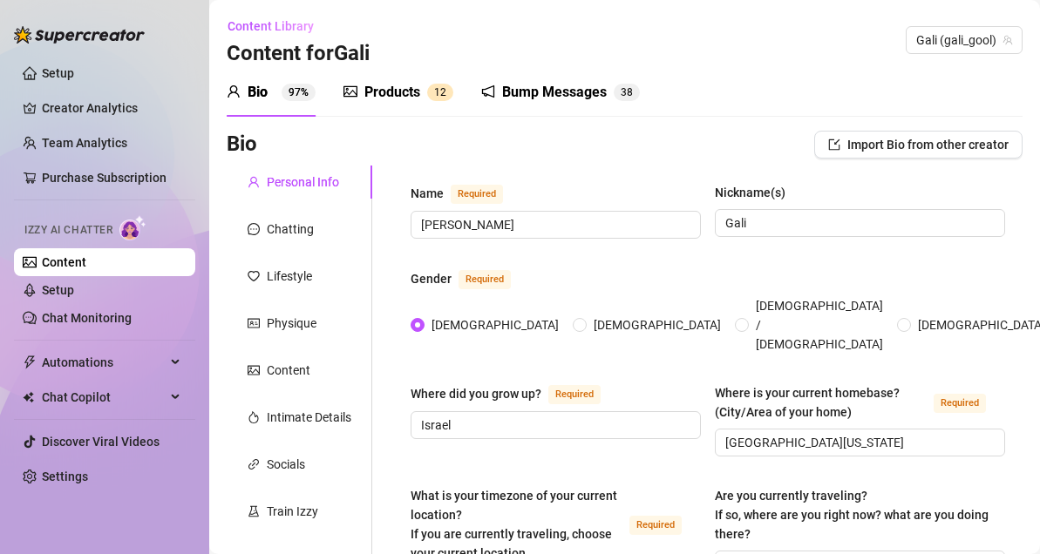
click at [529, 85] on div "Bump Messages" at bounding box center [554, 92] width 105 height 21
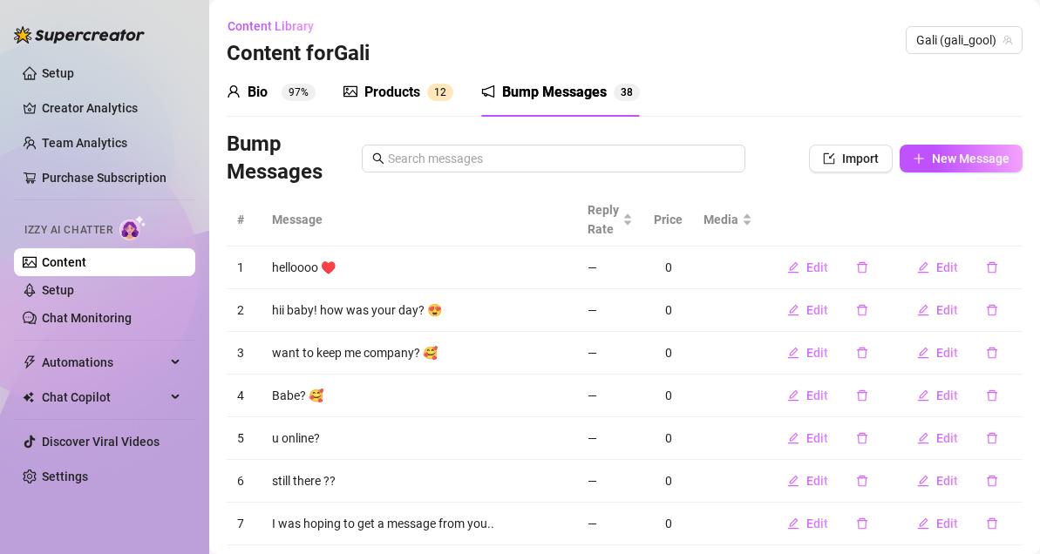
click at [119, 227] on div "Izzy AI Chatter" at bounding box center [102, 227] width 157 height 25
click at [87, 383] on span "Chat Copilot" at bounding box center [104, 397] width 124 height 28
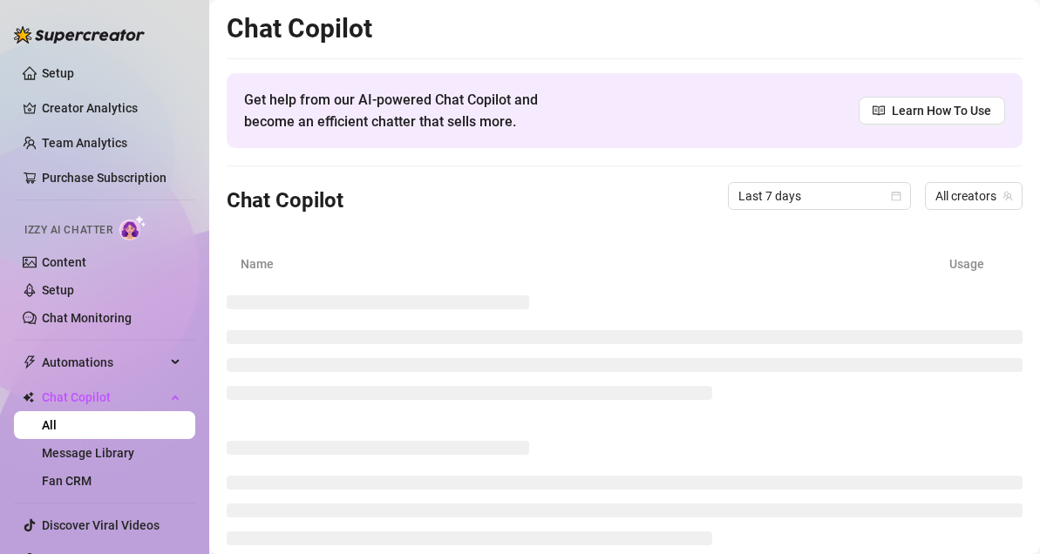
scroll to position [55, 0]
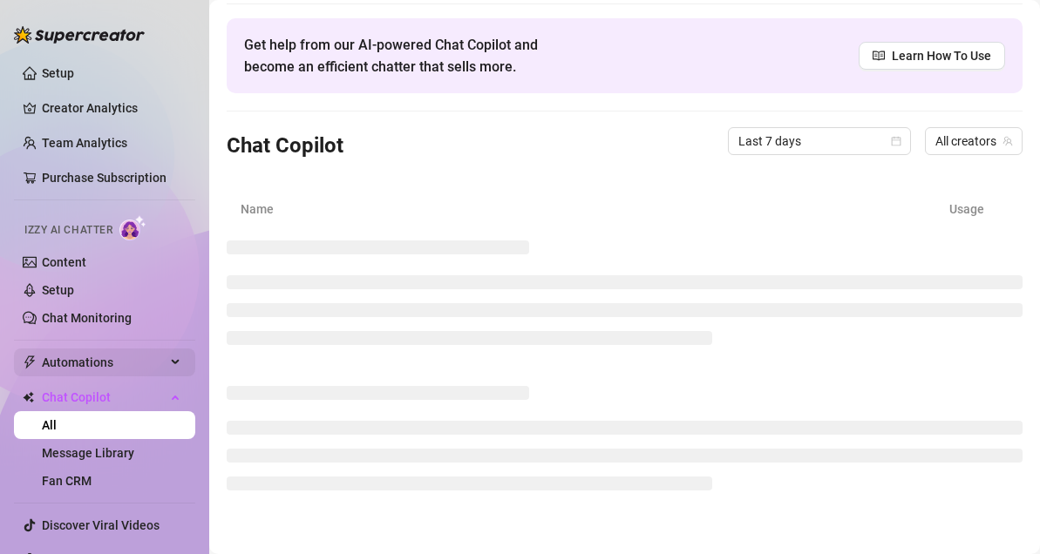
click at [87, 364] on span "Automations" at bounding box center [104, 363] width 124 height 28
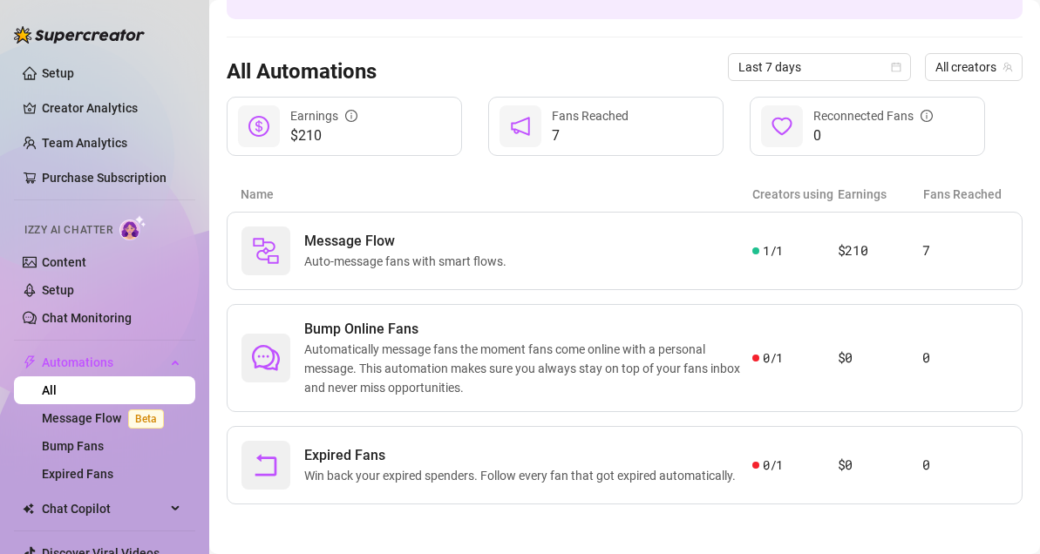
scroll to position [142, 0]
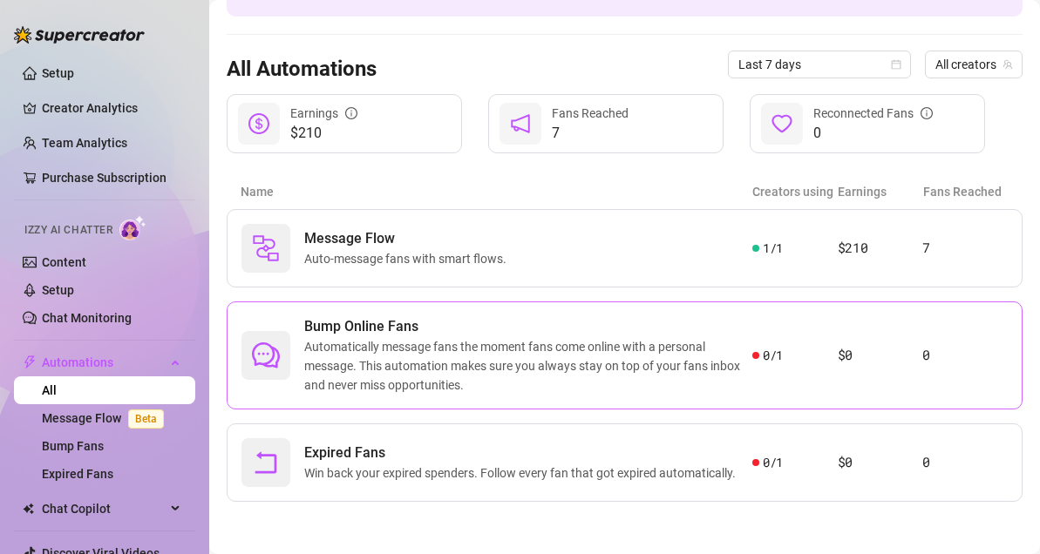
click at [922, 352] on article "0" at bounding box center [964, 355] width 85 height 21
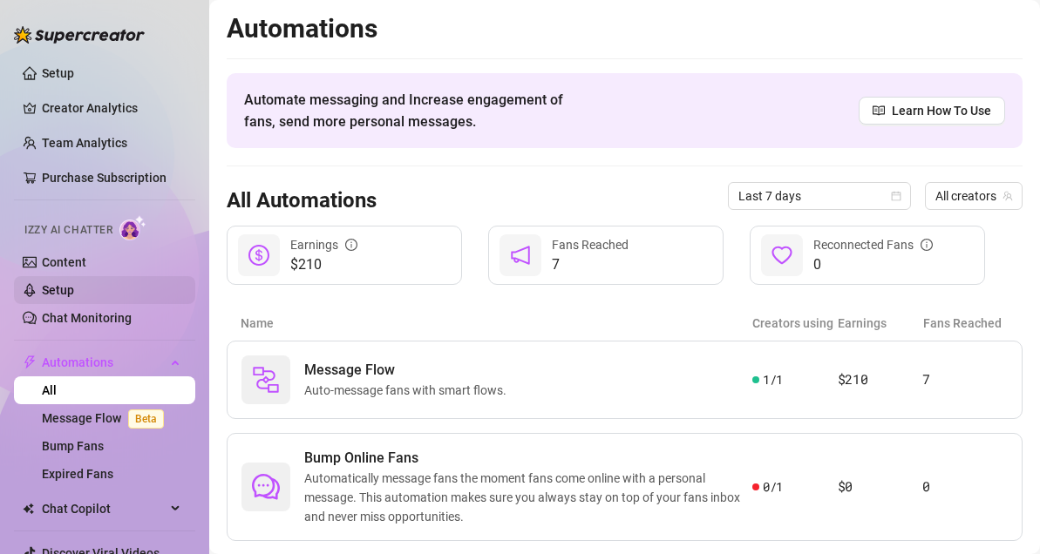
click at [74, 283] on link "Setup" at bounding box center [58, 290] width 32 height 14
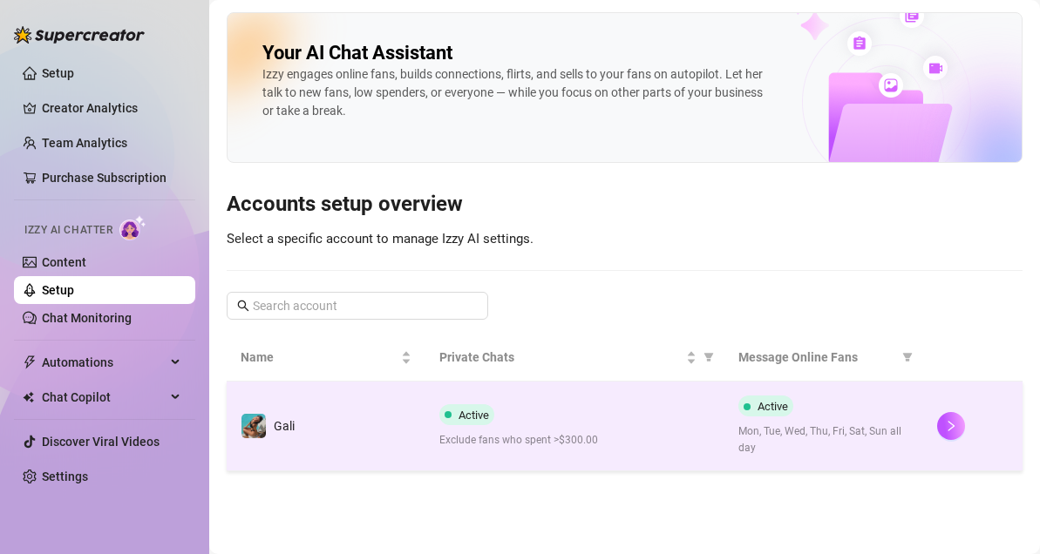
click at [710, 413] on td "Active Exclude fans who spent >$300.00" at bounding box center [574, 427] width 298 height 90
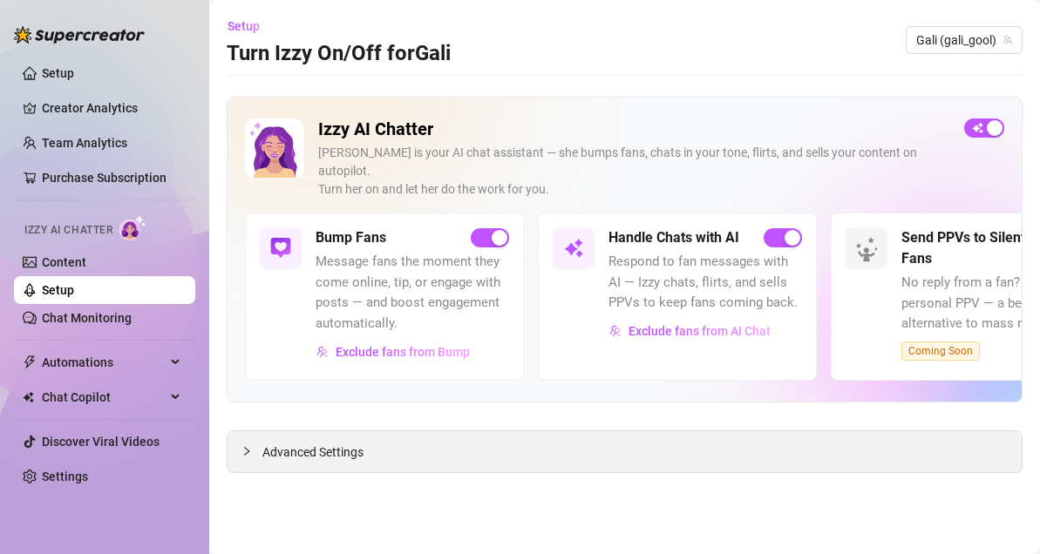
click at [775, 431] on div "Advanced Settings" at bounding box center [624, 451] width 794 height 41
click at [352, 443] on span "Advanced Settings" at bounding box center [312, 452] width 101 height 19
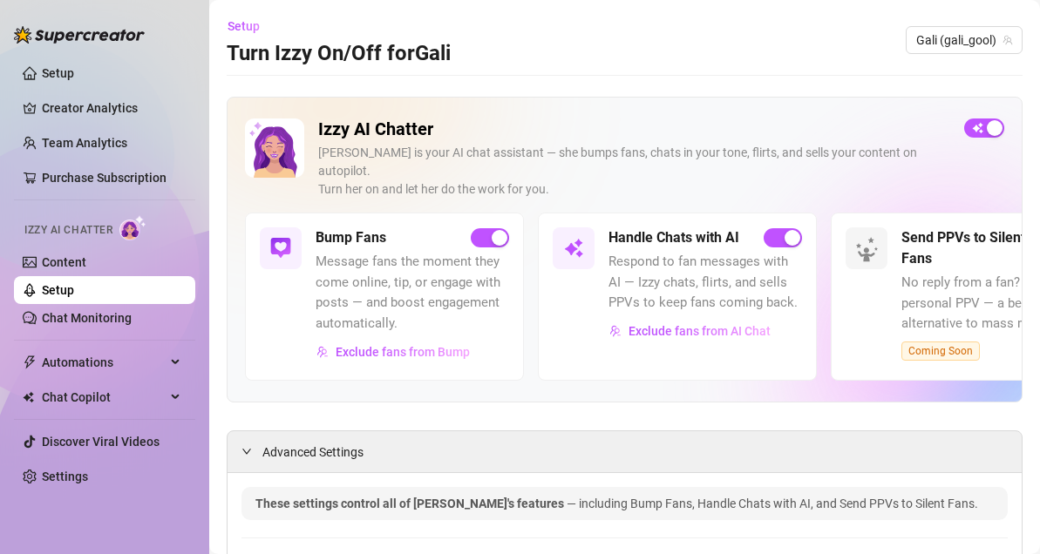
drag, startPoint x: 858, startPoint y: 171, endPoint x: 745, endPoint y: 180, distance: 112.8
click at [745, 180] on div "Izzy AI Chatter [PERSON_NAME] is your AI chat assistant — she bumps fans, chats…" at bounding box center [634, 166] width 632 height 94
click at [390, 345] on span "Exclude fans from Bump" at bounding box center [403, 352] width 134 height 14
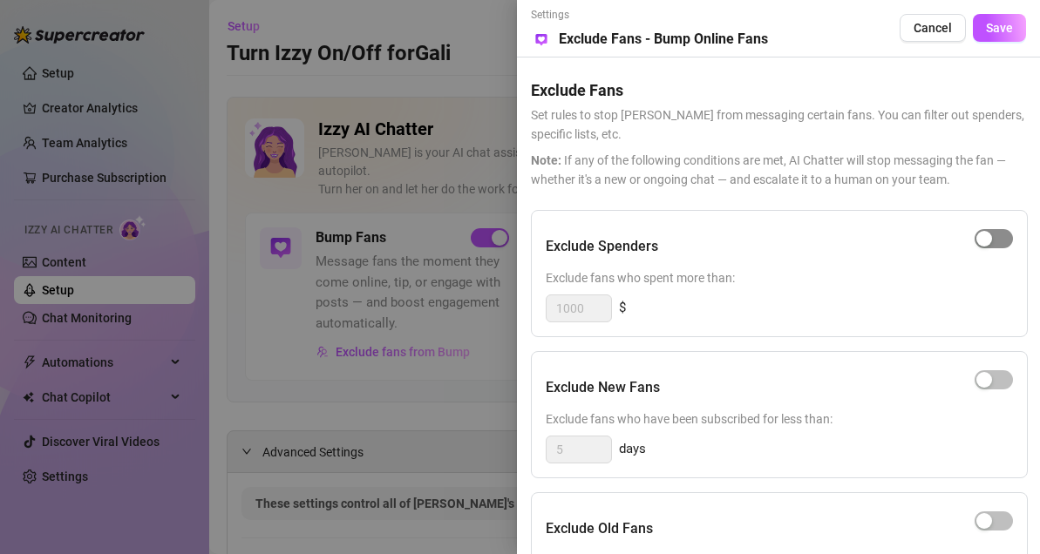
click at [994, 231] on span "button" at bounding box center [993, 238] width 38 height 19
click at [1002, 34] on span "Save" at bounding box center [999, 28] width 27 height 14
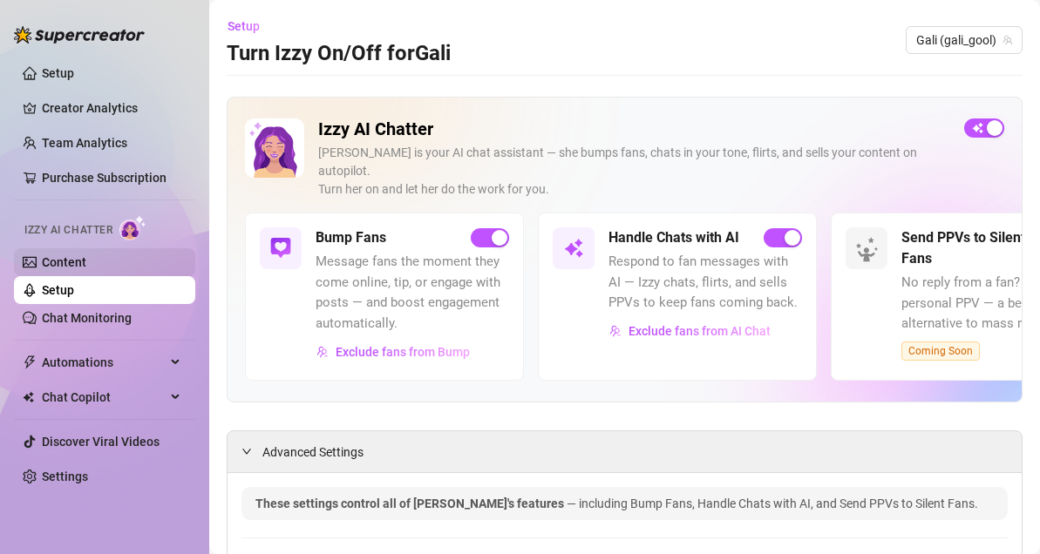
click at [86, 268] on link "Content" at bounding box center [64, 262] width 44 height 14
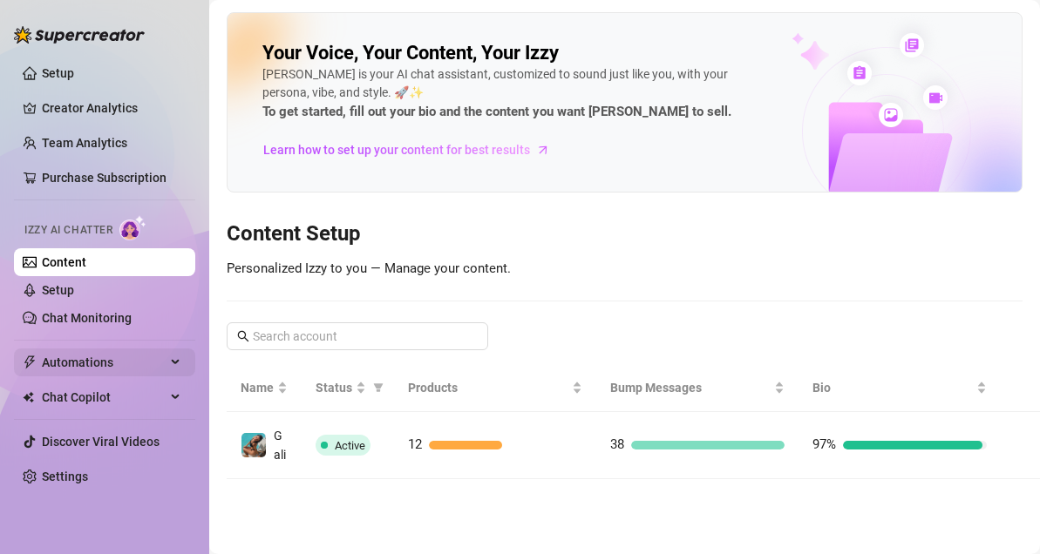
click at [109, 353] on span "Automations" at bounding box center [104, 363] width 124 height 28
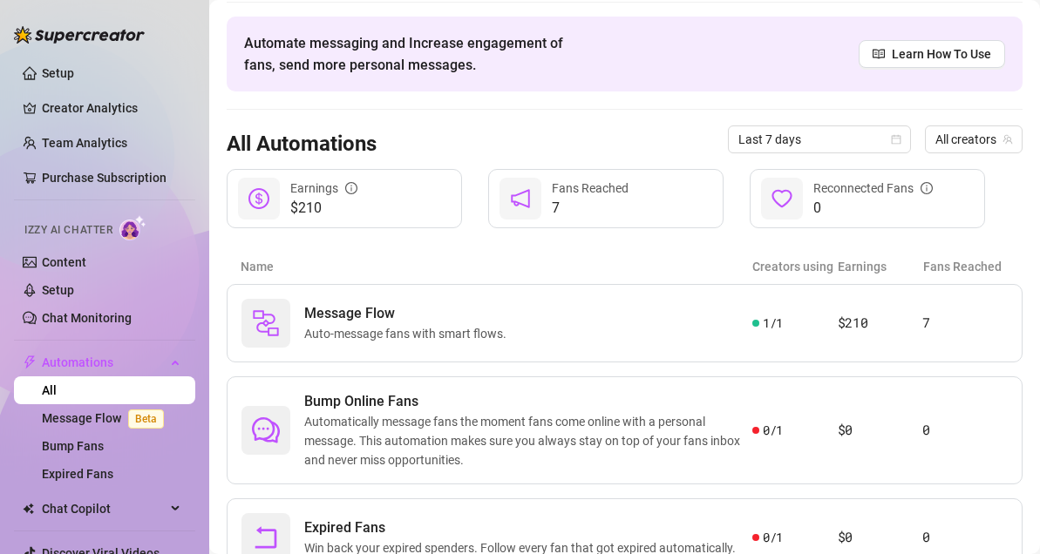
scroll to position [61, 0]
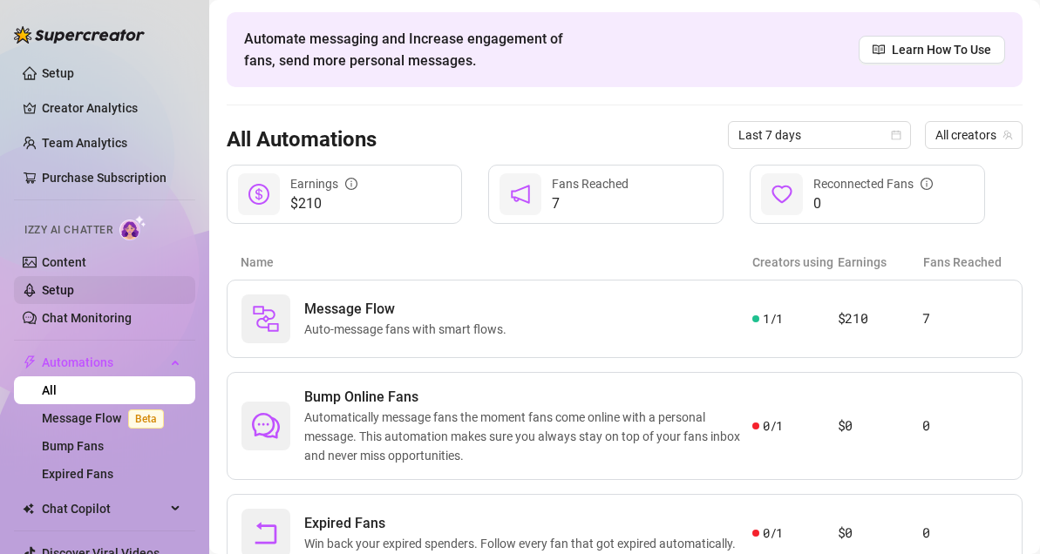
click at [74, 283] on link "Setup" at bounding box center [58, 290] width 32 height 14
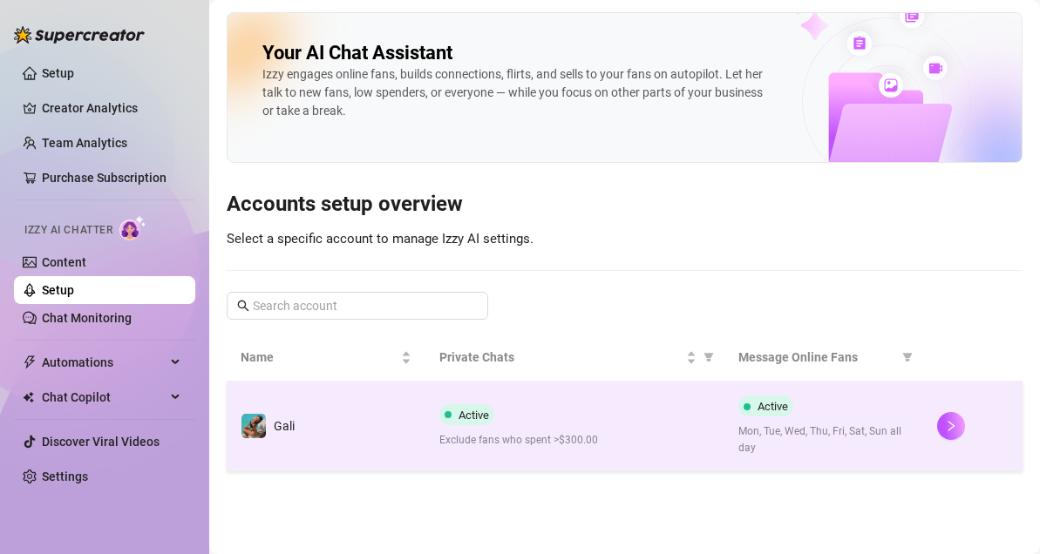
click at [581, 455] on td "Active Exclude fans who spent >$300.00" at bounding box center [574, 427] width 298 height 90
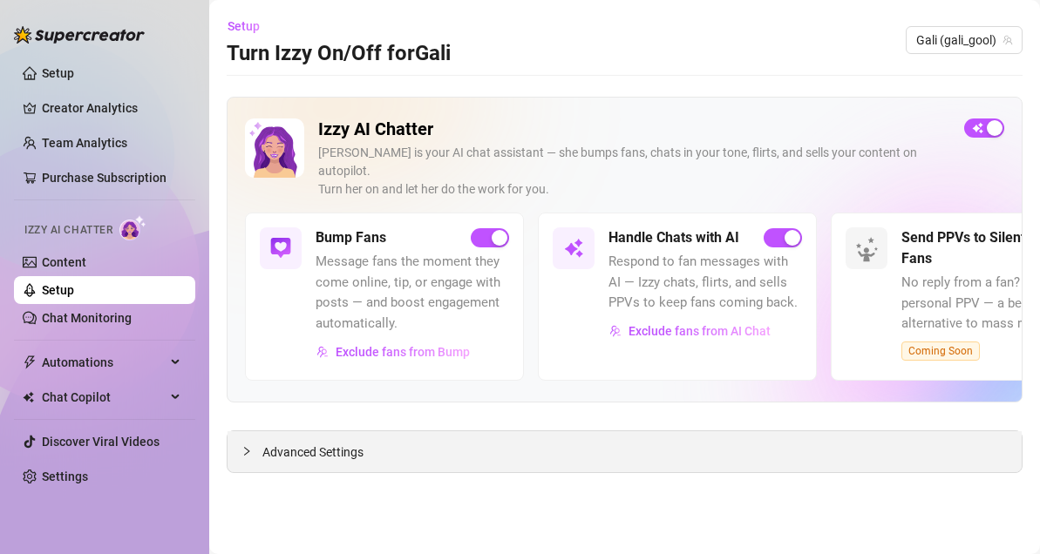
click at [586, 434] on div "Advanced Settings" at bounding box center [624, 451] width 794 height 41
click at [254, 442] on div at bounding box center [251, 451] width 21 height 19
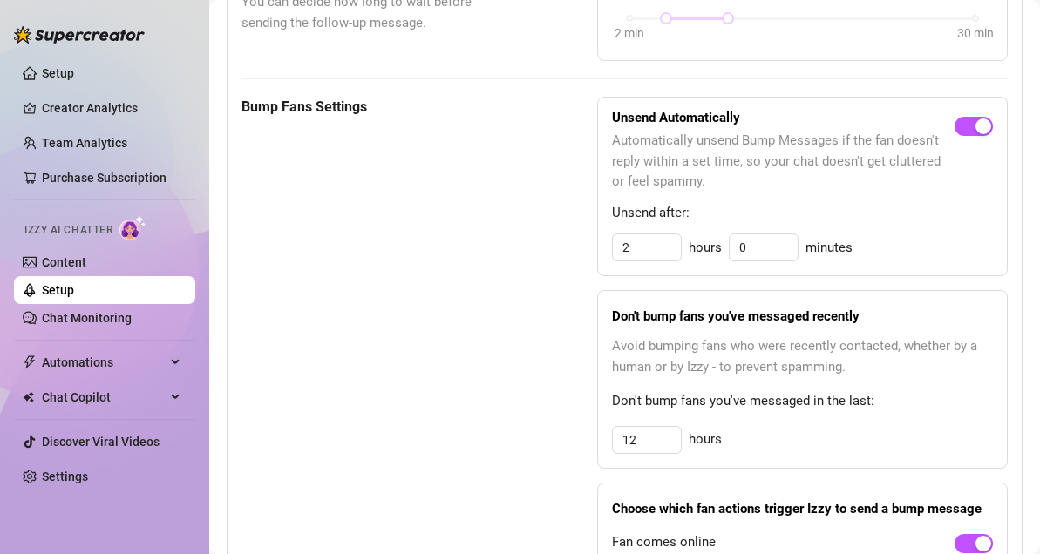
scroll to position [876, 0]
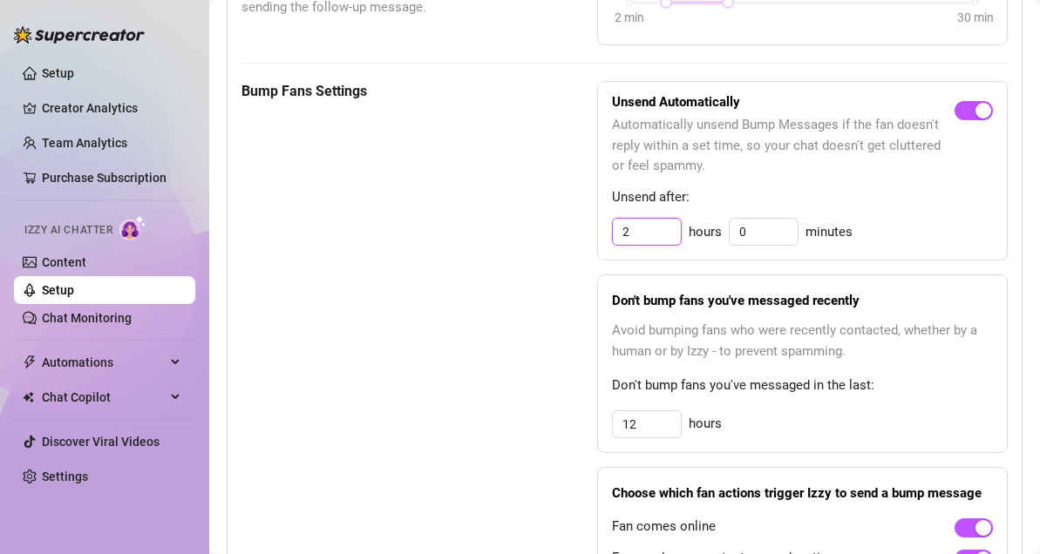
drag, startPoint x: 646, startPoint y: 213, endPoint x: 562, endPoint y: 213, distance: 83.7
click at [562, 213] on div "Bump Fans Settings Unsend Automatically Automatically unsend Bump Messages if t…" at bounding box center [624, 350] width 766 height 538
click at [506, 241] on div "Bump Fans Settings Unsend Automatically Automatically unsend Bump Messages if t…" at bounding box center [624, 350] width 766 height 538
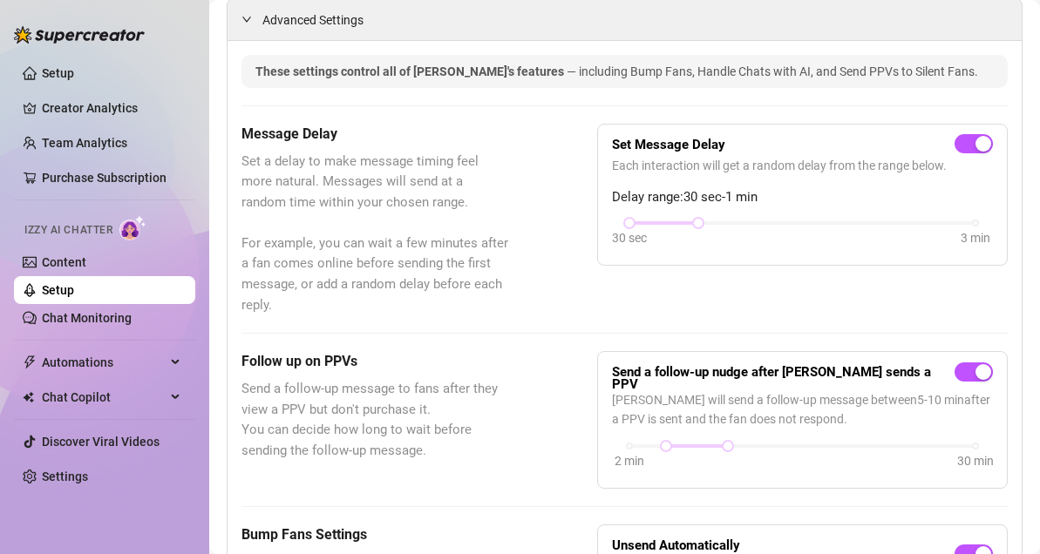
scroll to position [0, 0]
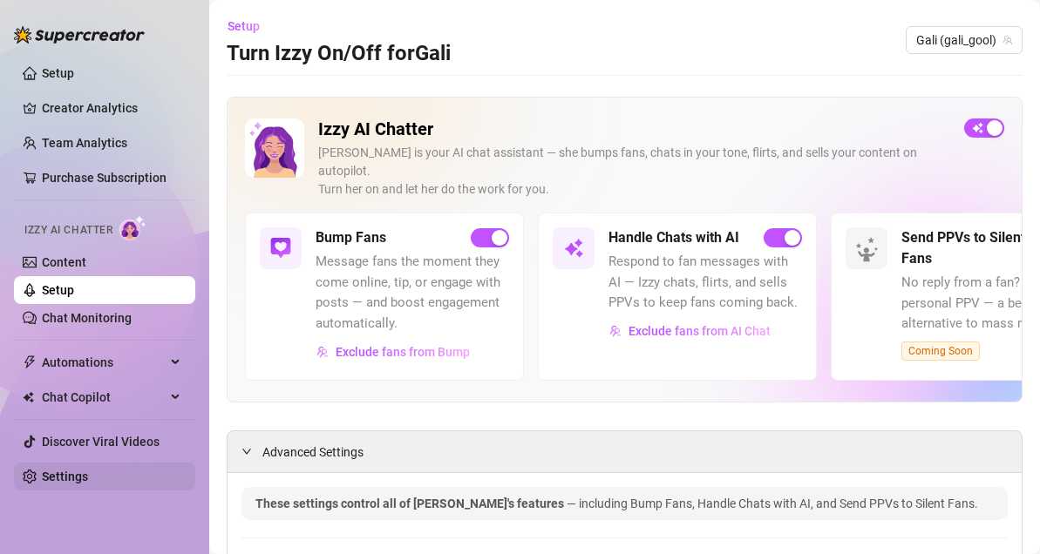
click at [88, 484] on link "Settings" at bounding box center [65, 477] width 46 height 14
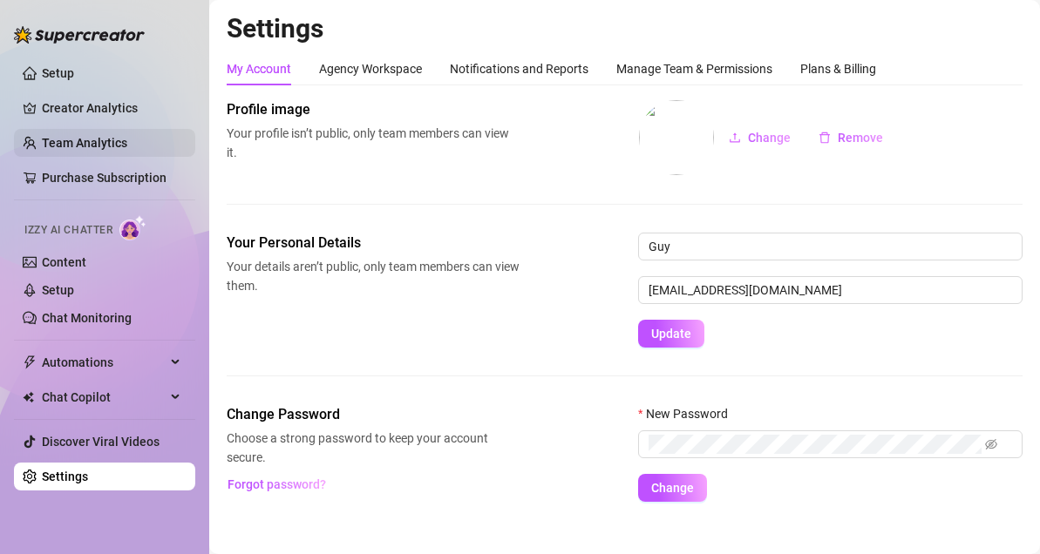
click at [97, 136] on link "Team Analytics" at bounding box center [84, 143] width 85 height 14
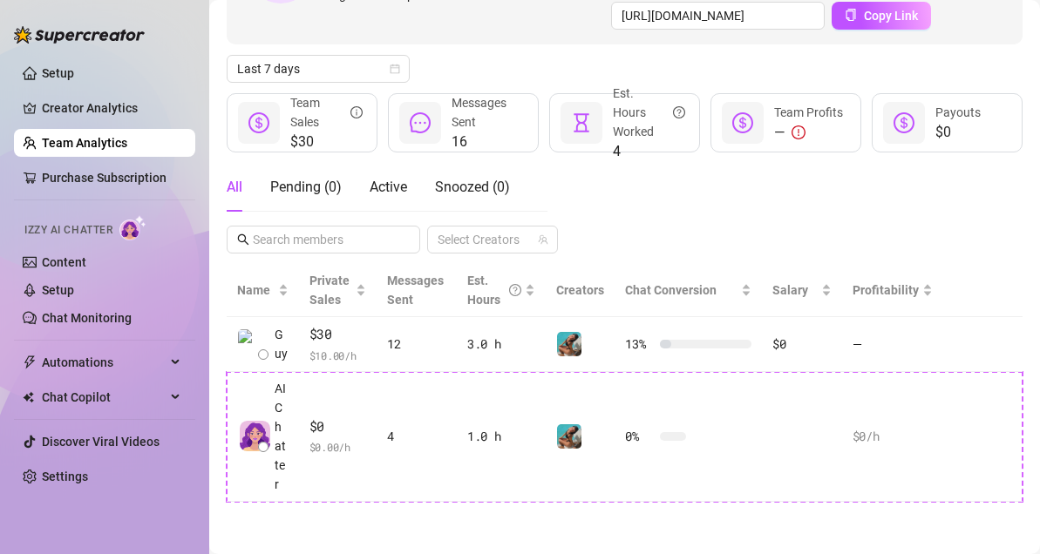
scroll to position [241, 0]
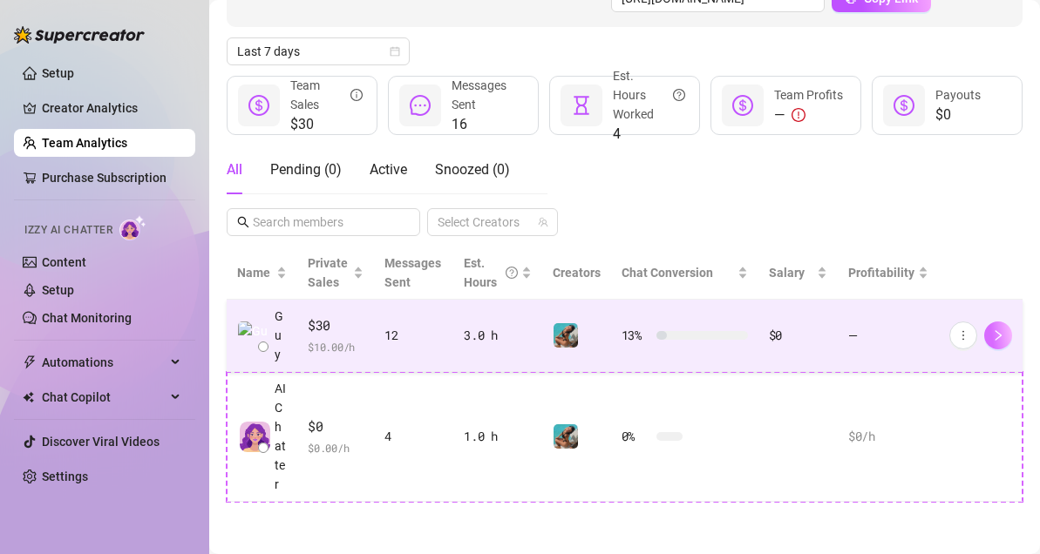
click at [992, 329] on icon "right" at bounding box center [998, 335] width 12 height 12
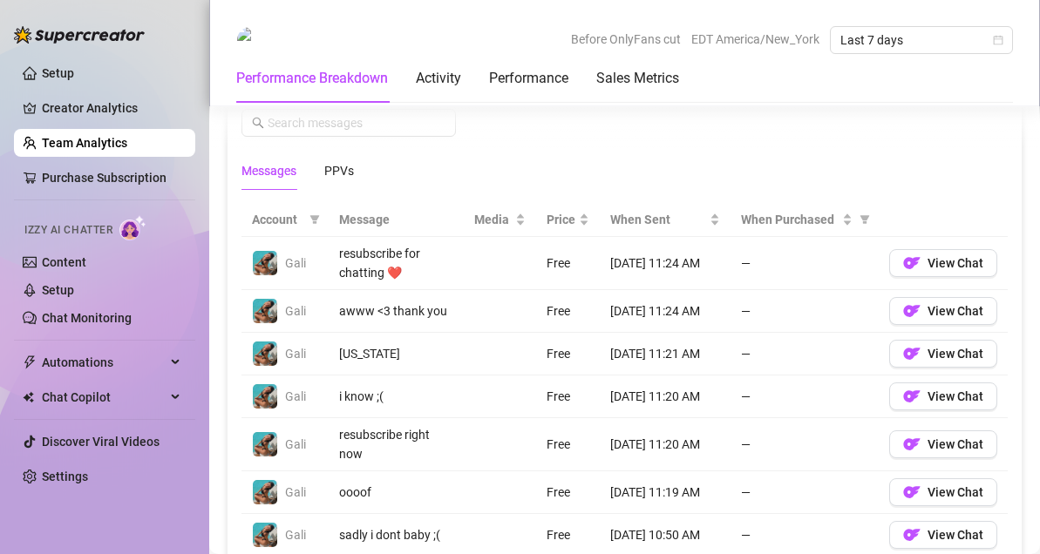
scroll to position [1195, 0]
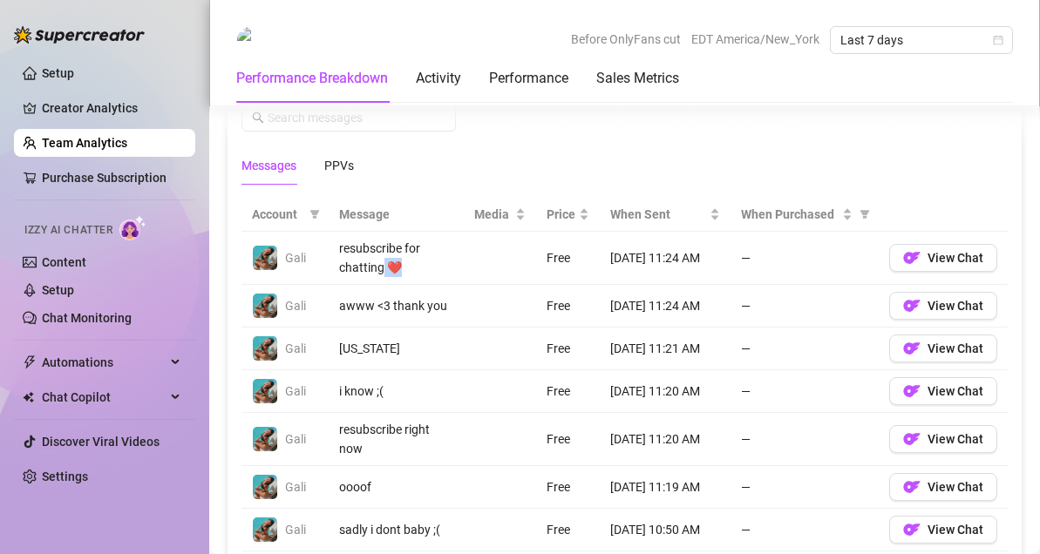
drag, startPoint x: 411, startPoint y: 275, endPoint x: 381, endPoint y: 267, distance: 31.5
click at [381, 267] on div "resubscribe for chatting ❤️" at bounding box center [396, 258] width 114 height 38
click at [76, 362] on span "Automations" at bounding box center [104, 363] width 124 height 28
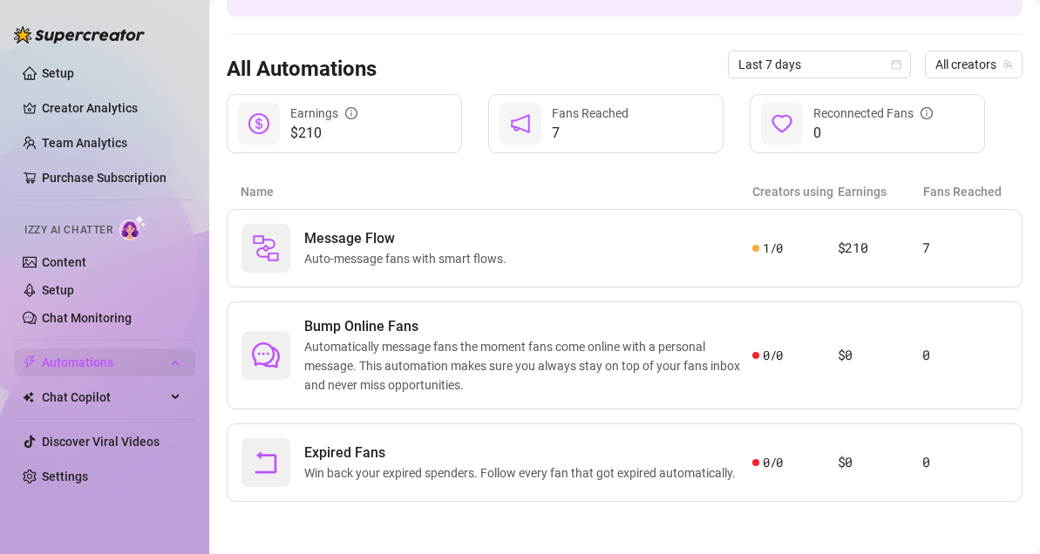
scroll to position [142, 0]
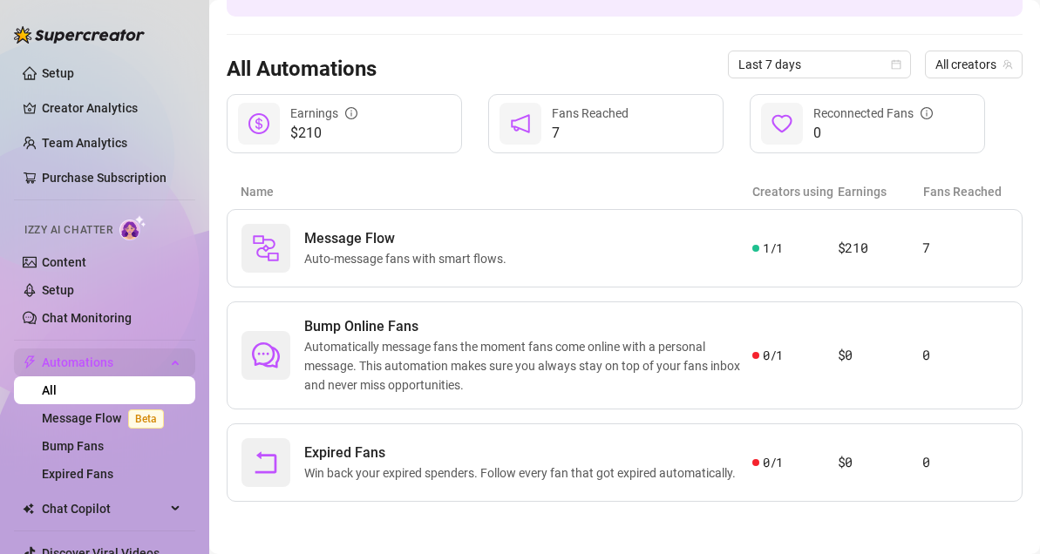
click at [76, 362] on span "Automations" at bounding box center [104, 363] width 124 height 28
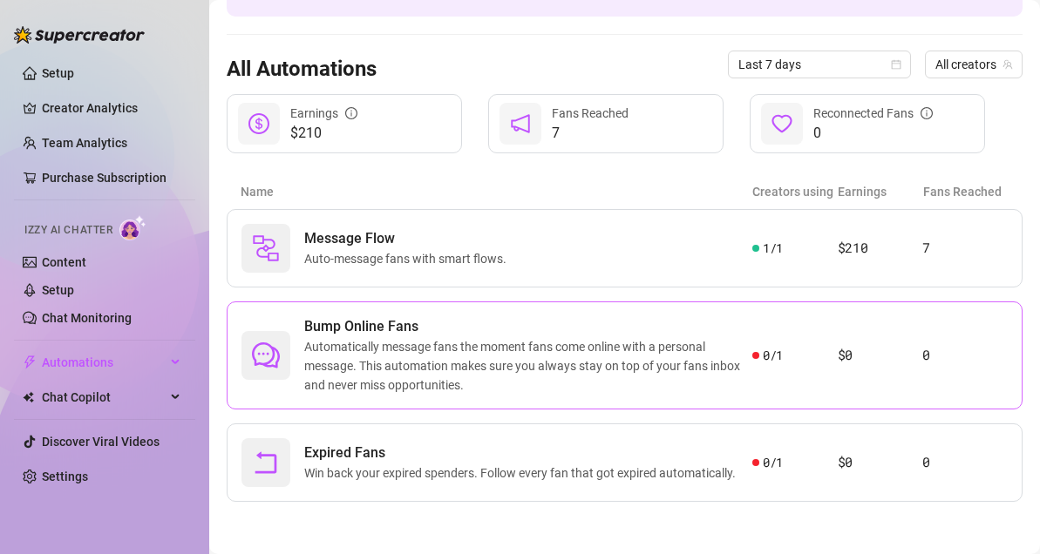
click at [741, 351] on span "Automatically message fans the moment fans come online with a personal message.…" at bounding box center [528, 366] width 448 height 58
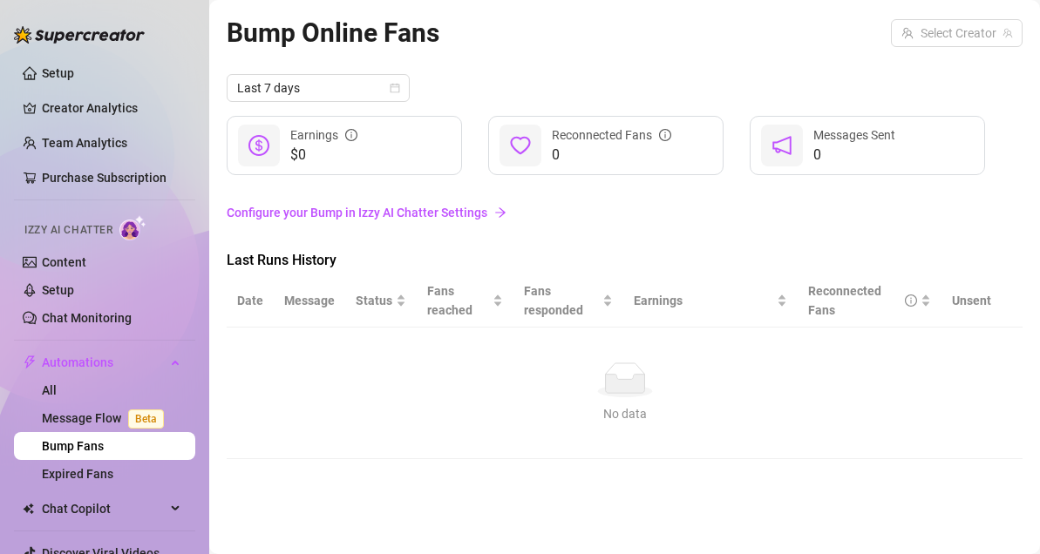
click at [336, 214] on link "Configure your Bump in Izzy AI Chatter Settings" at bounding box center [625, 212] width 796 height 19
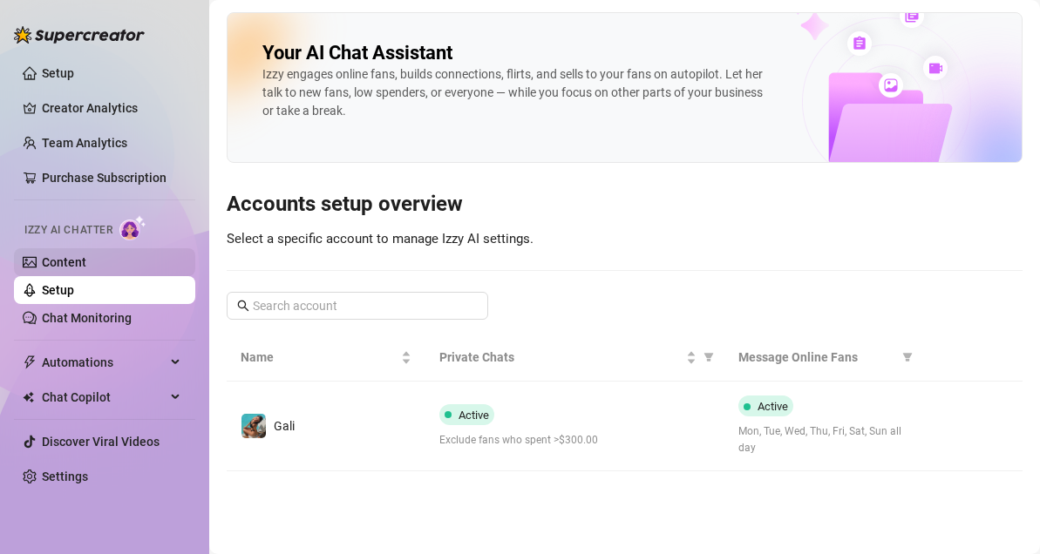
click at [86, 269] on link "Content" at bounding box center [64, 262] width 44 height 14
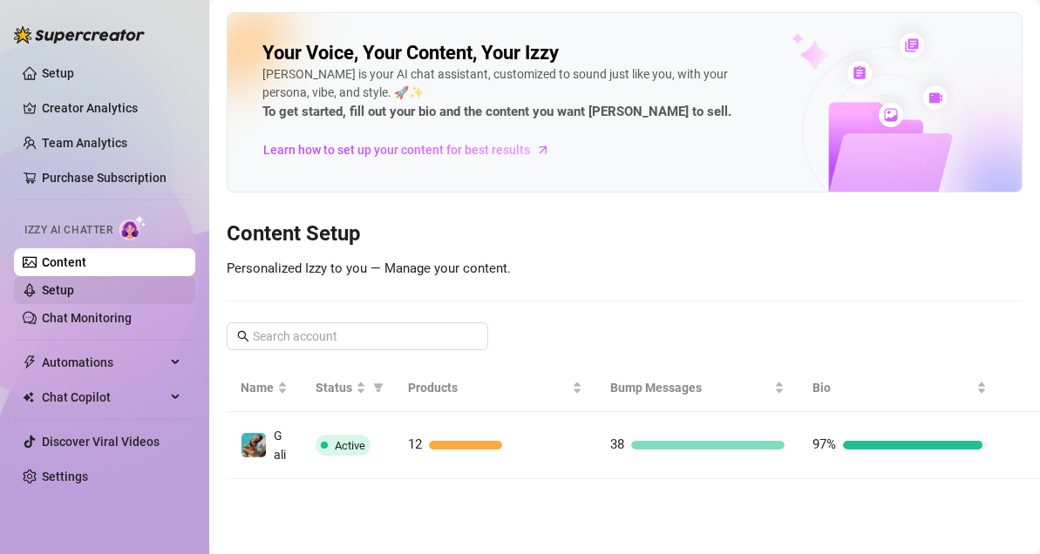
click at [74, 289] on link "Setup" at bounding box center [58, 290] width 32 height 14
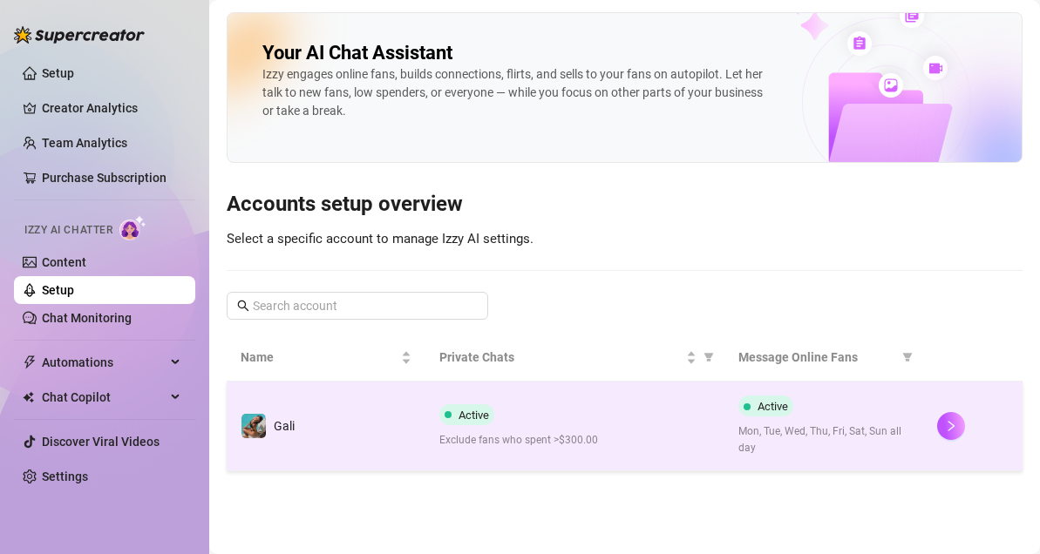
click at [853, 427] on span "Mon, Tue, Wed, Thu, Fri, Sat, Sun all day" at bounding box center [823, 440] width 171 height 33
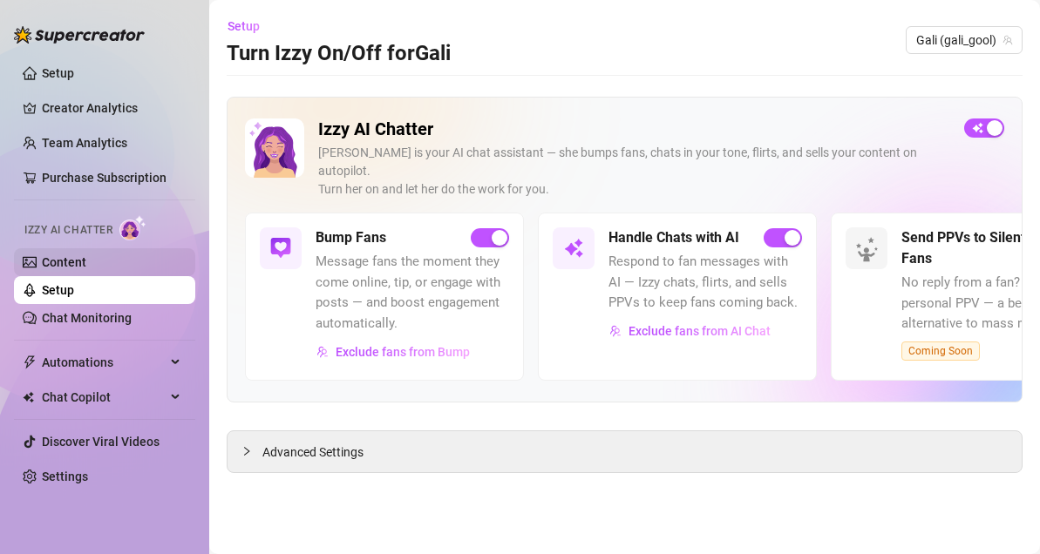
click at [86, 269] on link "Content" at bounding box center [64, 262] width 44 height 14
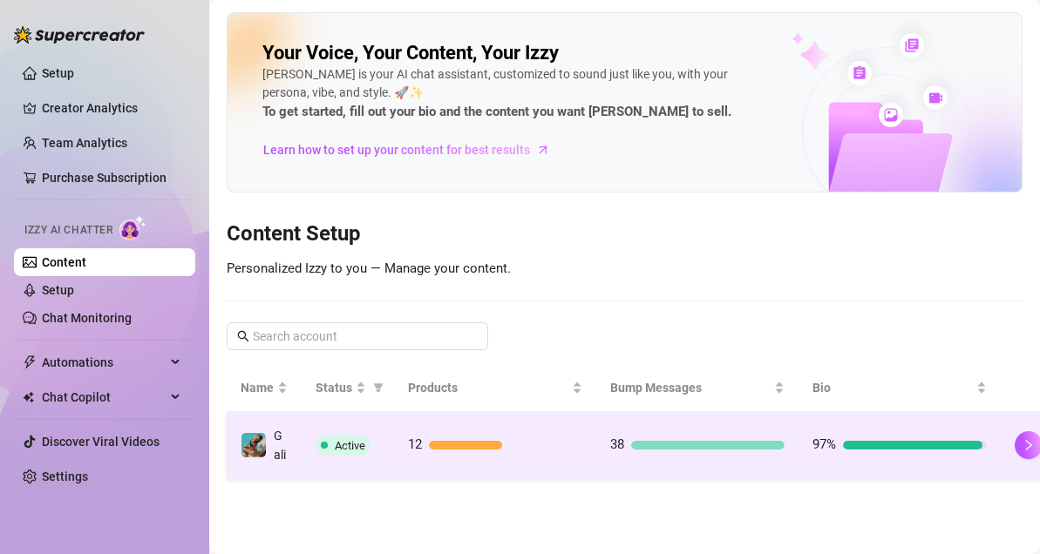
click at [560, 456] on td "12" at bounding box center [495, 445] width 202 height 67
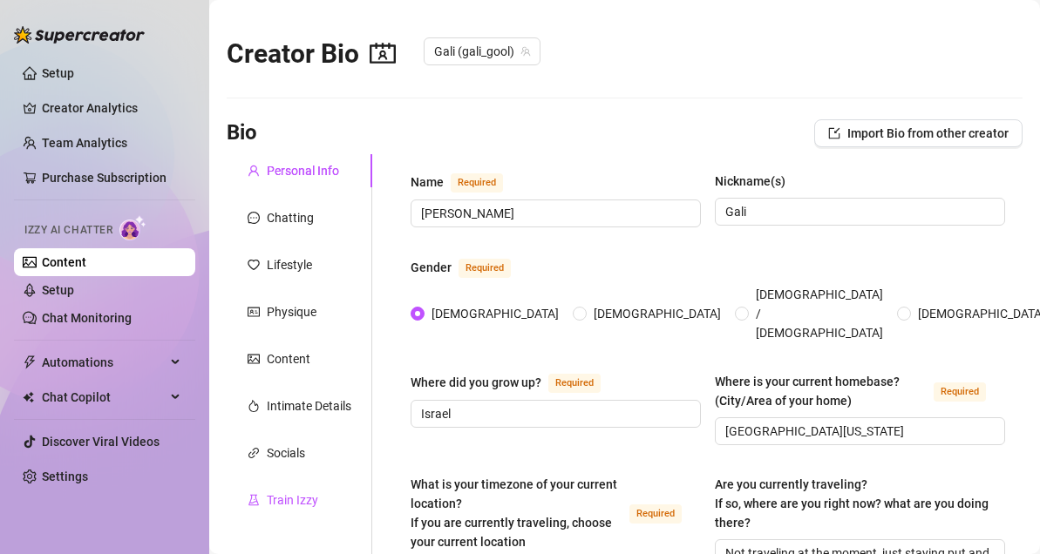
click at [257, 497] on icon "experiment" at bounding box center [254, 500] width 12 height 12
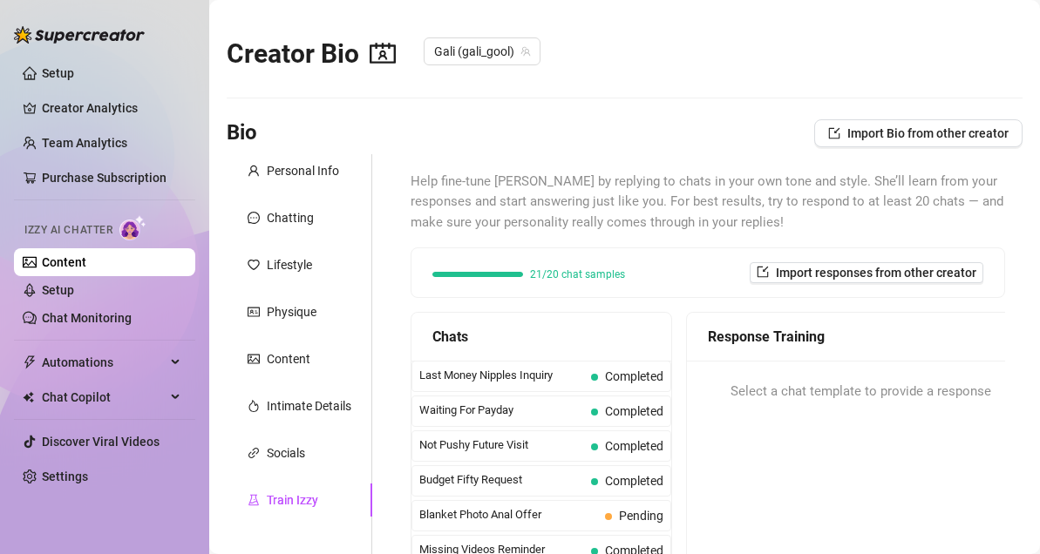
click at [1021, 173] on main "Creator Bio Gali (gali_gool) Bio Import Bio from other creator Personal Info Ch…" at bounding box center [624, 459] width 831 height 918
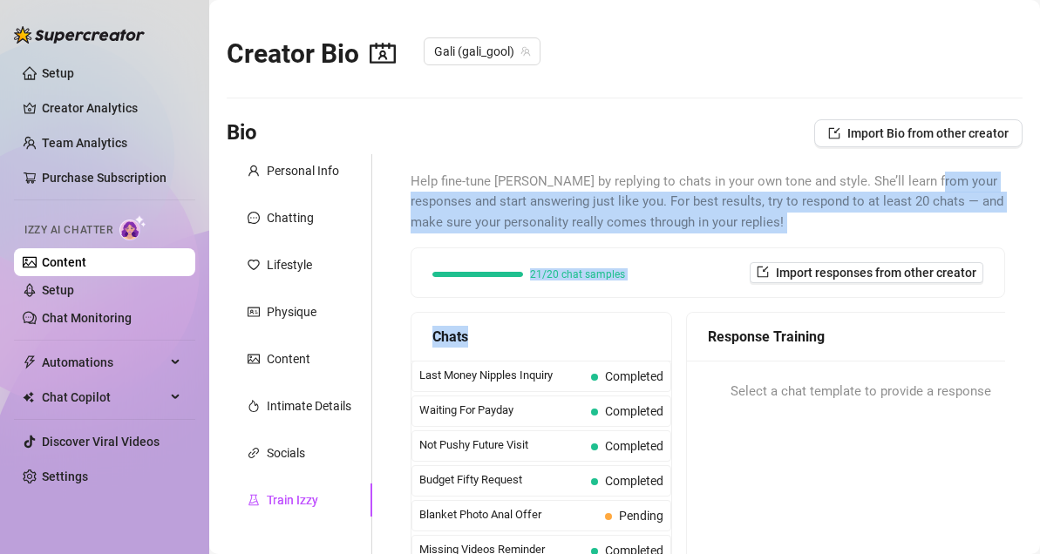
drag, startPoint x: 1021, startPoint y: 173, endPoint x: 1022, endPoint y: 255, distance: 81.9
click at [1022, 255] on main "Creator Bio Gali (gali_gool) Bio Import Bio from other creator Personal Info Ch…" at bounding box center [624, 459] width 831 height 918
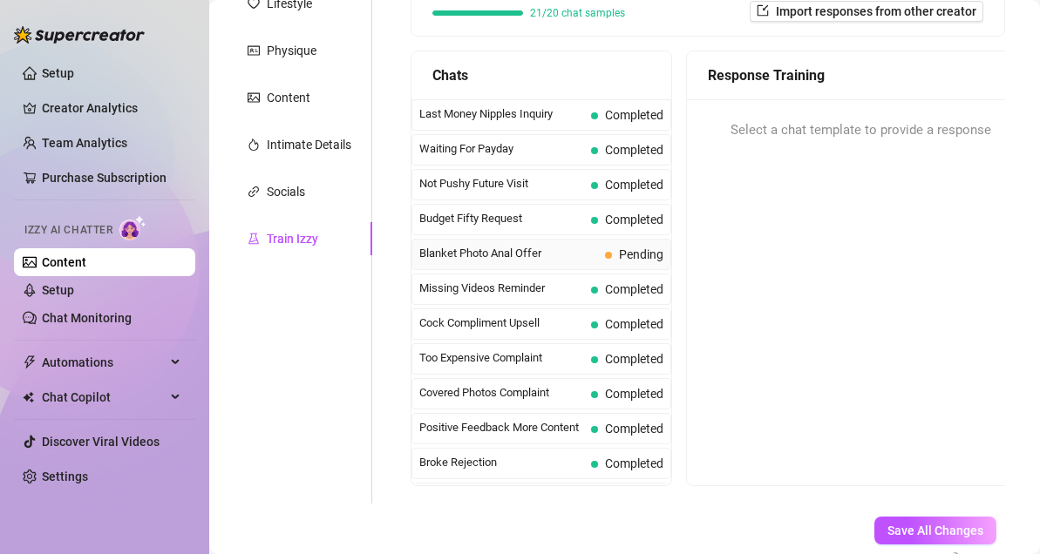
click at [536, 258] on span "Blanket Photo Anal Offer" at bounding box center [508, 253] width 179 height 17
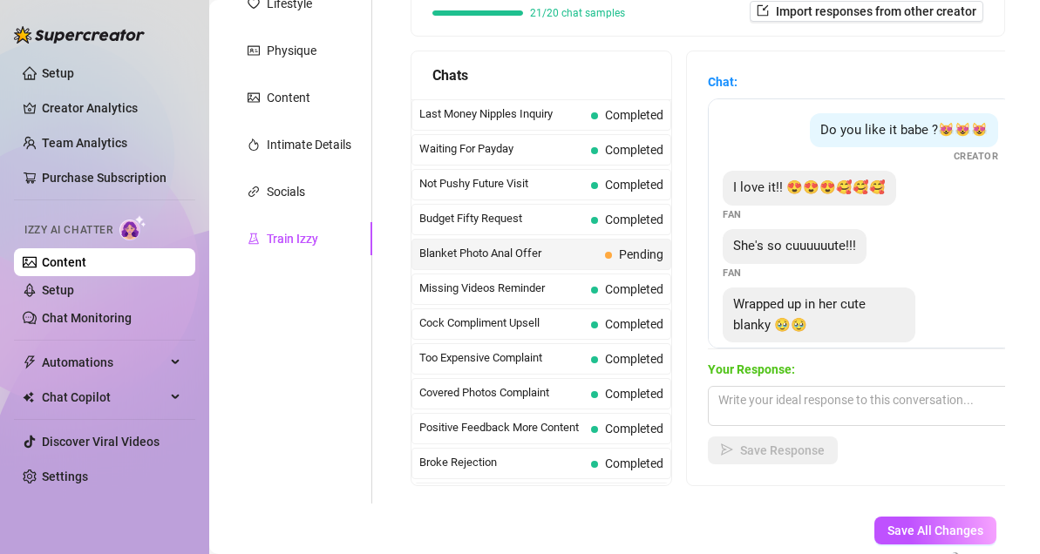
scroll to position [328, 0]
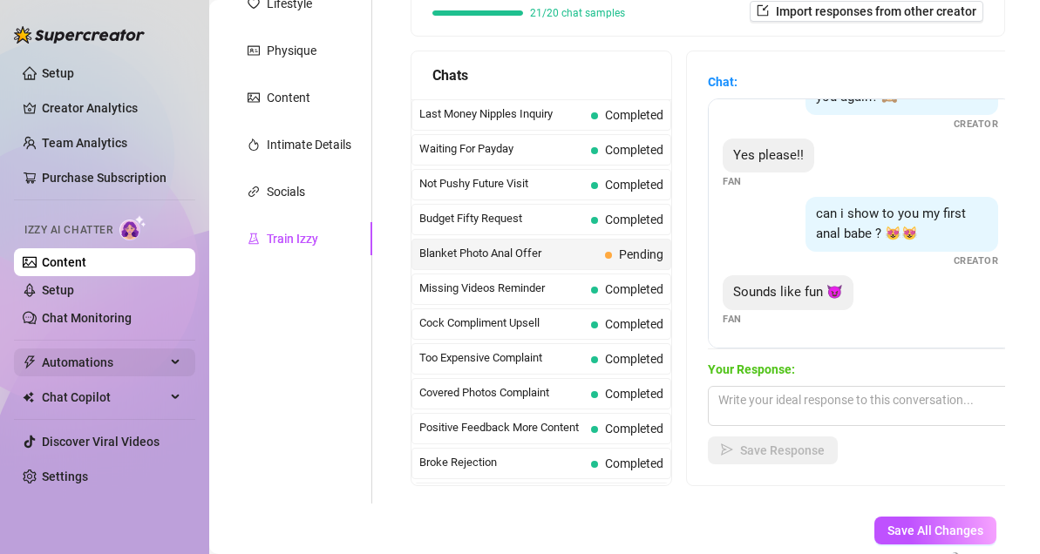
click at [72, 361] on span "Automations" at bounding box center [104, 363] width 124 height 28
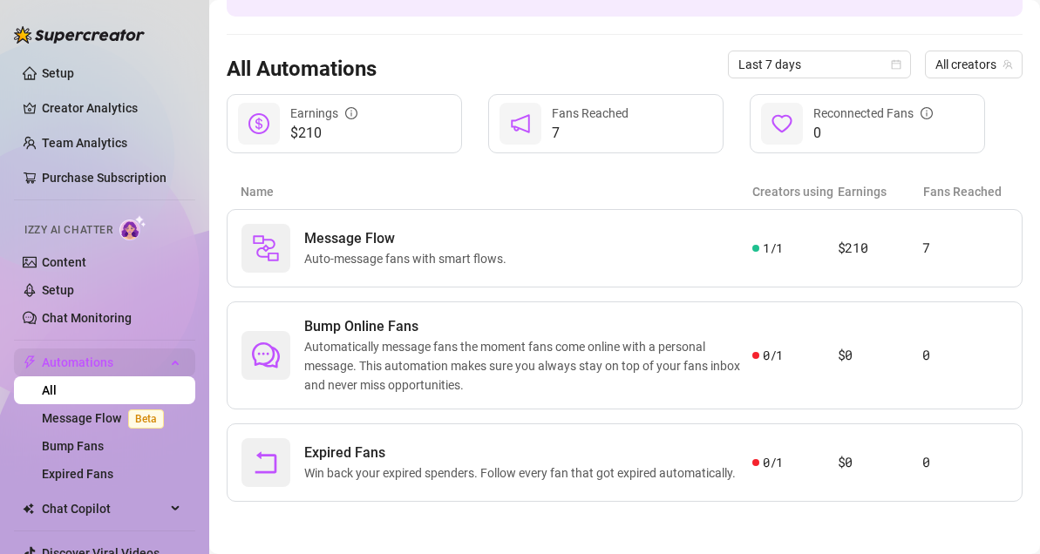
scroll to position [142, 0]
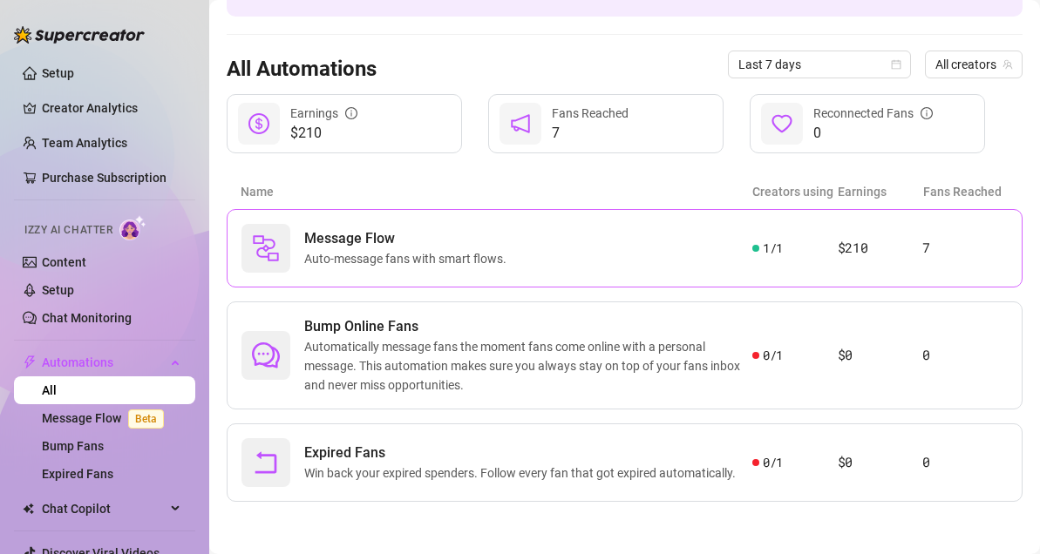
click at [343, 249] on span "Auto-message fans with smart flows." at bounding box center [408, 258] width 209 height 19
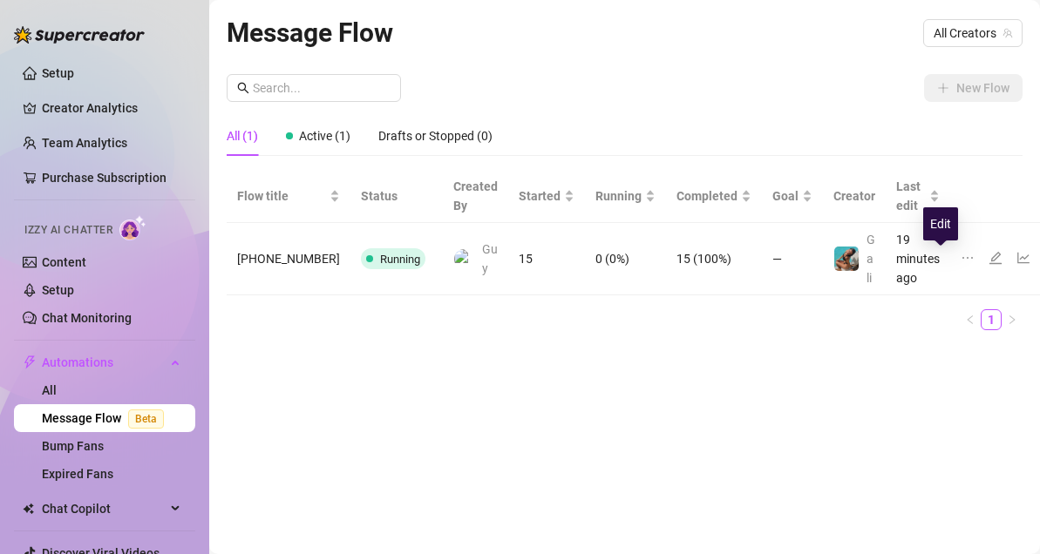
click at [988, 254] on icon "edit" at bounding box center [995, 258] width 14 height 14
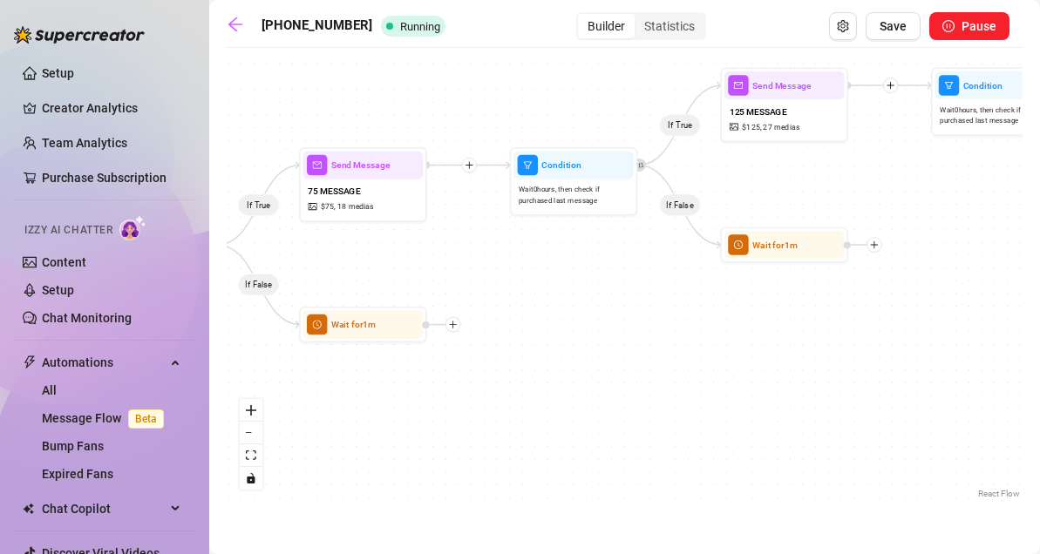
drag, startPoint x: 843, startPoint y: 334, endPoint x: 576, endPoint y: 338, distance: 266.7
click at [576, 338] on div "If True If False If True If False If True If False Wait for 1m Wait for 1m Wait…" at bounding box center [625, 280] width 796 height 446
click at [456, 330] on div at bounding box center [454, 325] width 16 height 16
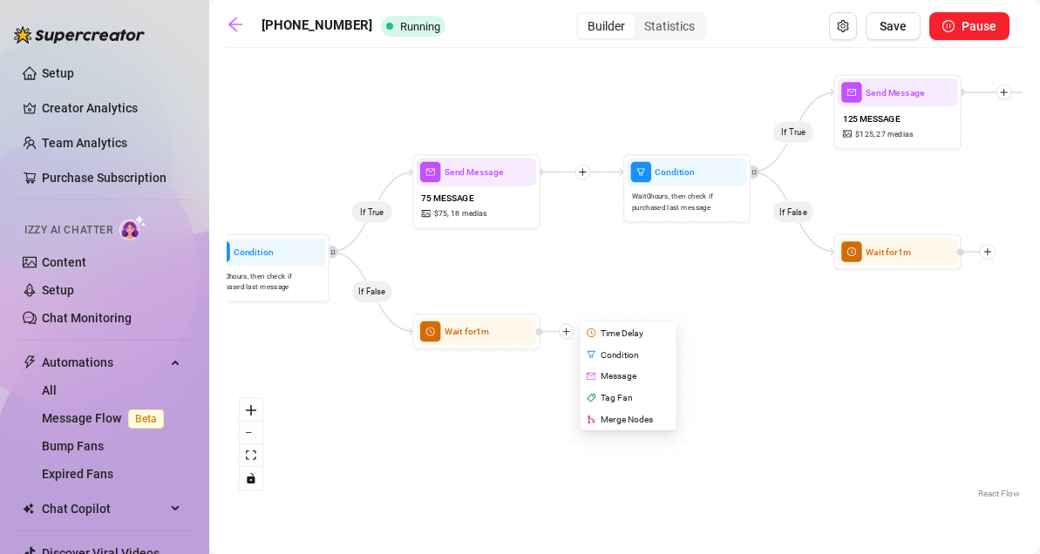
drag, startPoint x: 370, startPoint y: 378, endPoint x: 483, endPoint y: 385, distance: 112.6
click at [483, 385] on div "If True If False If True If False If True If False Wait for 1m Wait for 1m Wait…" at bounding box center [625, 280] width 796 height 446
click at [600, 372] on div "Message" at bounding box center [629, 376] width 93 height 22
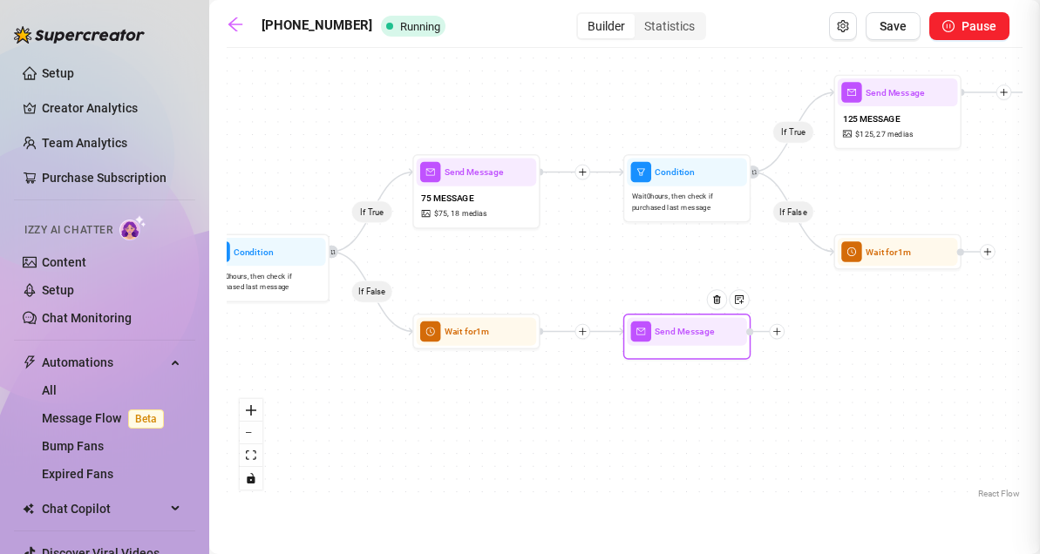
type textarea "Write your message here"
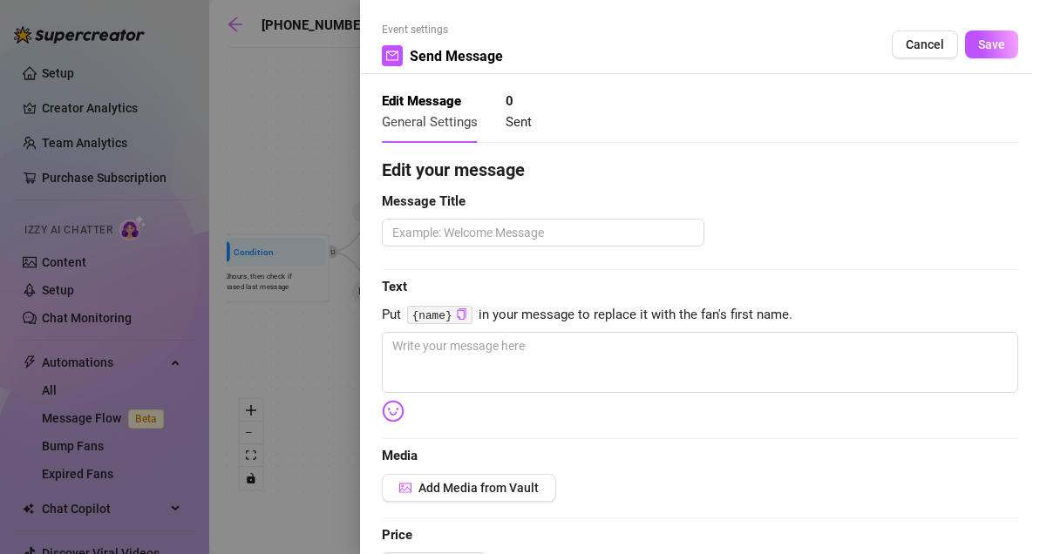
click at [265, 171] on div at bounding box center [520, 277] width 1040 height 554
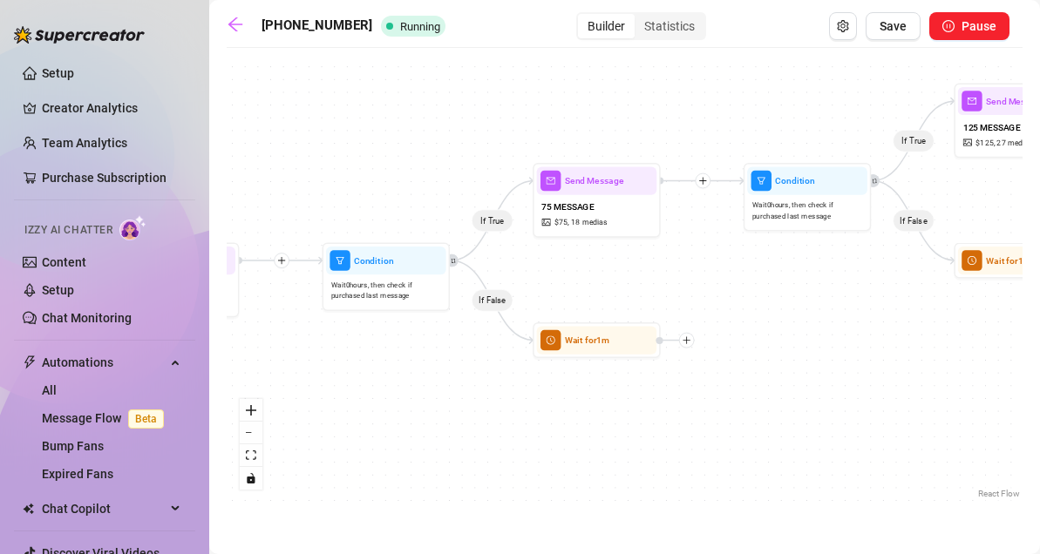
drag, startPoint x: 279, startPoint y: 173, endPoint x: 399, endPoint y: 182, distance: 120.6
click at [399, 182] on div "If True If False If True If False If True If False Wait for 1m Wait for 1m Wait…" at bounding box center [625, 280] width 796 height 446
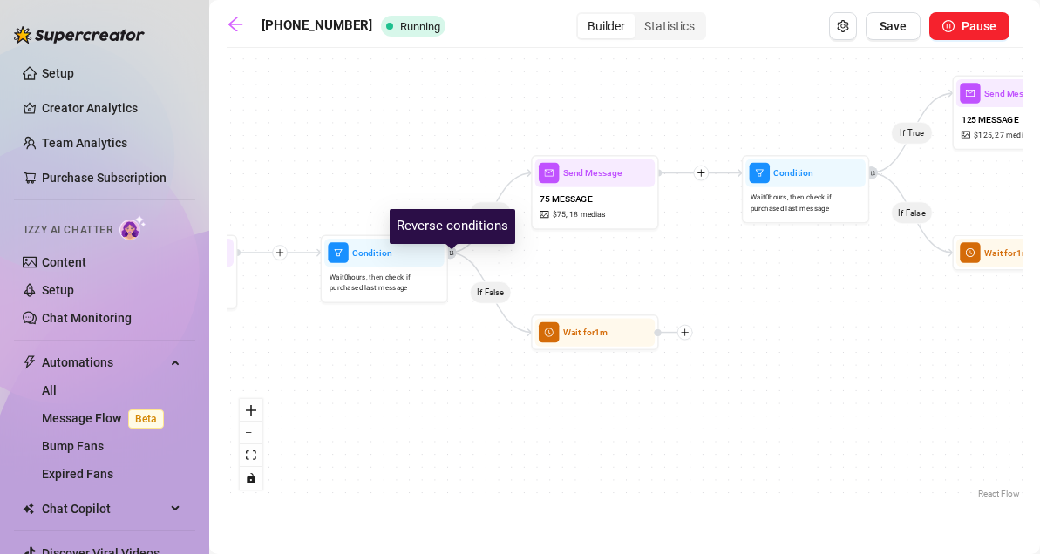
click at [451, 250] on icon "retweet" at bounding box center [452, 253] width 6 height 6
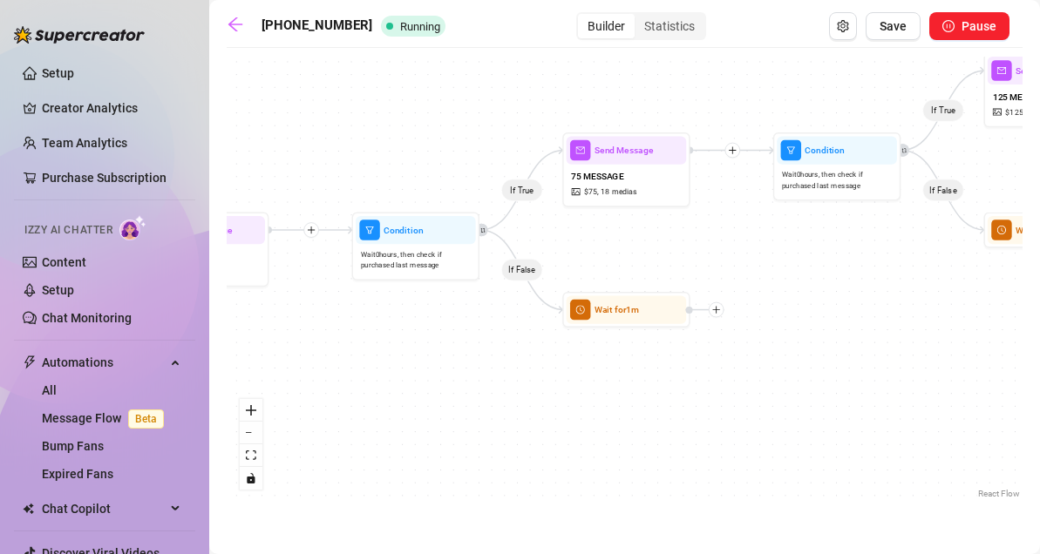
drag, startPoint x: 394, startPoint y: 415, endPoint x: 425, endPoint y: 392, distance: 38.7
click at [425, 392] on div "If True If False If True If False If True If False Wait for 1m Wait for 1m Wait…" at bounding box center [625, 280] width 796 height 446
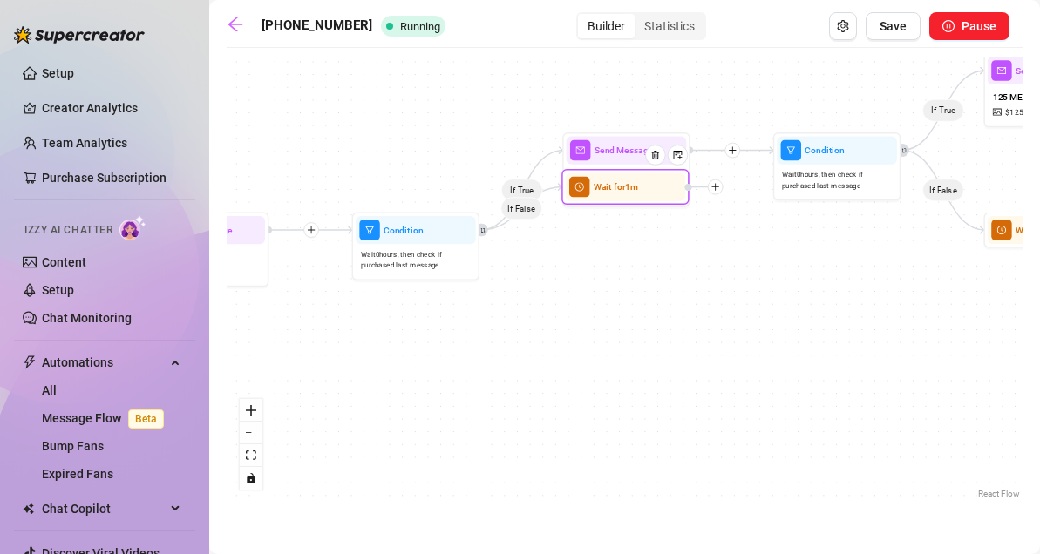
drag, startPoint x: 709, startPoint y: 313, endPoint x: 712, endPoint y: 183, distance: 129.9
click at [712, 183] on div at bounding box center [704, 188] width 38 height 16
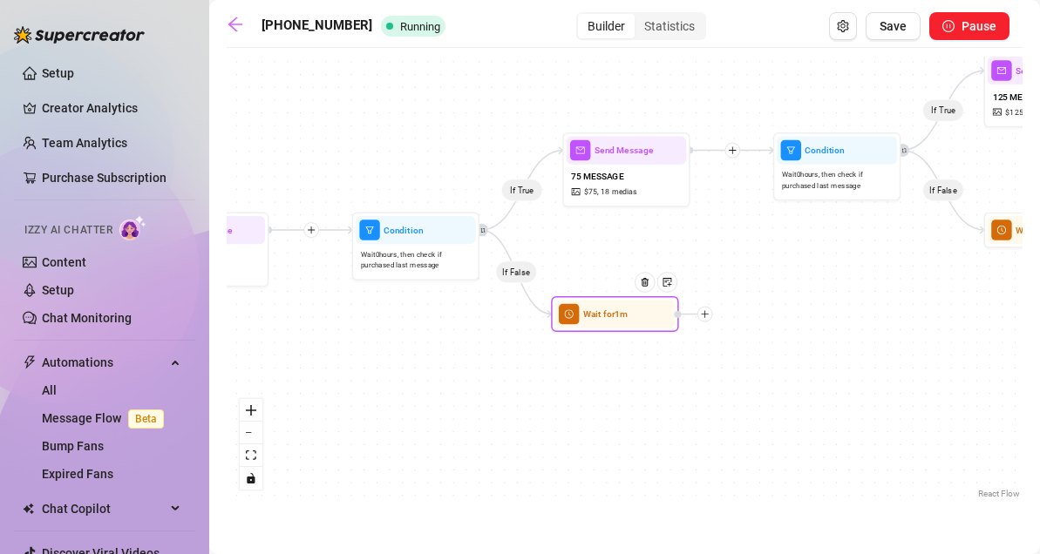
drag, startPoint x: 661, startPoint y: 187, endPoint x: 647, endPoint y: 316, distance: 130.7
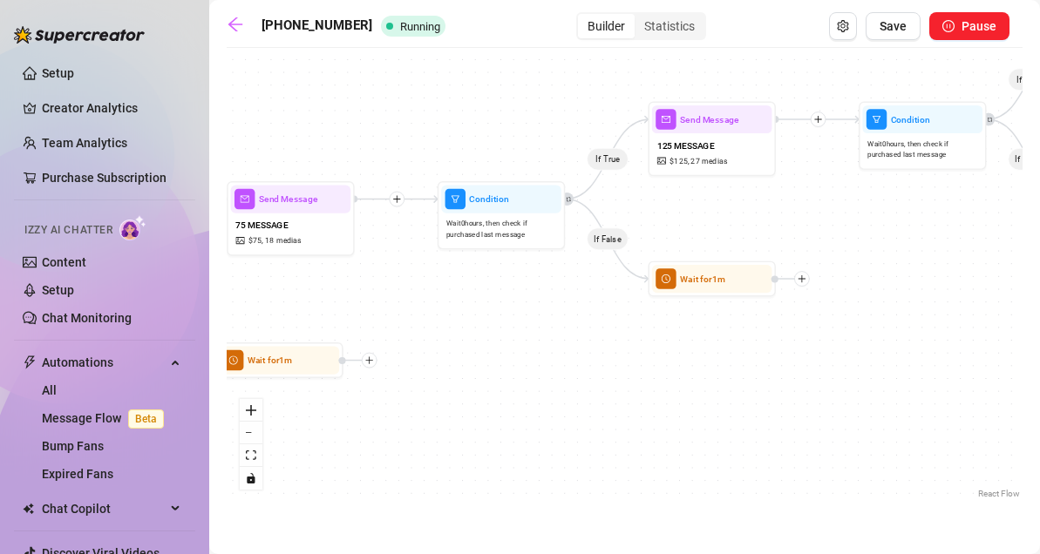
drag, startPoint x: 801, startPoint y: 330, endPoint x: 465, endPoint y: 379, distance: 339.1
click at [465, 379] on div "If True If False If True If False If True If False Wait for 1m Wait for 1m Wait…" at bounding box center [625, 280] width 796 height 446
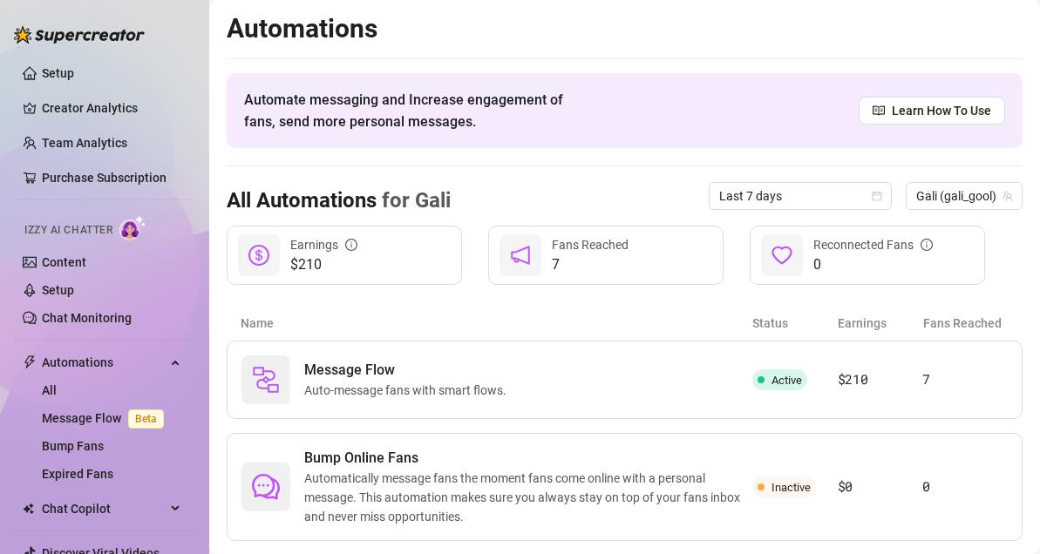
click at [397, 326] on article "Name" at bounding box center [497, 323] width 512 height 19
click at [409, 368] on span "Message Flow" at bounding box center [408, 370] width 209 height 21
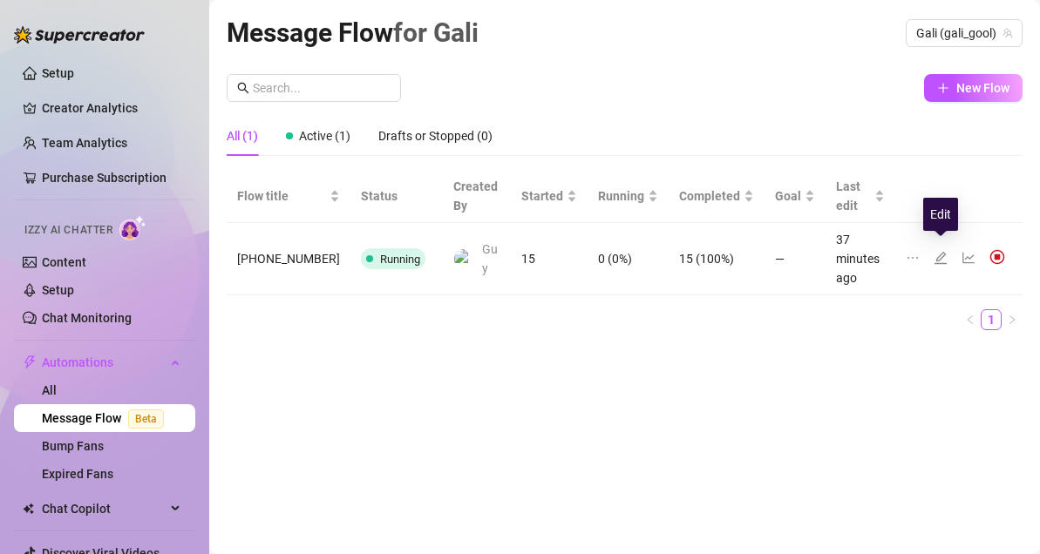
click at [941, 252] on icon "edit" at bounding box center [940, 258] width 12 height 12
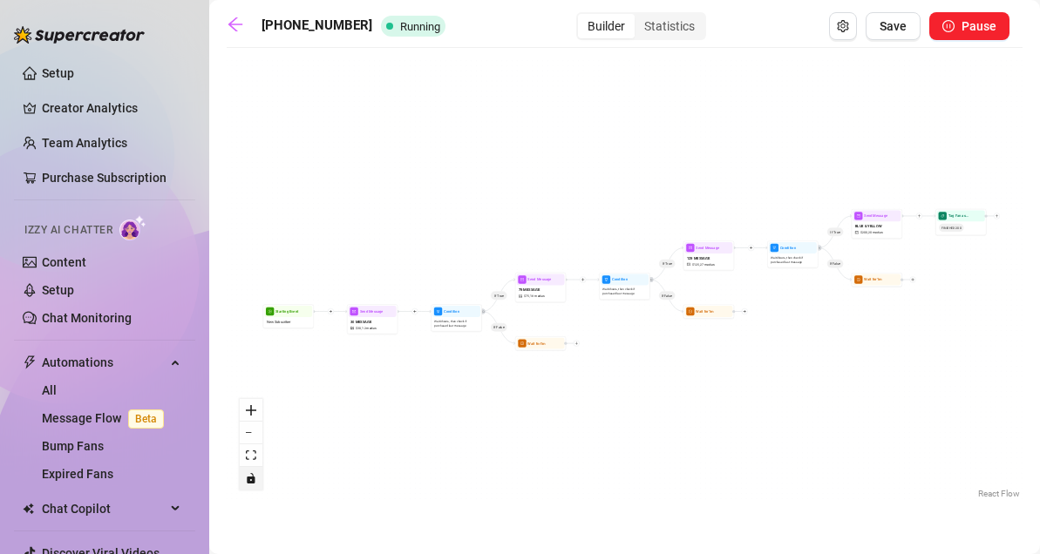
click at [249, 475] on icon "toggle interactivity" at bounding box center [251, 478] width 10 height 10
click at [249, 475] on icon "toggle interactivity" at bounding box center [251, 478] width 8 height 10
click at [254, 414] on icon "zoom in" at bounding box center [251, 410] width 10 height 10
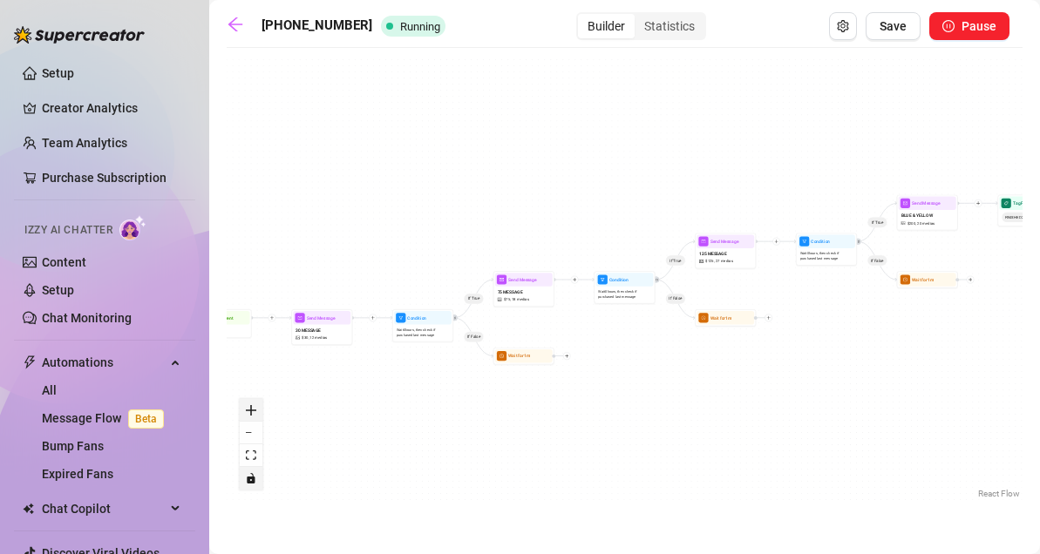
click at [252, 408] on icon "zoom in" at bounding box center [251, 410] width 10 height 10
click at [248, 407] on icon "zoom in" at bounding box center [251, 410] width 10 height 10
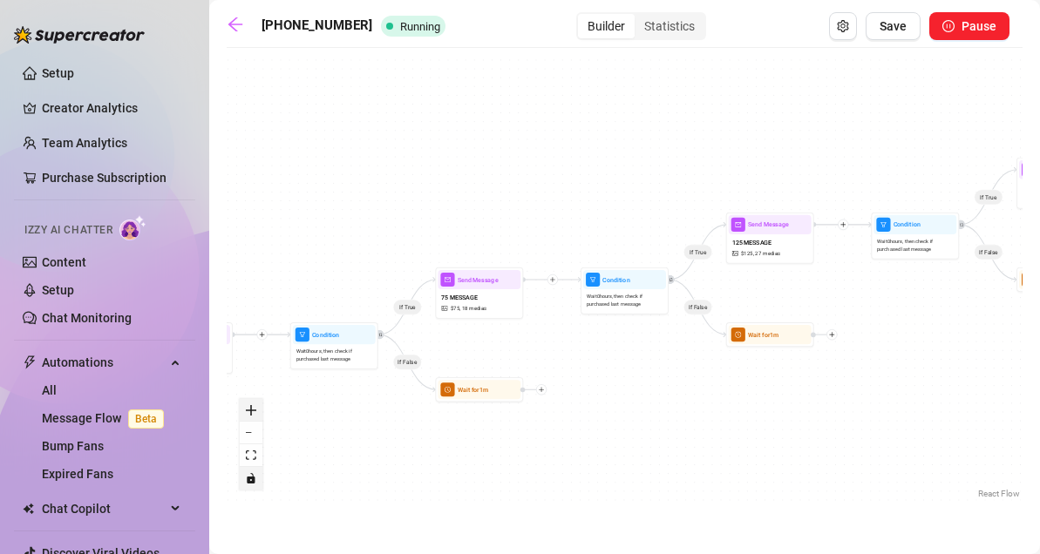
click at [252, 416] on button "zoom in" at bounding box center [251, 410] width 23 height 23
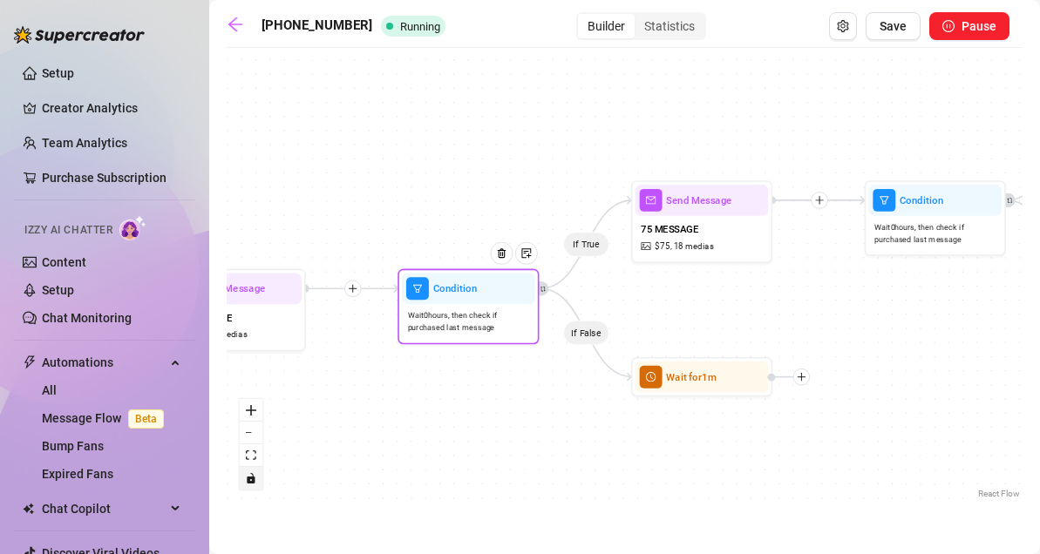
click at [483, 328] on span "Wait 0 hours, then check if purchased last message" at bounding box center [469, 322] width 122 height 24
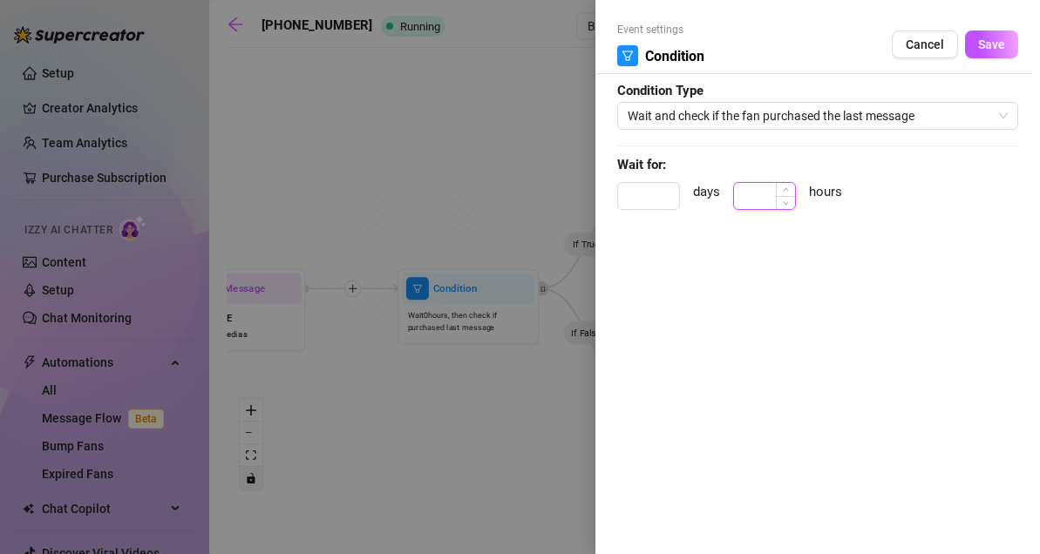
click at [770, 202] on input at bounding box center [764, 196] width 61 height 26
type input "1"
click at [982, 51] on button "Save" at bounding box center [991, 45] width 53 height 28
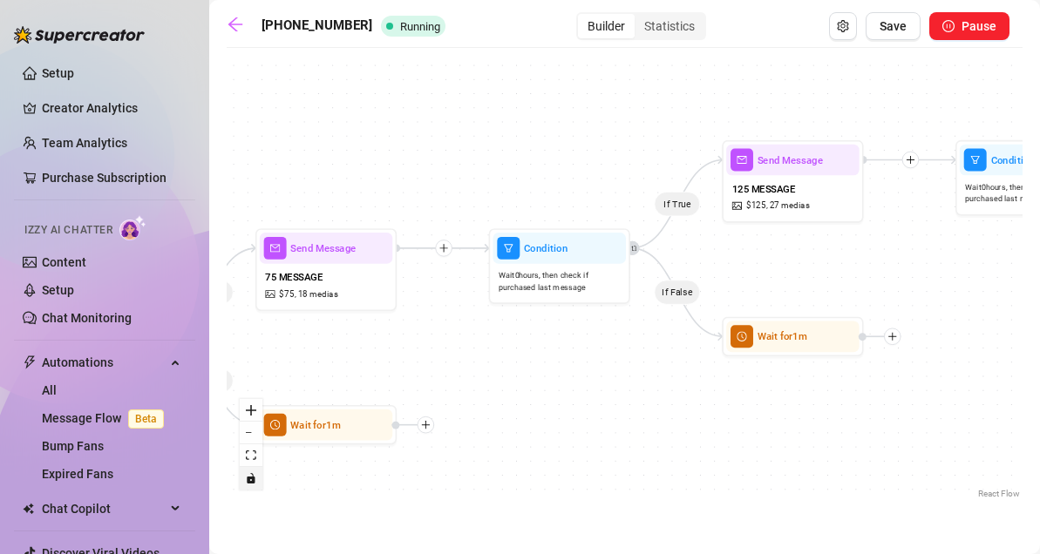
drag, startPoint x: 827, startPoint y: 330, endPoint x: 505, endPoint y: 328, distance: 321.6
click at [451, 378] on div "If True If False If True If False If True If False Wait for 1m Wait for 1m Wait…" at bounding box center [625, 280] width 796 height 446
click at [581, 266] on div "Wait 0 hours, then check if purchased last message" at bounding box center [558, 282] width 132 height 36
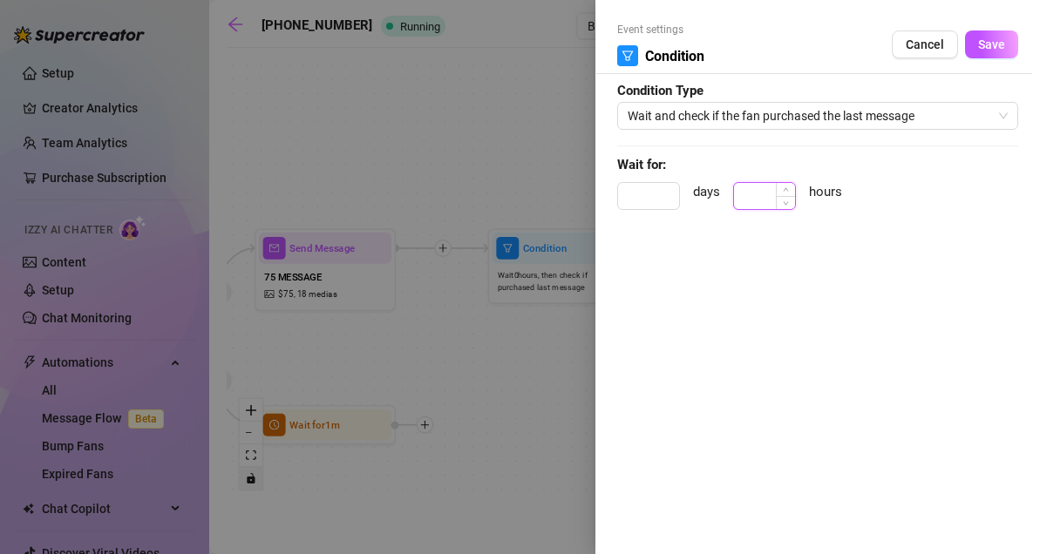
click at [773, 191] on input at bounding box center [764, 196] width 61 height 26
type input "1"
click at [993, 44] on span "Save" at bounding box center [991, 44] width 27 height 14
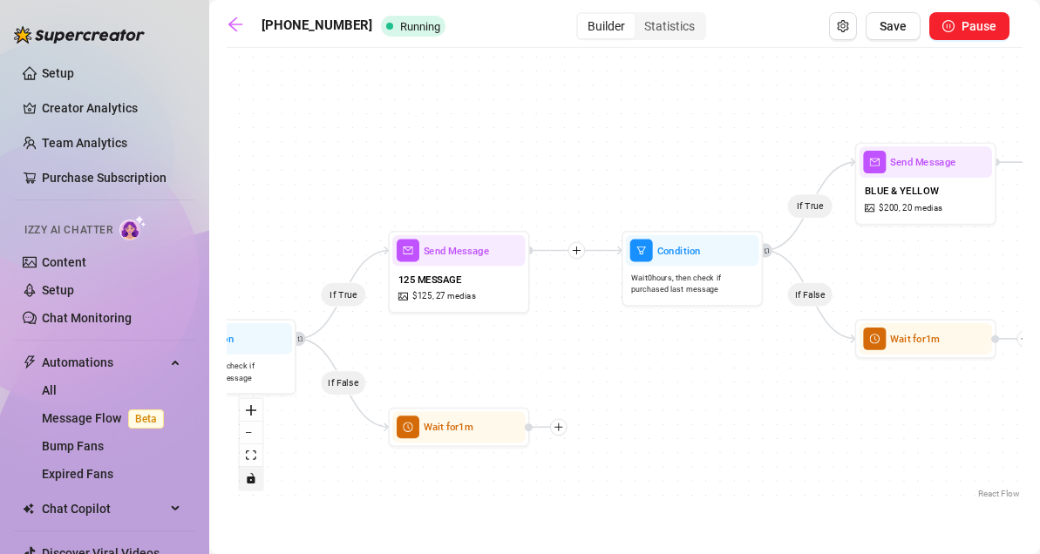
drag, startPoint x: 912, startPoint y: 259, endPoint x: 579, endPoint y: 349, distance: 345.0
click at [579, 349] on div "If True If False If True If False If True If False Wait for 1m Wait for 1m Wait…" at bounding box center [625, 280] width 796 height 446
click at [650, 303] on div "Condition Wait 0 hours, then check if purchased last message" at bounding box center [691, 268] width 141 height 75
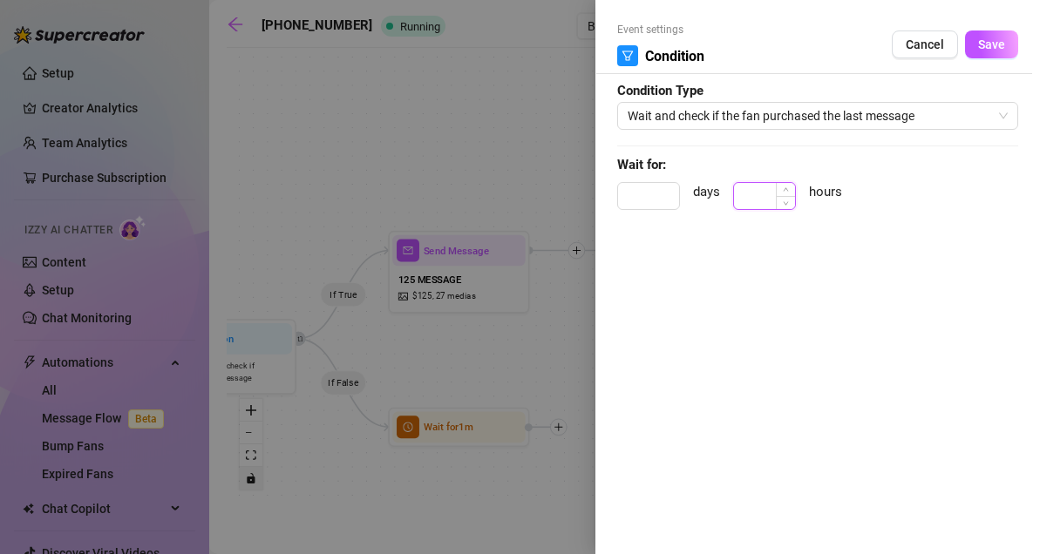
click at [767, 200] on input at bounding box center [764, 196] width 61 height 26
type input "1"
click at [974, 44] on button "Save" at bounding box center [991, 45] width 53 height 28
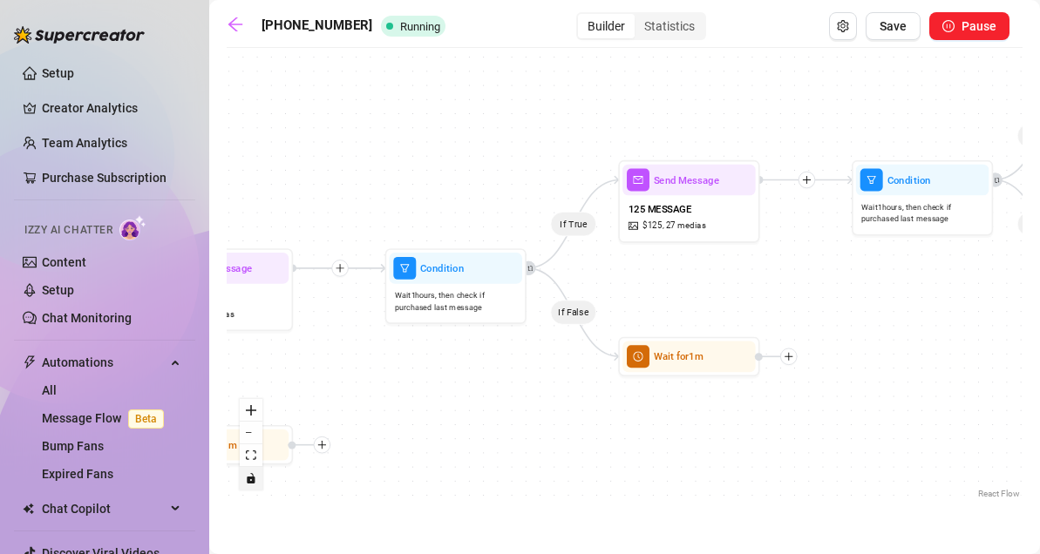
drag, startPoint x: 821, startPoint y: 372, endPoint x: 1051, endPoint y: 302, distance: 240.7
click at [1039, 302] on html "Setup Creator Analytics Team Analytics Purchase Subscription Izzy AI Chatter Co…" at bounding box center [520, 277] width 1040 height 554
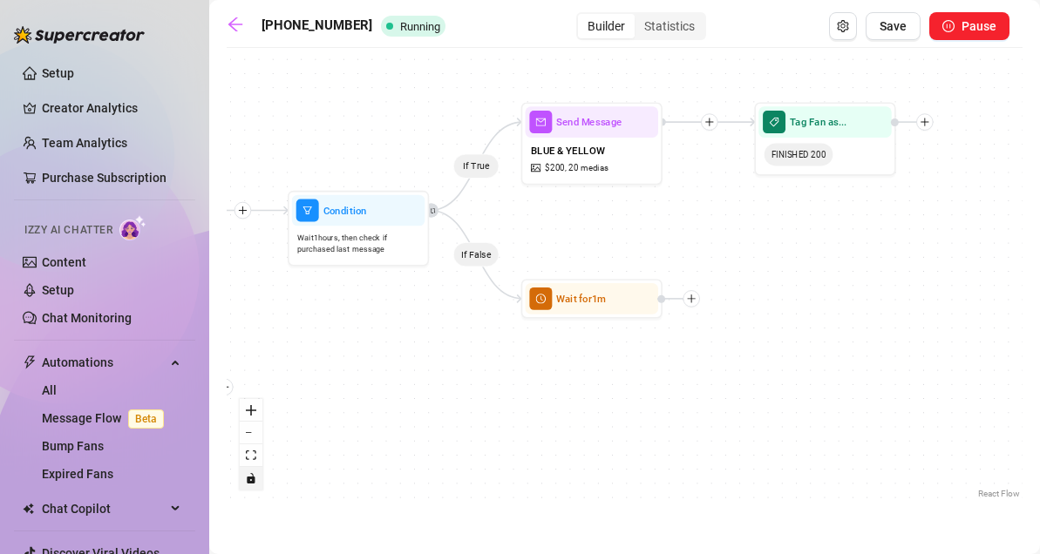
drag, startPoint x: 918, startPoint y: 309, endPoint x: 354, endPoint y: 339, distance: 564.7
click at [354, 339] on div "If True If False If True If False If True If False Wait for 1m Wait for 1m Wait…" at bounding box center [625, 280] width 796 height 446
click at [893, 37] on button "Save" at bounding box center [892, 26] width 55 height 28
click at [897, 17] on button "Save" at bounding box center [892, 26] width 55 height 28
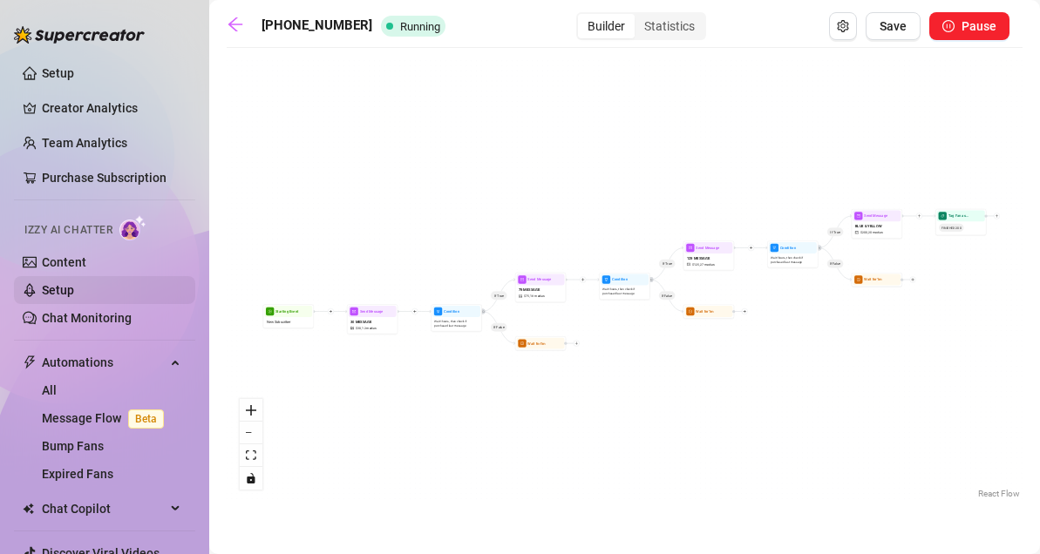
click at [64, 288] on link "Setup" at bounding box center [58, 290] width 32 height 14
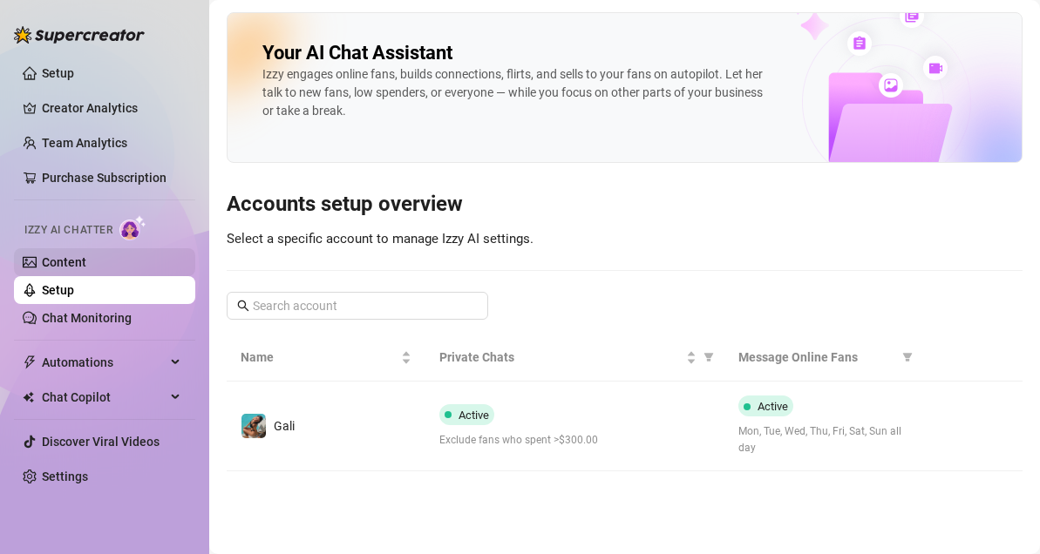
click at [86, 255] on link "Content" at bounding box center [64, 262] width 44 height 14
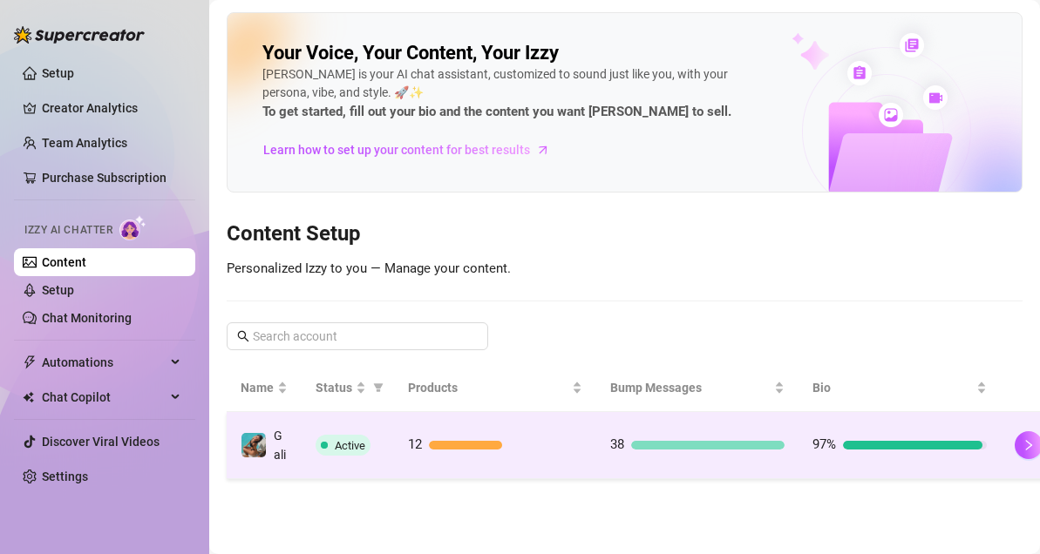
click at [526, 441] on div at bounding box center [505, 445] width 153 height 9
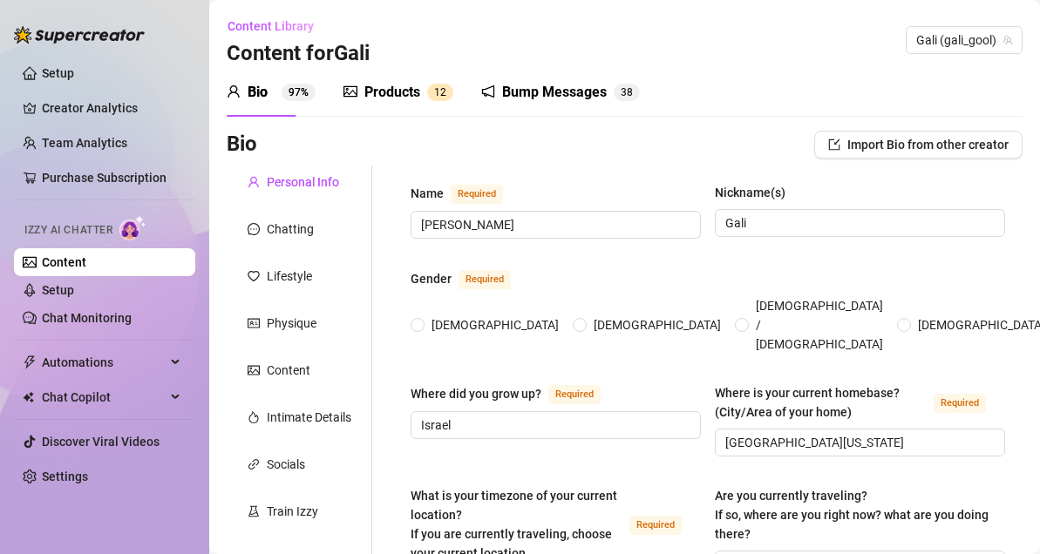
type input "[PERSON_NAME]"
type input "Gali"
type input "Israel"
type input "[GEOGRAPHIC_DATA][US_STATE]"
type textarea "Not traveling at the moment, just staying put and enjoying being right here. 🥰"
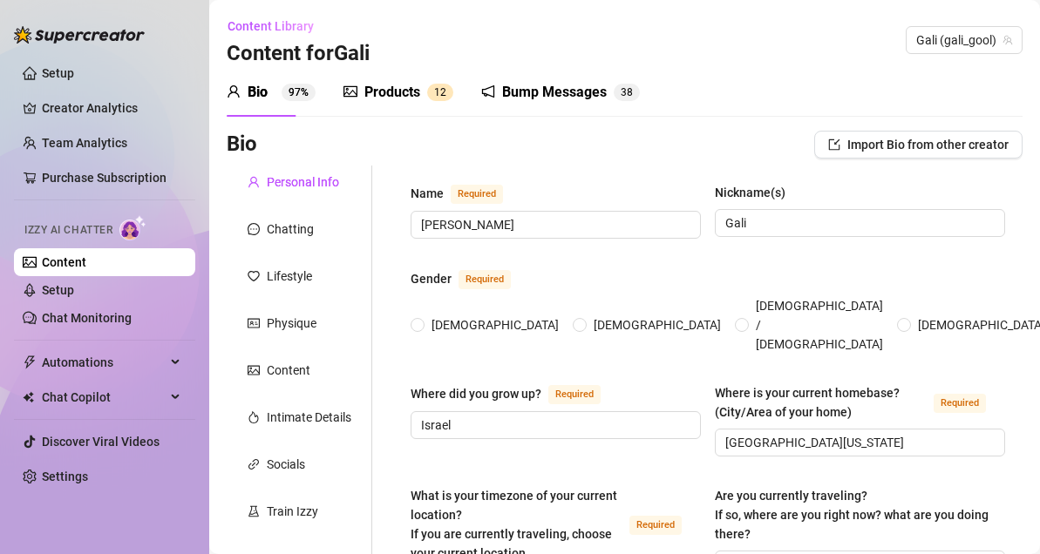
type input "[DEMOGRAPHIC_DATA]"
type input "Complicated"
type input "one sister"
type input "I have a yokire named [PERSON_NAME] who's [DEMOGRAPHIC_DATA]"
type input "OnlyFans"
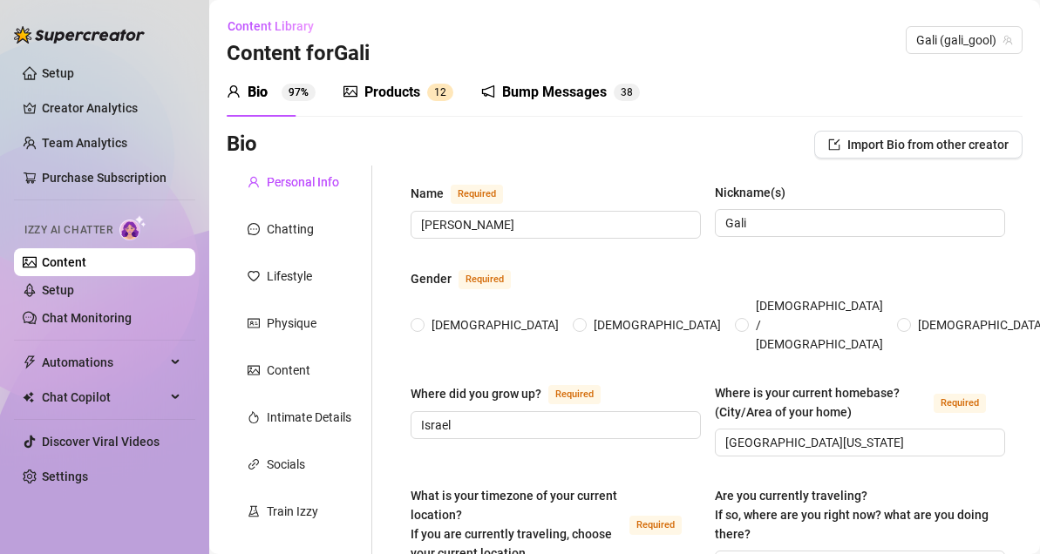
type input "Old Navy"
type input "Business Degree"
type input "[DEMOGRAPHIC_DATA]"
type input "None"
type textarea "I wanna travel the world and have 4 kids and loads of animals"
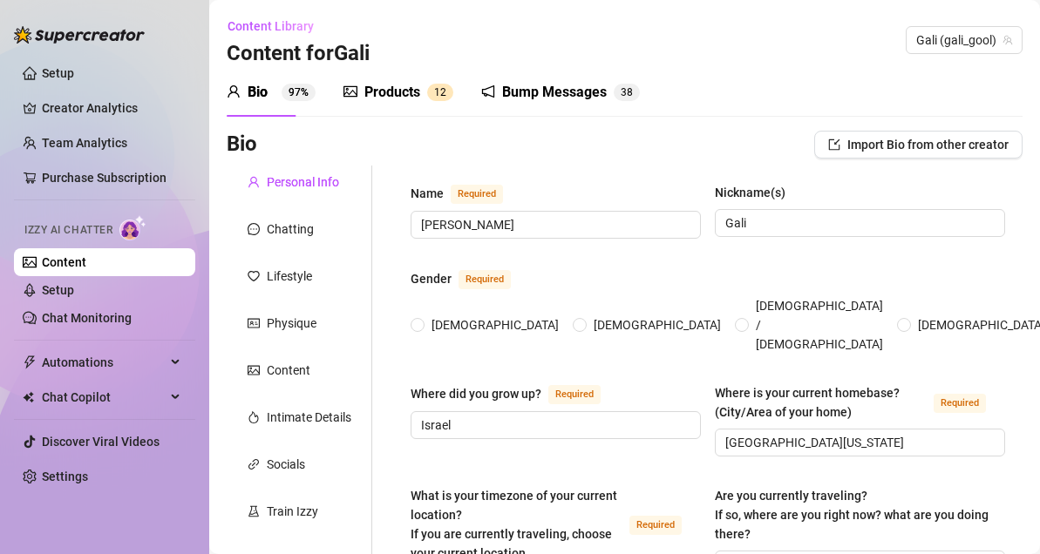
type textarea "One time I was baking and got a little too confident trying to flip a pancake, …"
type textarea "i crochet a lot. i can play a flute"
type textarea "I love being playful, flirty, and a little naughty, but I also enjoy connecting…"
radio input "true"
type input "[DATE]"
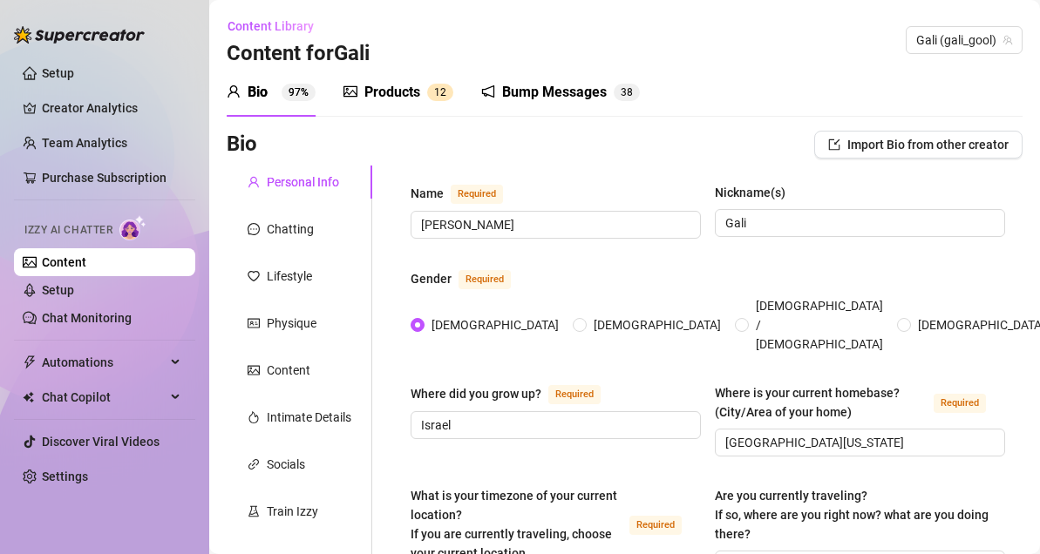
click at [439, 98] on span "1" at bounding box center [437, 92] width 6 height 12
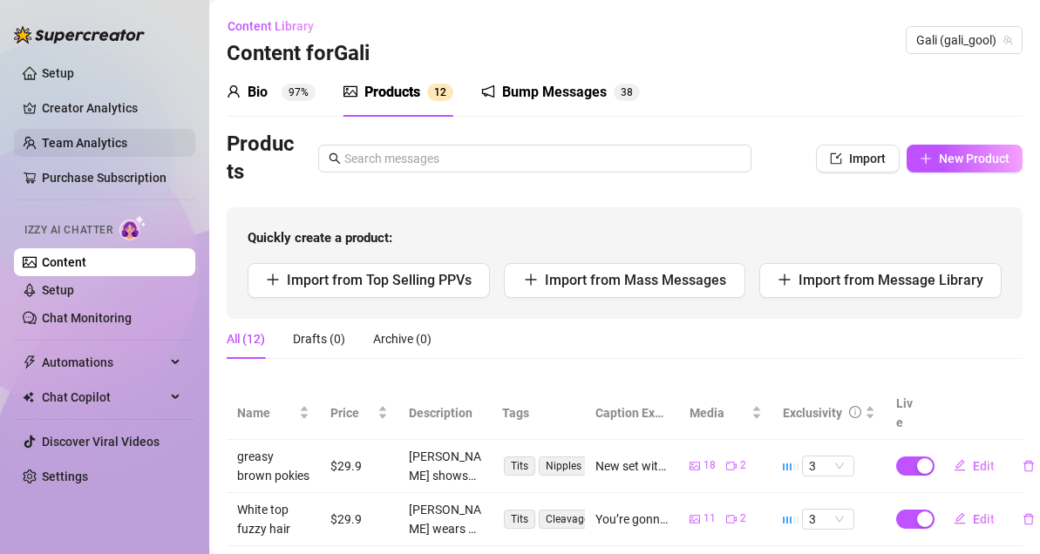
click at [119, 144] on link "Team Analytics" at bounding box center [84, 143] width 85 height 14
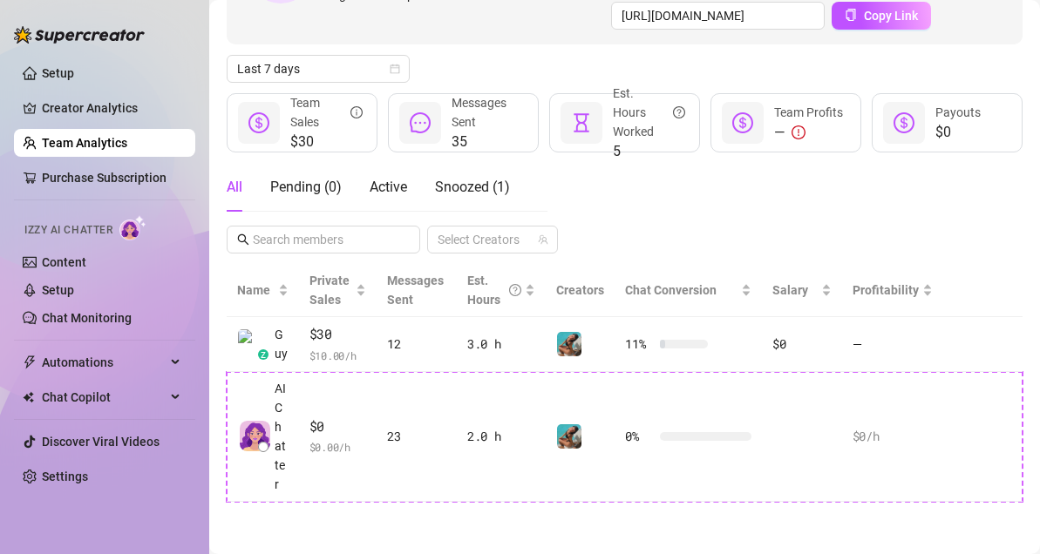
scroll to position [189, 0]
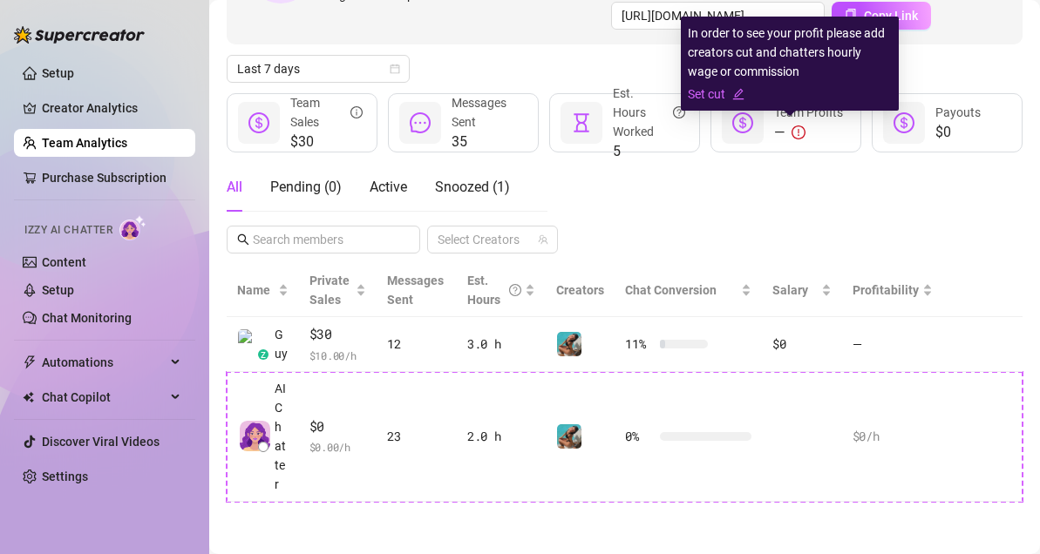
click at [791, 131] on icon "exclamation-circle" at bounding box center [798, 133] width 14 height 14
click at [723, 93] on link "Set cut" at bounding box center [790, 94] width 204 height 19
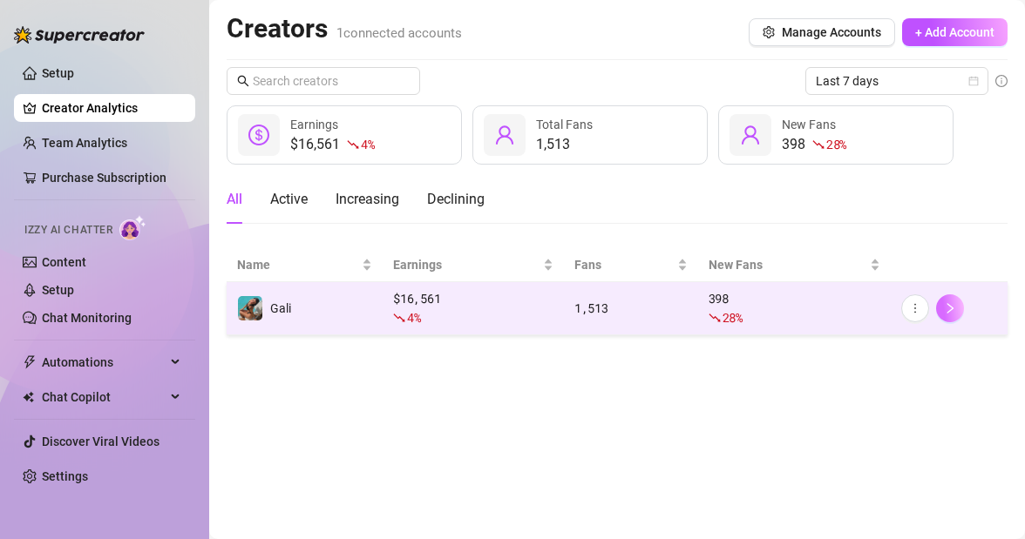
click at [951, 303] on button "button" at bounding box center [950, 309] width 28 height 28
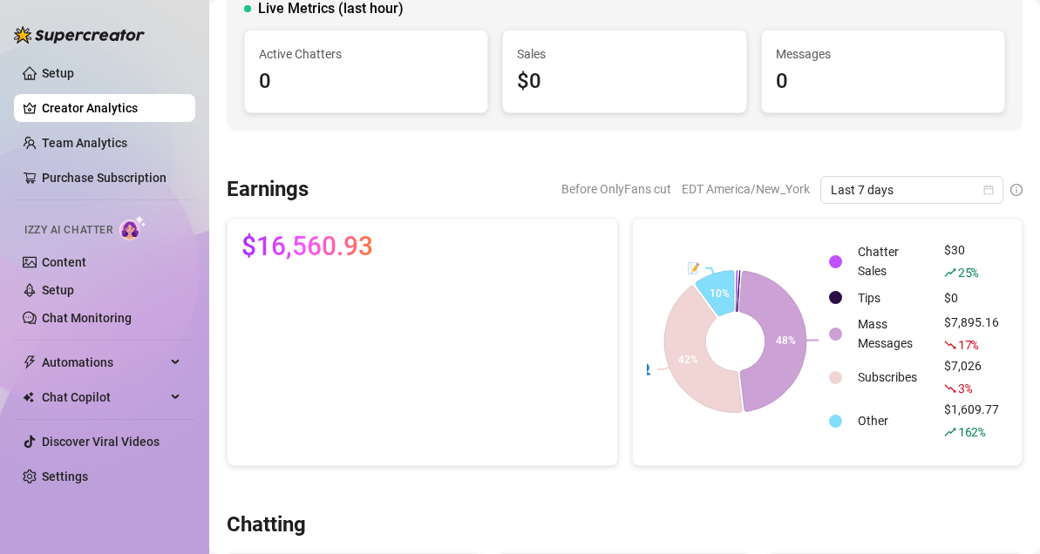
scroll to position [139, 0]
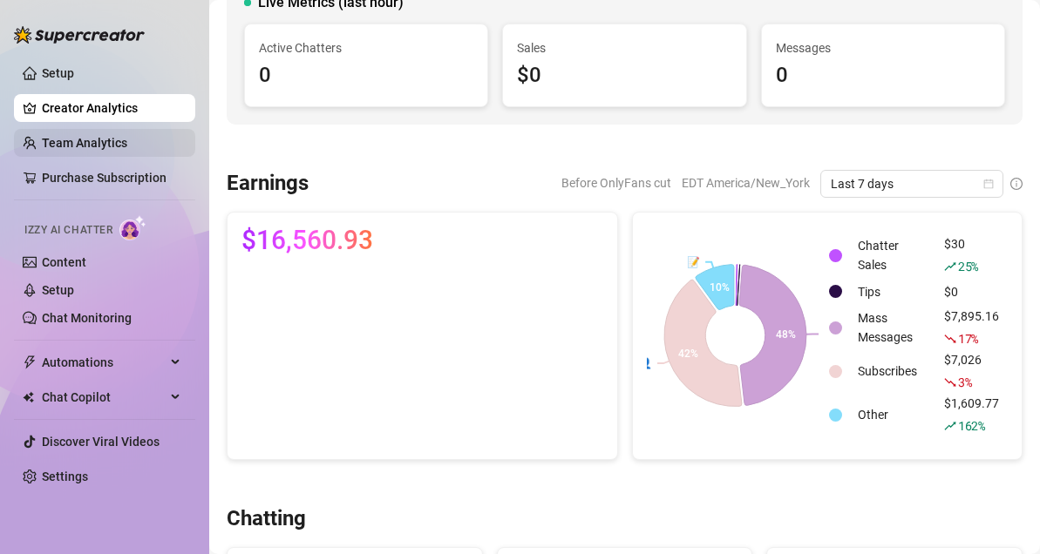
click at [100, 148] on link "Team Analytics" at bounding box center [84, 143] width 85 height 14
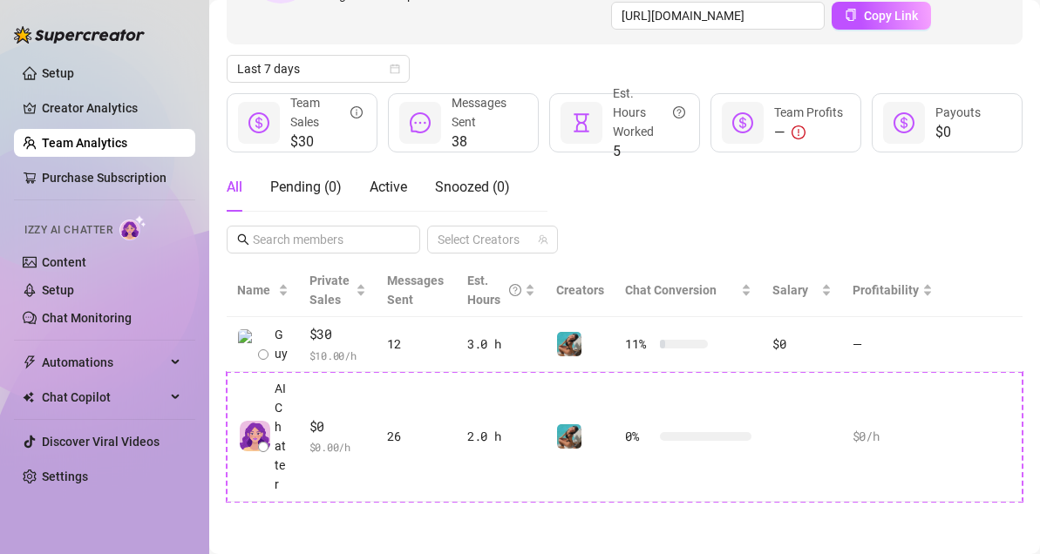
scroll to position [241, 0]
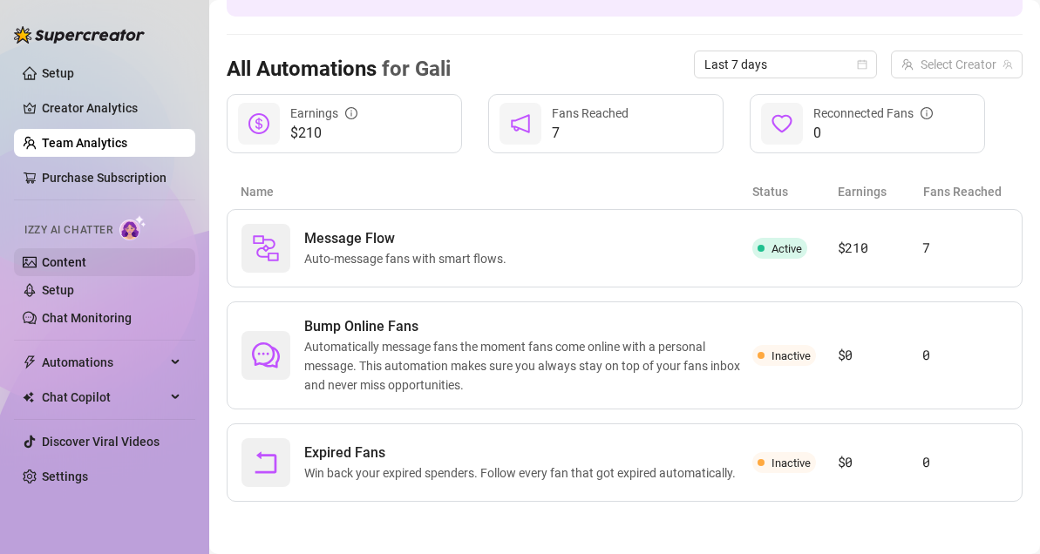
scroll to position [142, 0]
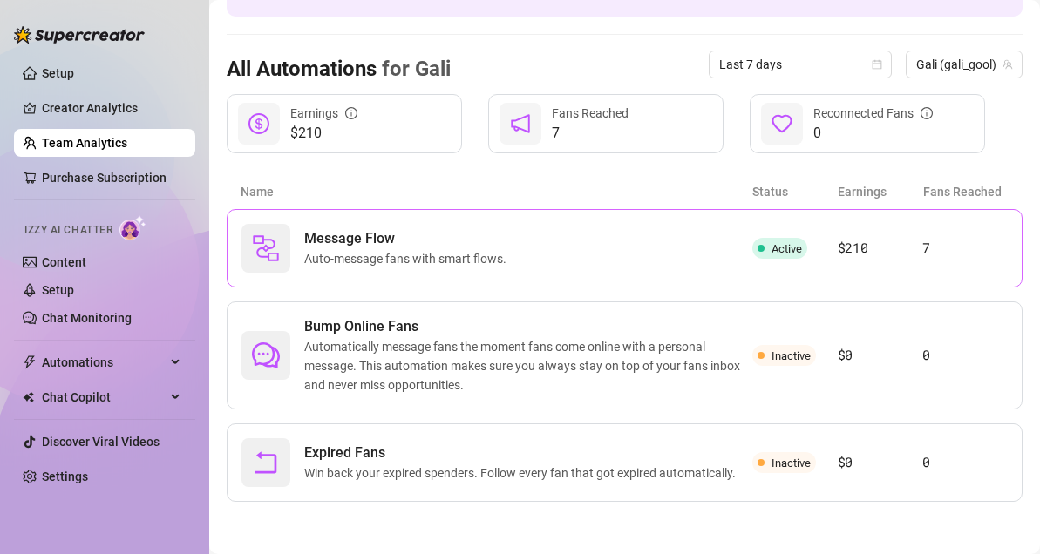
click at [346, 257] on span "Auto-message fans with smart flows." at bounding box center [408, 258] width 209 height 19
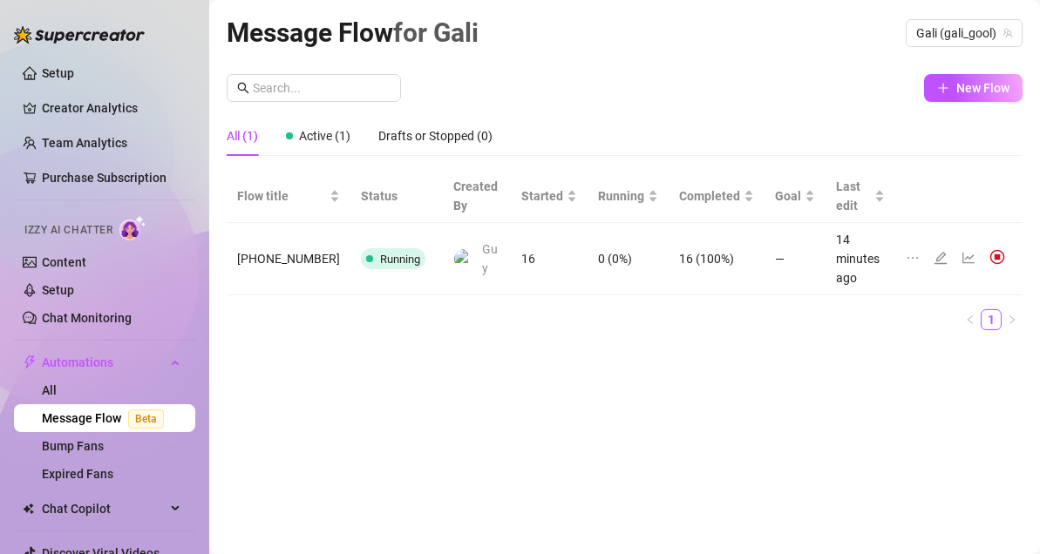
click at [941, 252] on icon "edit" at bounding box center [940, 258] width 12 height 12
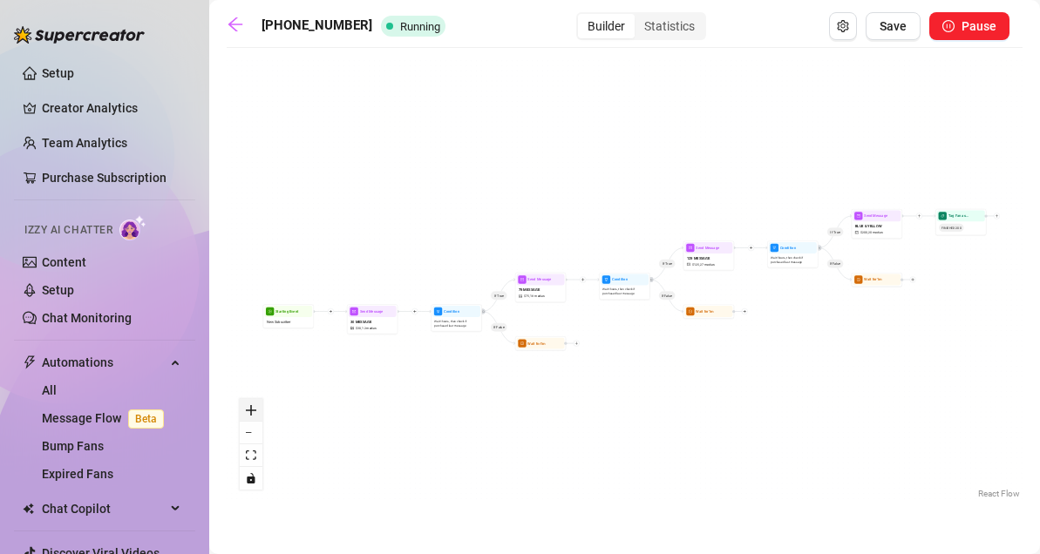
click at [257, 417] on button "zoom in" at bounding box center [251, 410] width 23 height 23
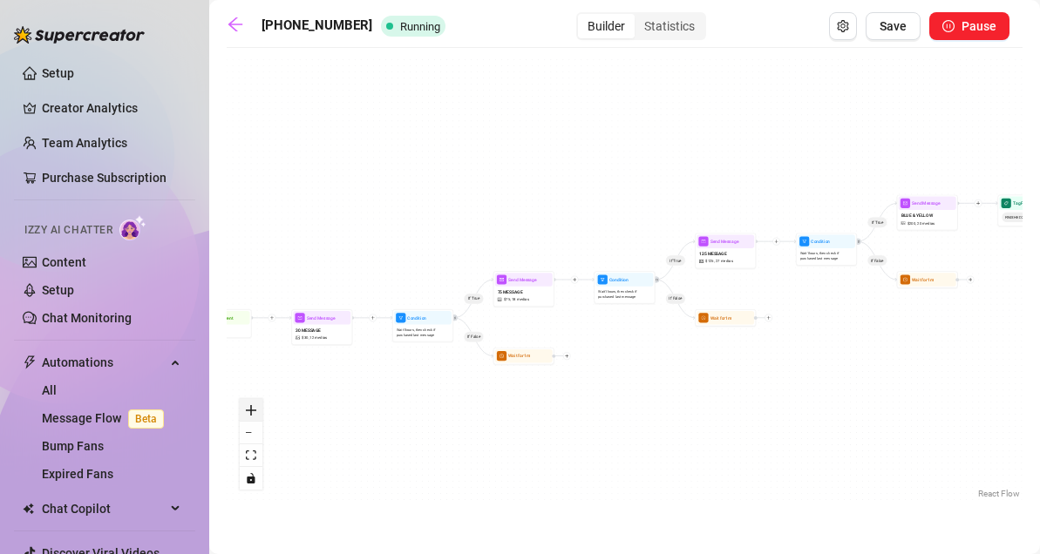
click at [257, 417] on button "zoom in" at bounding box center [251, 410] width 23 height 23
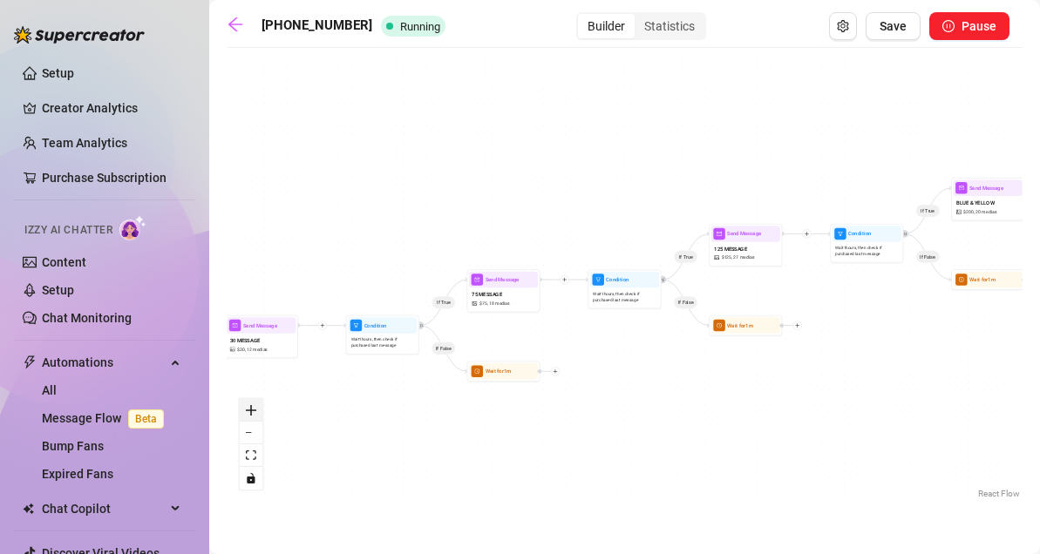
click at [257, 417] on button "zoom in" at bounding box center [251, 410] width 23 height 23
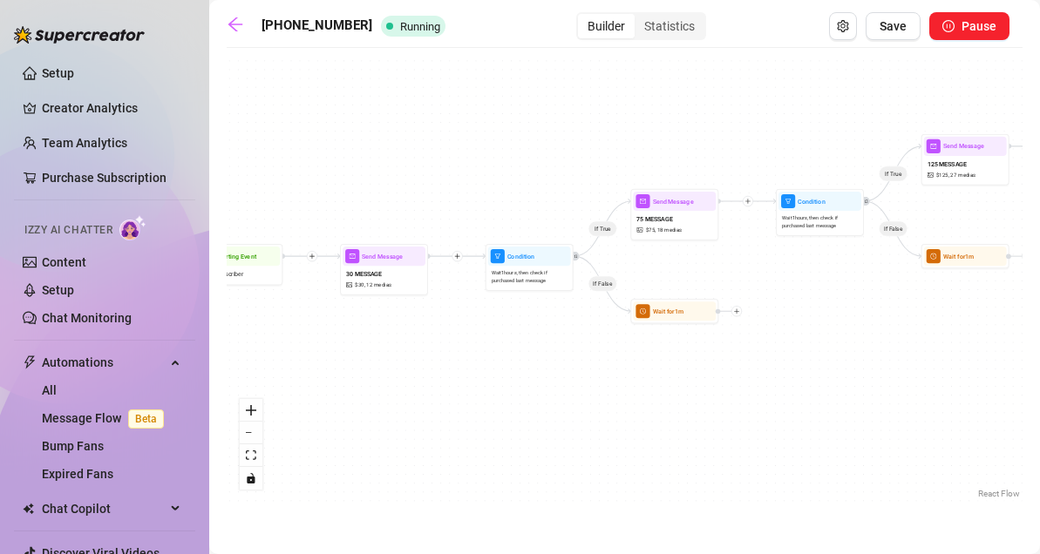
drag, startPoint x: 397, startPoint y: 431, endPoint x: 592, endPoint y: 352, distance: 210.4
click at [592, 352] on div "If True If False If True If False If True If False Wait for 1m Wait for 1m Wait…" at bounding box center [625, 280] width 796 height 446
click at [259, 407] on button "zoom in" at bounding box center [251, 410] width 23 height 23
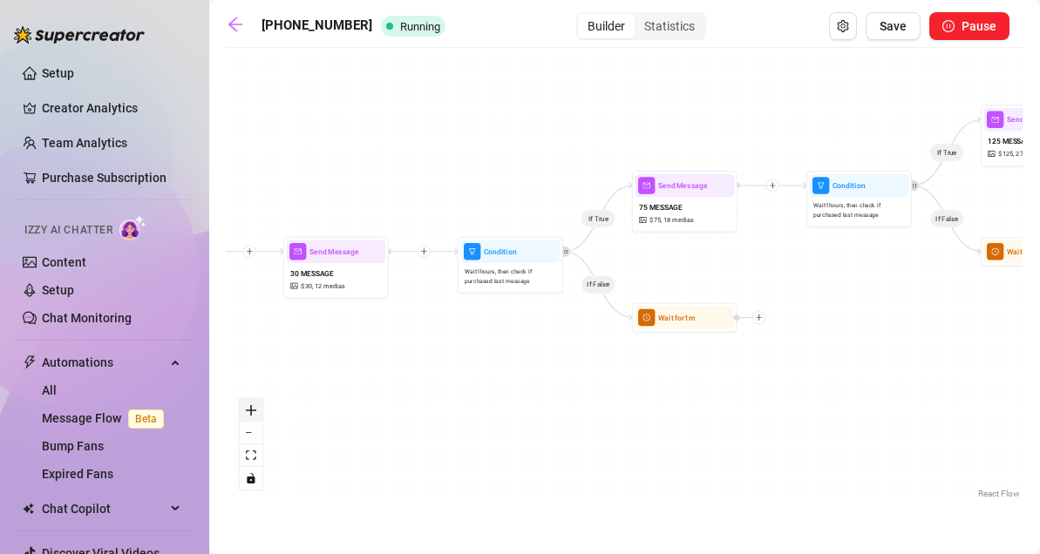
click at [259, 407] on button "zoom in" at bounding box center [251, 410] width 23 height 23
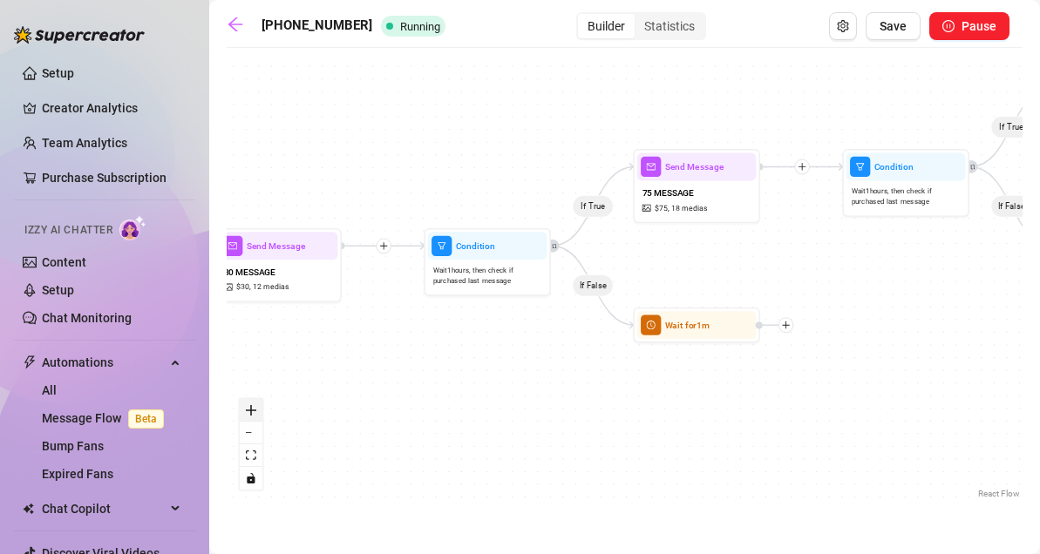
click at [259, 407] on button "zoom in" at bounding box center [251, 410] width 23 height 23
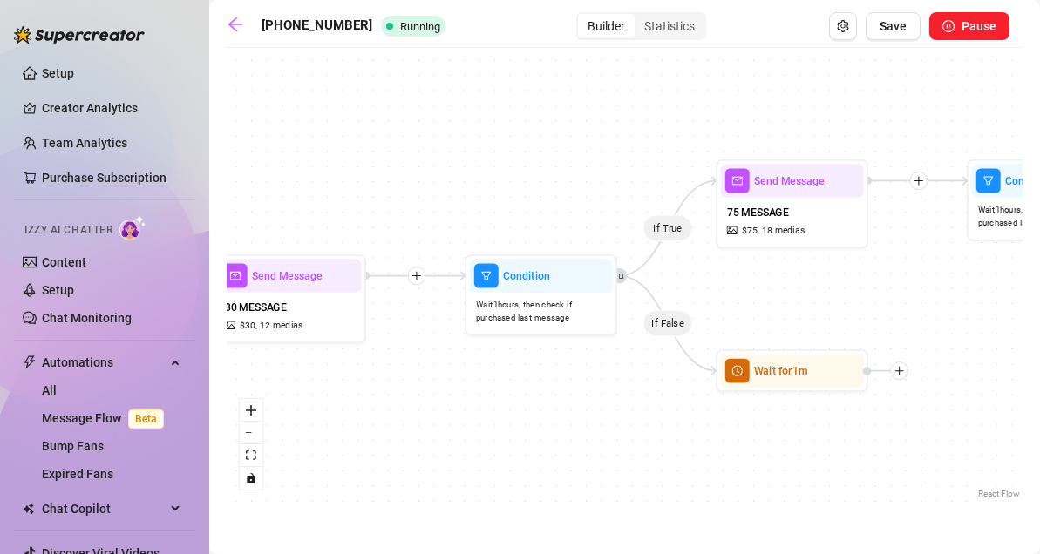
drag, startPoint x: 500, startPoint y: 367, endPoint x: 581, endPoint y: 404, distance: 88.9
click at [581, 404] on div "If True If False If True If False If True If False Wait for 1m Wait for 1m Wait…" at bounding box center [625, 280] width 796 height 446
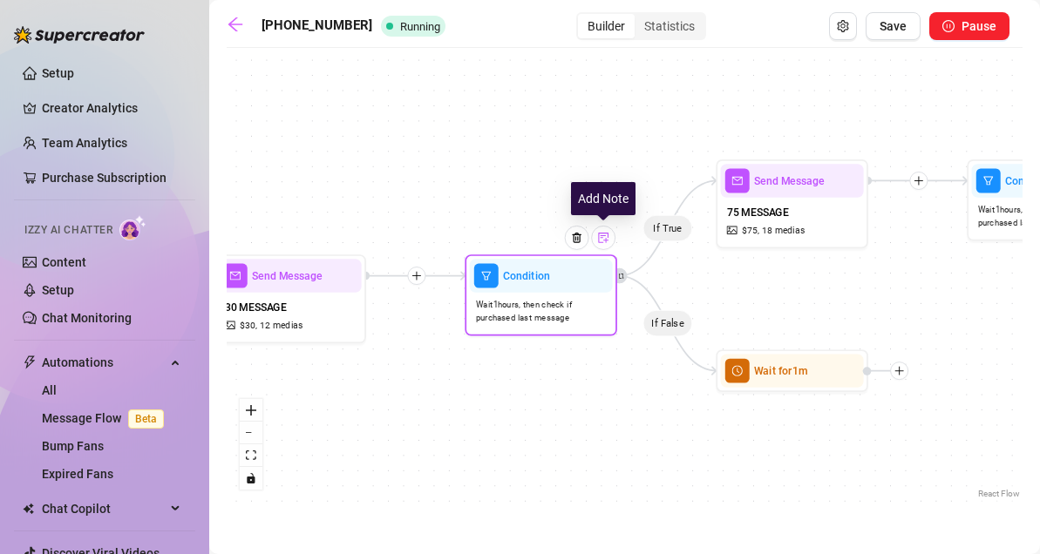
click at [606, 243] on img at bounding box center [603, 238] width 12 height 12
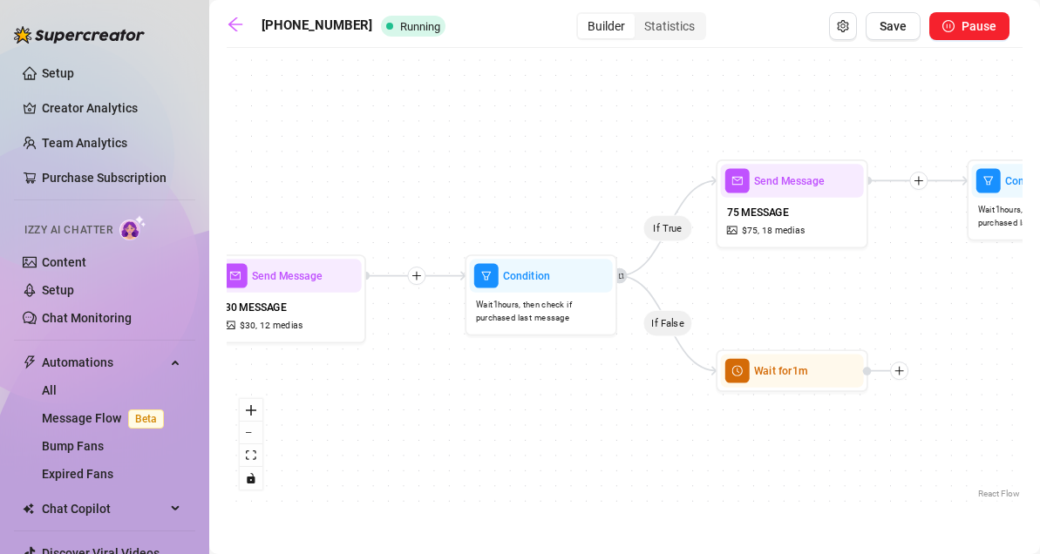
click at [520, 442] on div "If True If False If True If False If True If False Wait for 1m Wait for 1m Wait…" at bounding box center [625, 280] width 796 height 446
click at [527, 286] on div "Condition" at bounding box center [541, 275] width 143 height 33
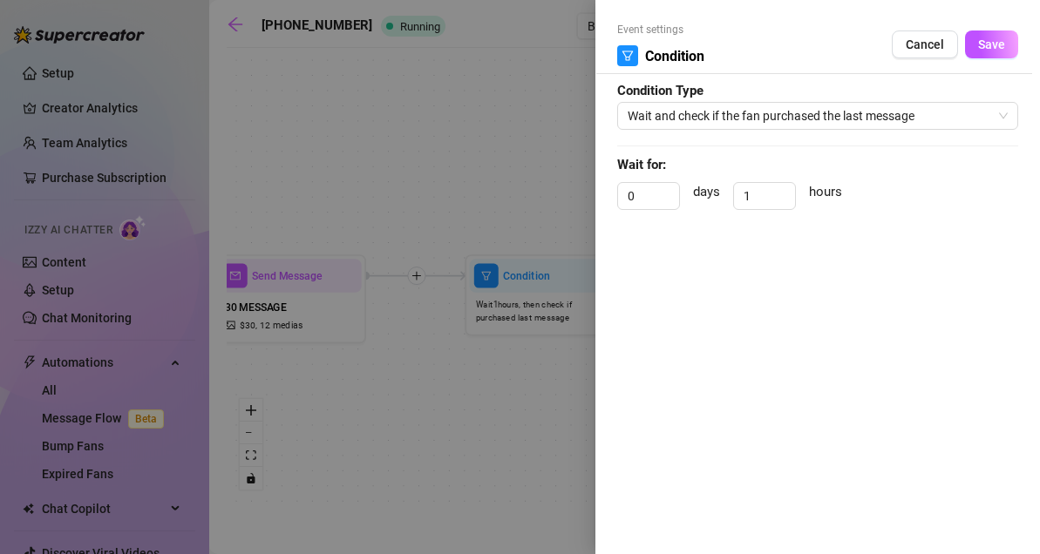
click at [498, 425] on div at bounding box center [520, 277] width 1040 height 554
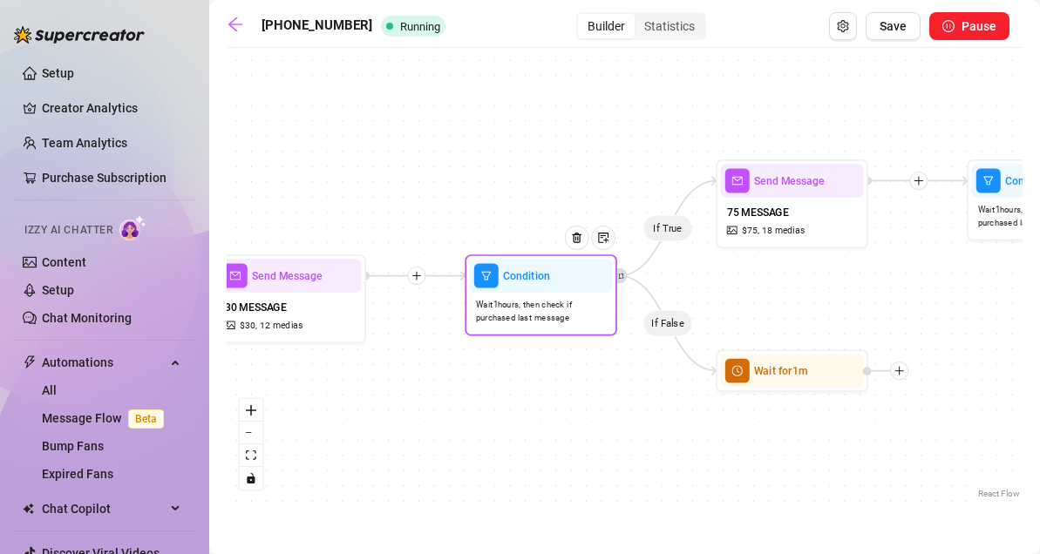
click at [553, 296] on div "Wait 1 hours, then check if purchased last message" at bounding box center [541, 312] width 143 height 38
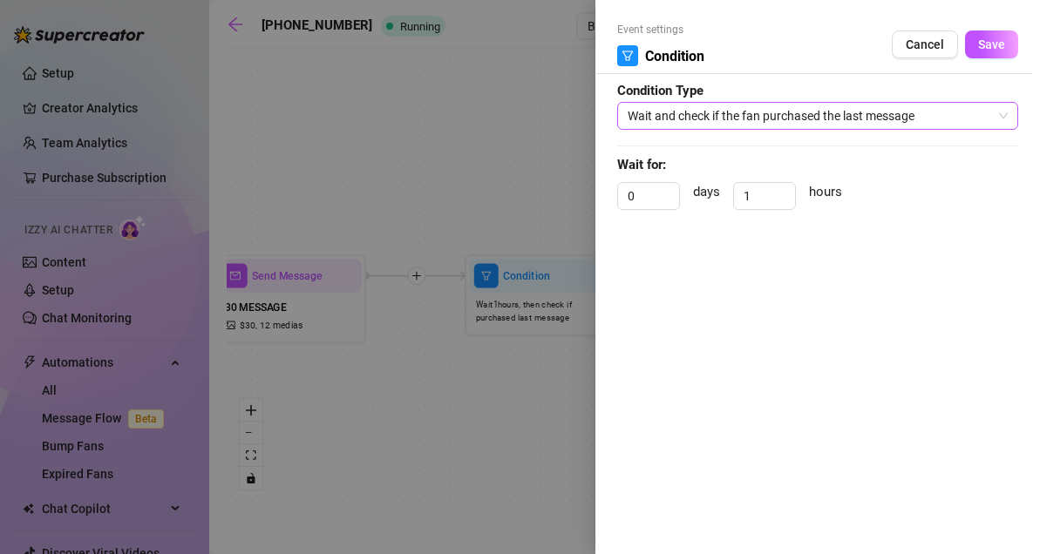
click at [745, 104] on span "Wait and check if the fan purchased the last message" at bounding box center [818, 116] width 380 height 26
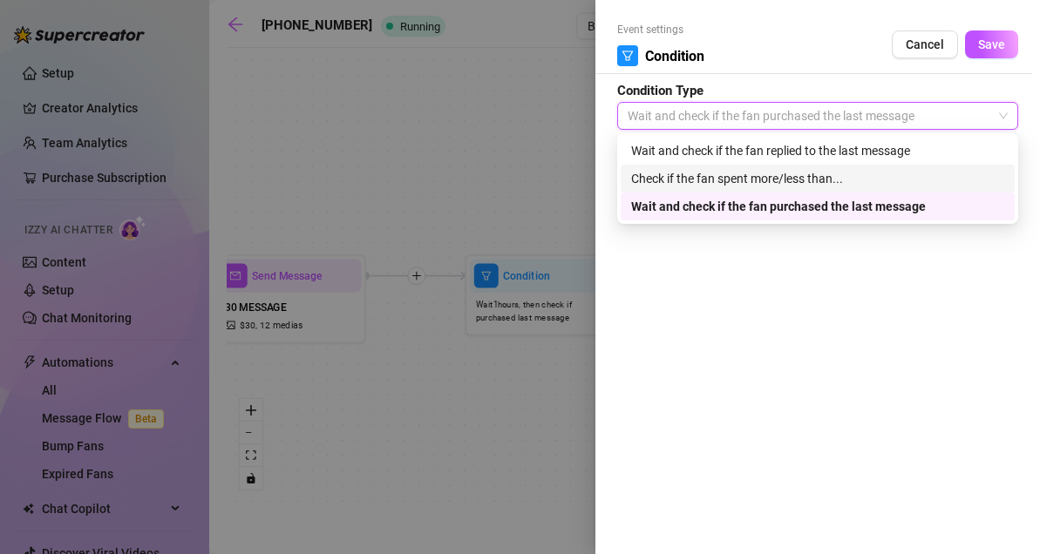
click at [682, 178] on div "Check if the fan spent more/less than..." at bounding box center [817, 178] width 373 height 19
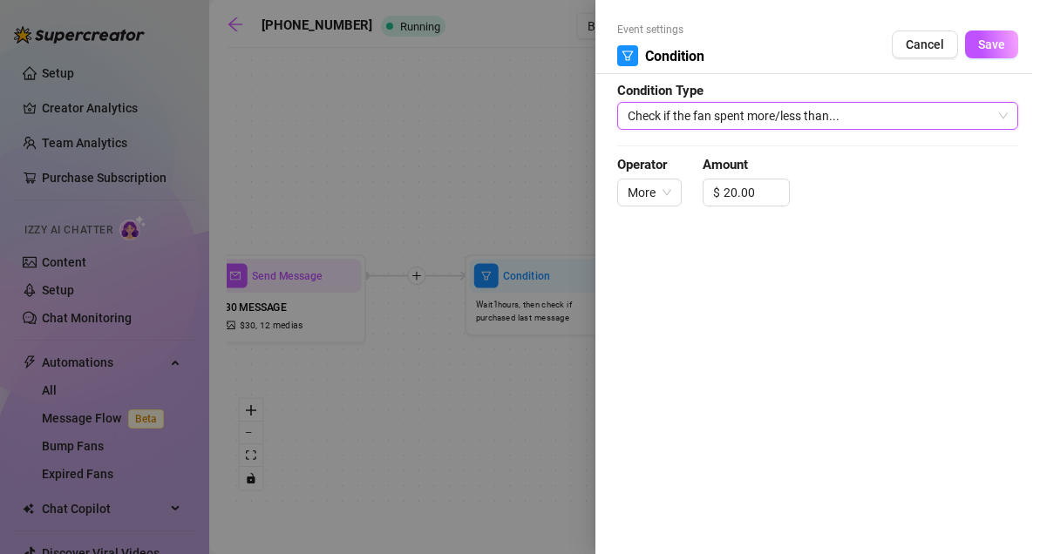
click at [714, 124] on span "Check if the fan spent more/less than..." at bounding box center [818, 116] width 380 height 26
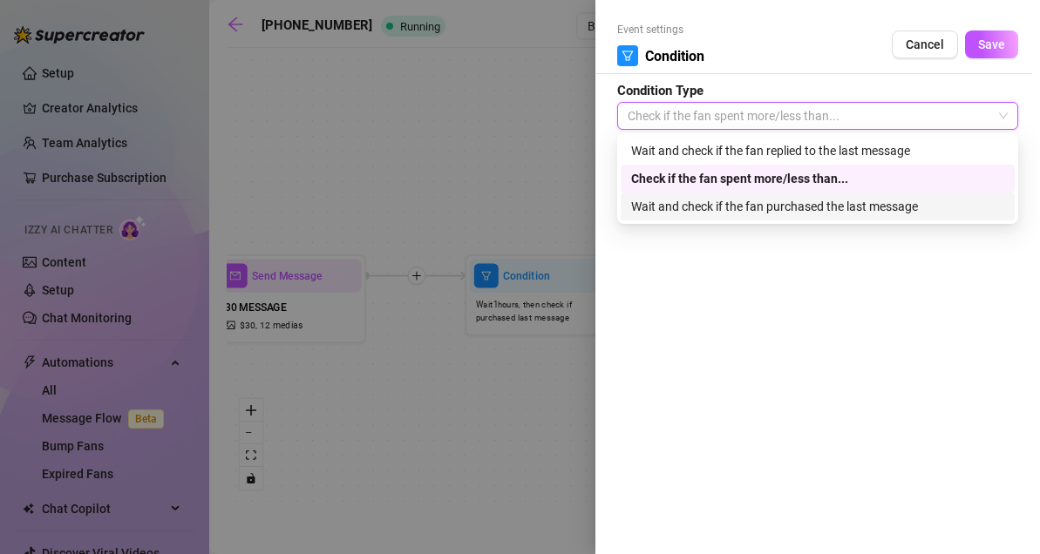
click at [670, 200] on div "Wait and check if the fan purchased the last message" at bounding box center [817, 206] width 373 height 19
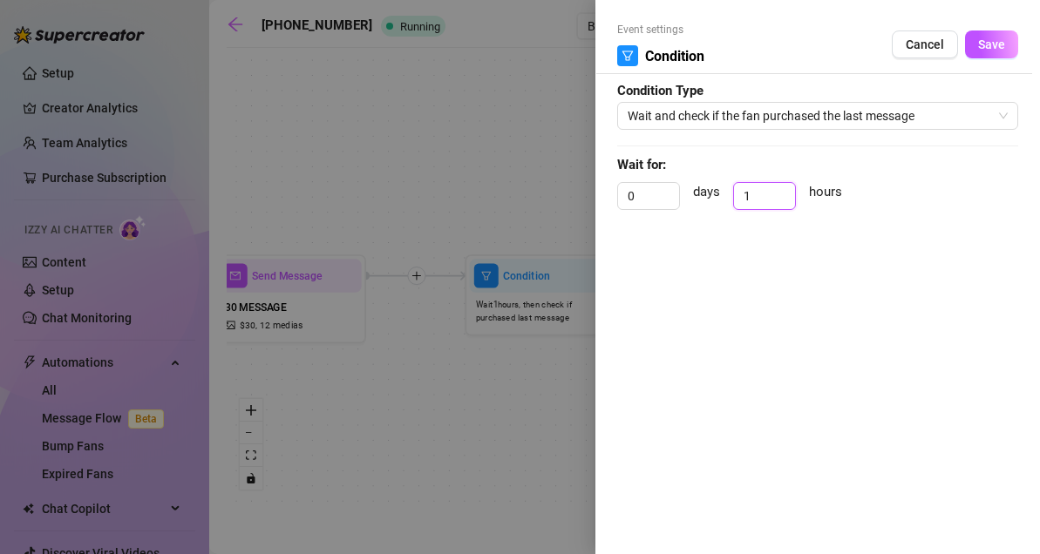
drag, startPoint x: 767, startPoint y: 196, endPoint x: 716, endPoint y: 202, distance: 50.9
click at [716, 202] on div "0 days 1 hours" at bounding box center [817, 204] width 401 height 44
type input "0.5"
click at [936, 177] on form "Event settings Condition Cancel Save Condition Type Wait and check if the fan p…" at bounding box center [817, 124] width 401 height 204
click at [995, 48] on span "Save" at bounding box center [991, 44] width 27 height 14
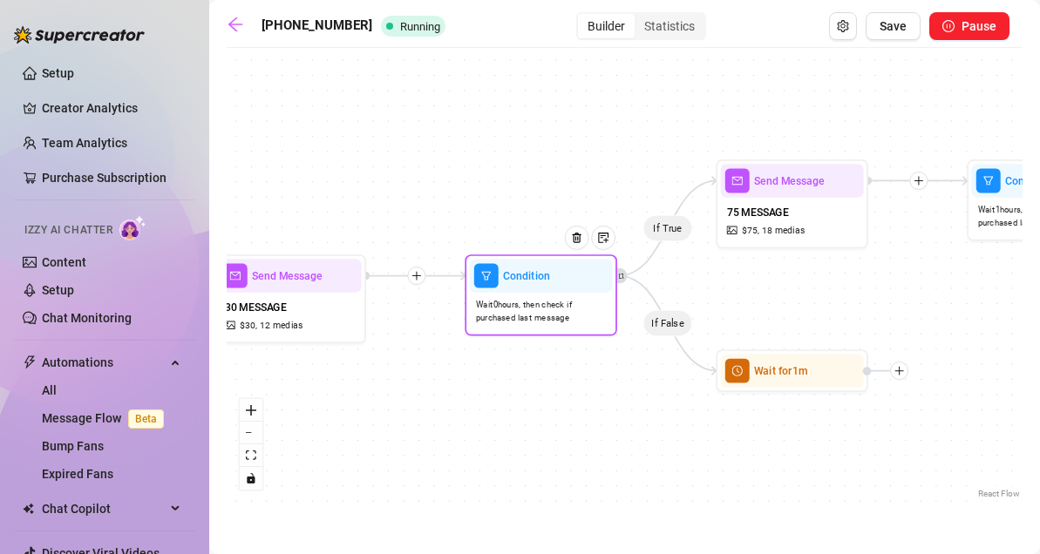
click at [566, 316] on span "Wait 0 hours, then check if purchased last message" at bounding box center [541, 312] width 131 height 26
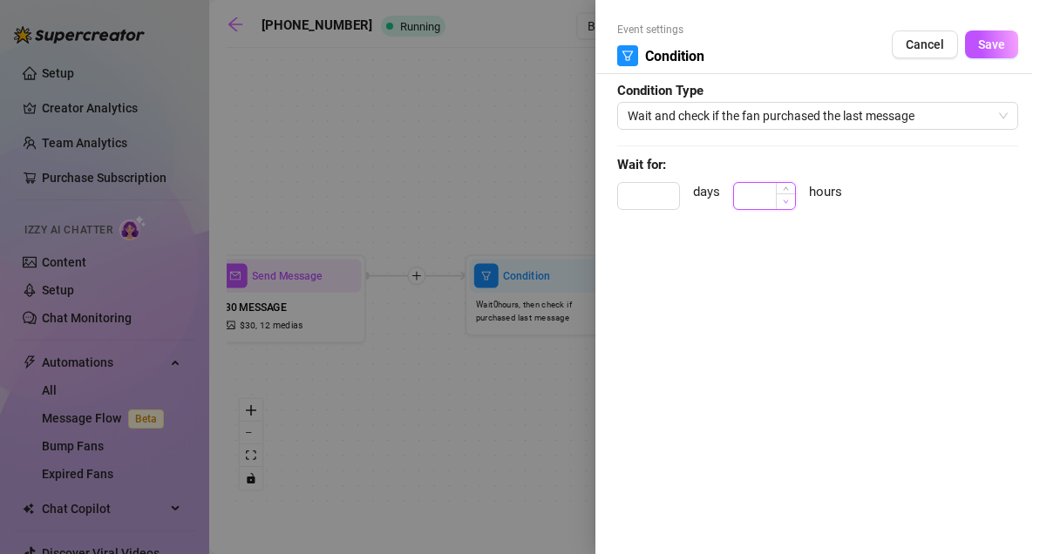
type input "0"
click at [777, 203] on span "Decrease Value" at bounding box center [785, 201] width 19 height 16
type input "1"
click at [983, 21] on div "Event settings Condition Cancel Save Condition Type Wait and check if the fan p…" at bounding box center [817, 277] width 444 height 554
click at [975, 46] on button "Save" at bounding box center [991, 45] width 53 height 28
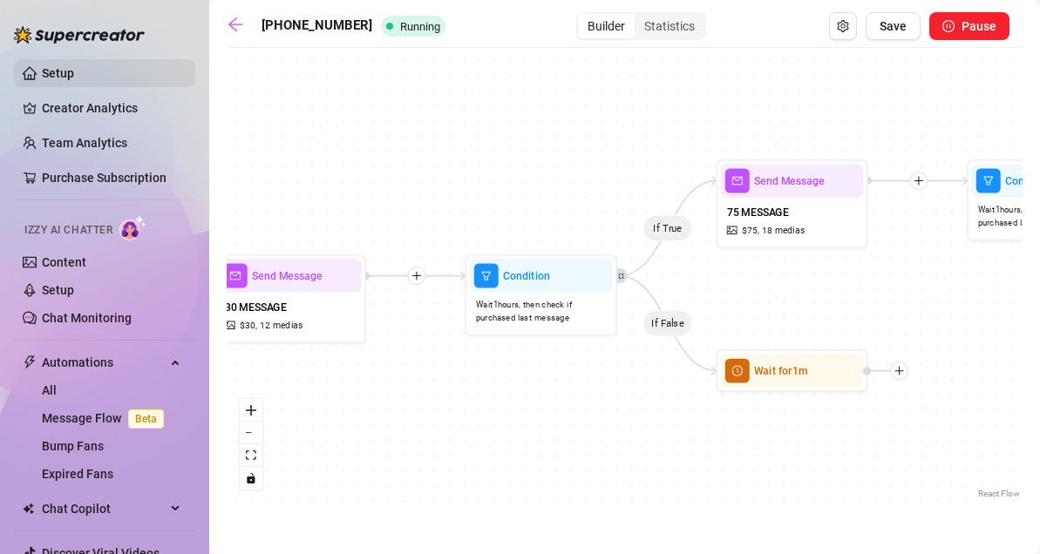
click at [74, 80] on link "Setup" at bounding box center [58, 73] width 32 height 14
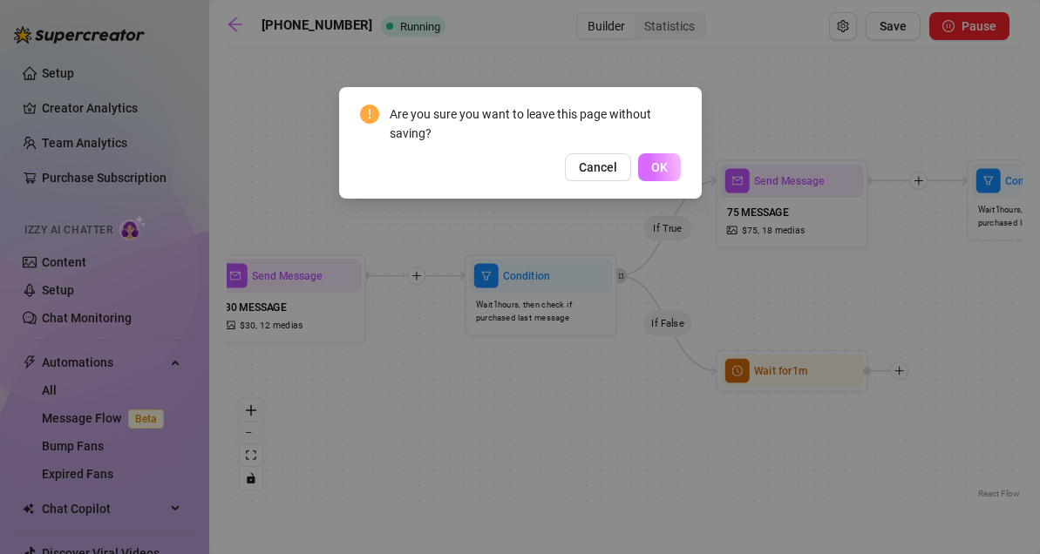
click at [658, 164] on span "OK" at bounding box center [659, 167] width 17 height 14
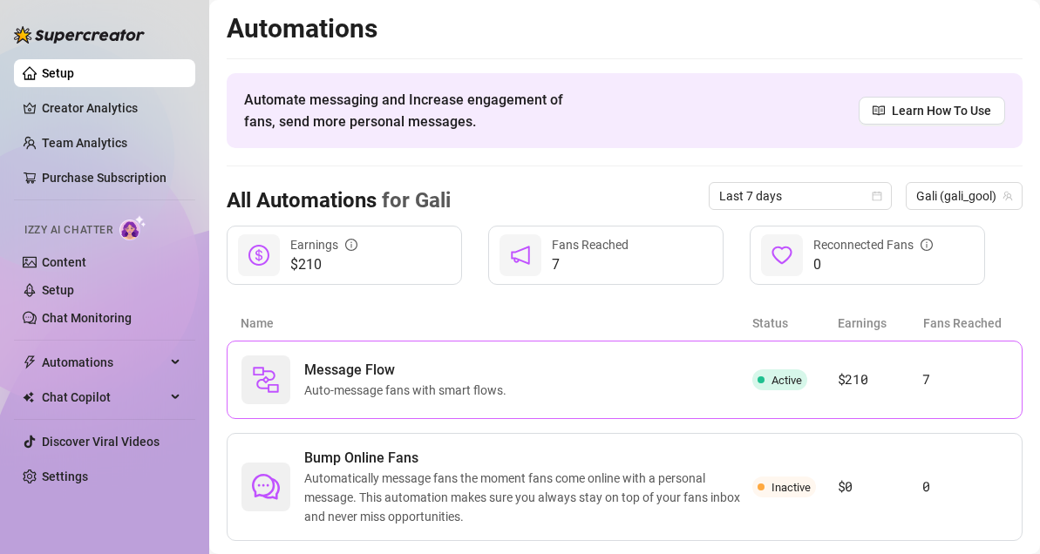
click at [392, 387] on span "Auto-message fans with smart flows." at bounding box center [408, 390] width 209 height 19
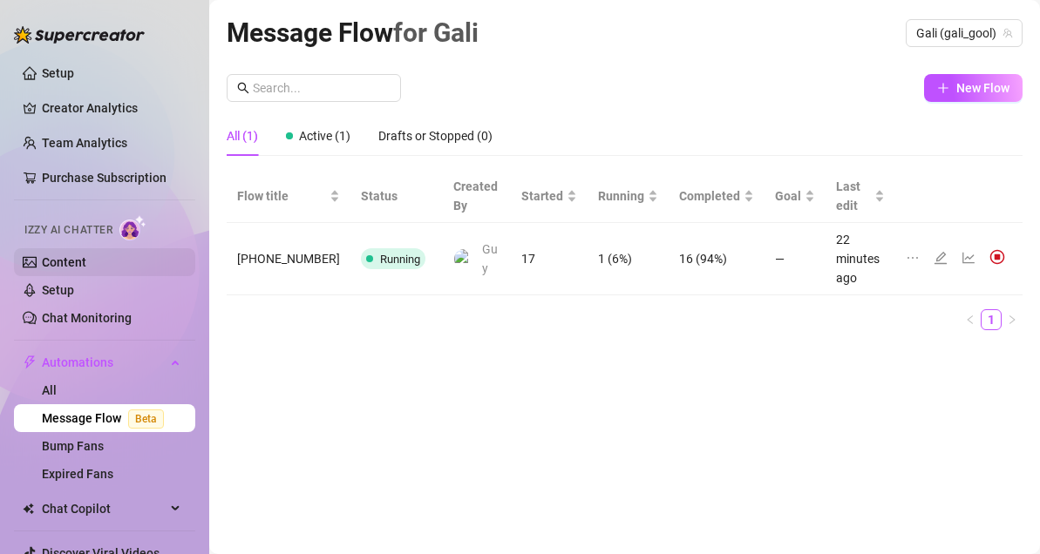
click at [78, 256] on link "Content" at bounding box center [64, 262] width 44 height 14
